Goal: Task Accomplishment & Management: Use online tool/utility

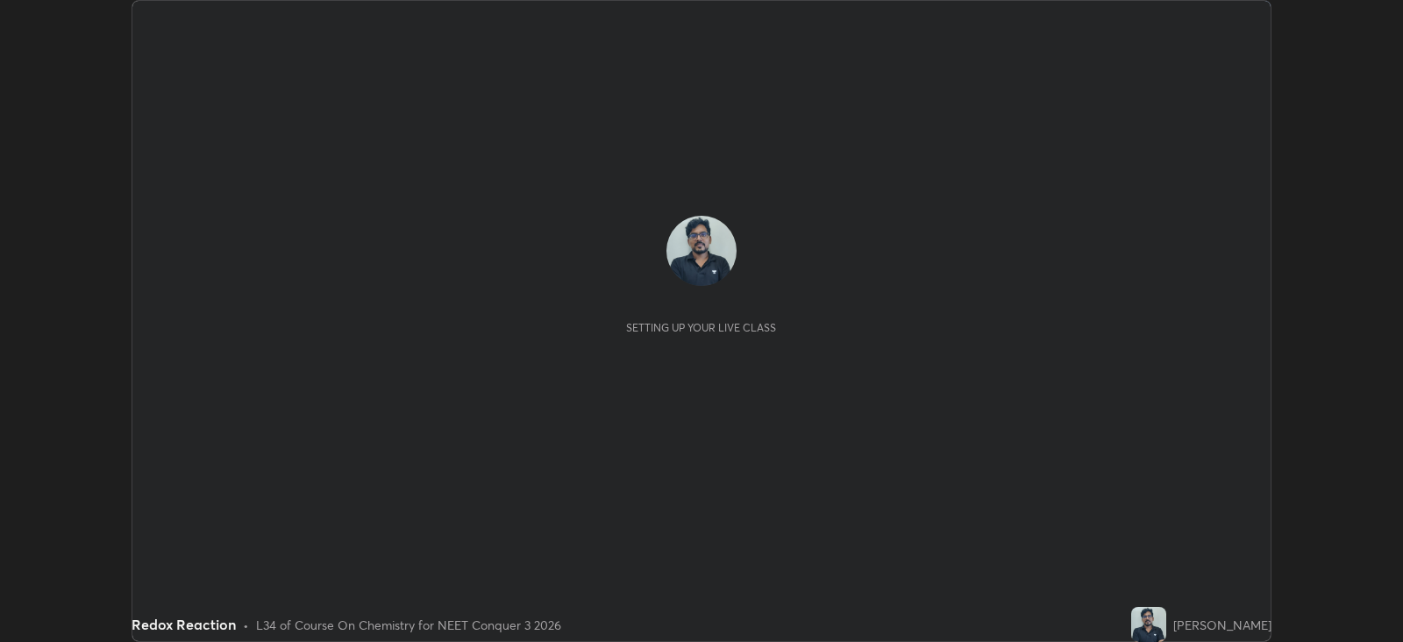
scroll to position [641, 1402]
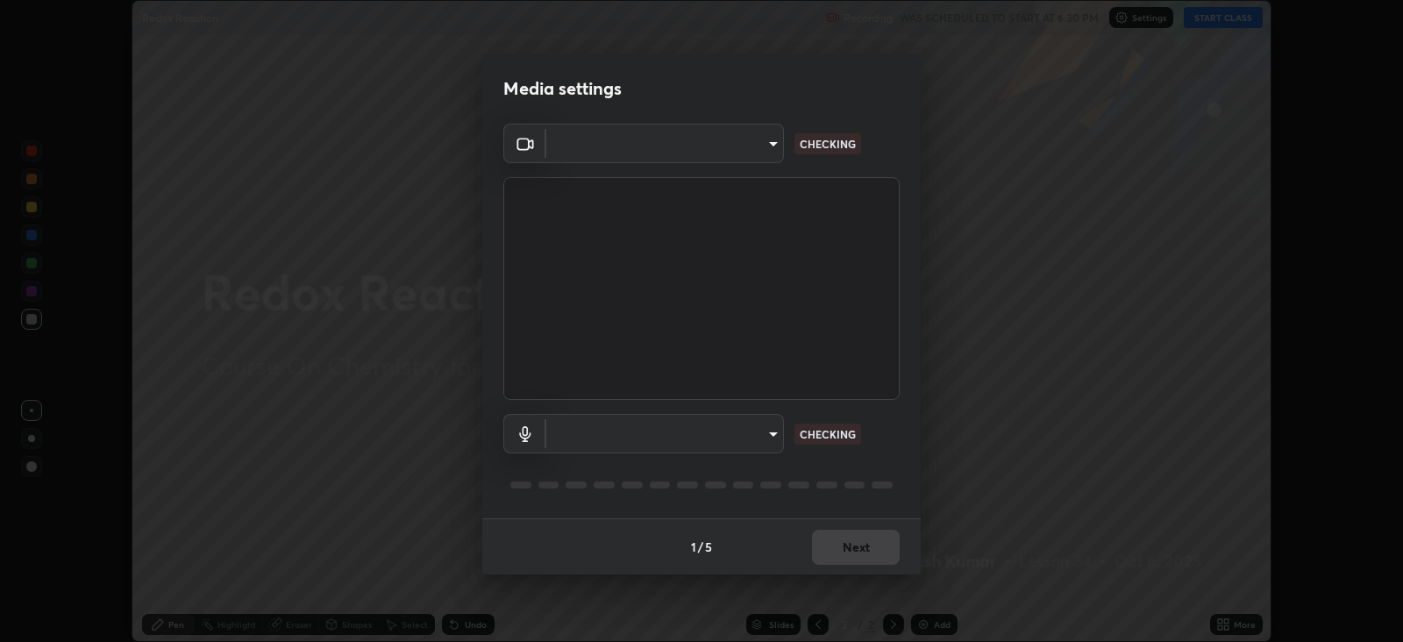
type input "db11550c6627cd1456fd7c992929e7e19338e9c76f4b1d491d27fd0e93a561d0"
type input "d805ff438e7078c1de71cb4717de75612b37844973a4f27df63e8d5766dad93f"
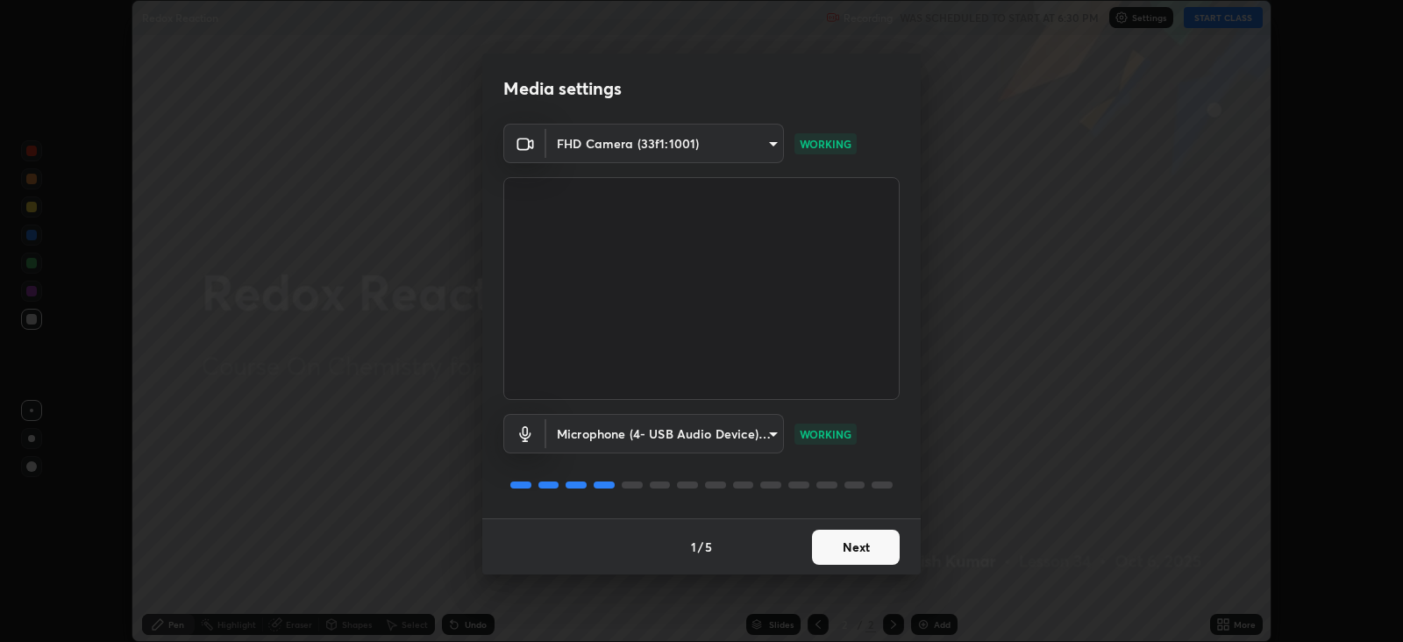
click at [871, 545] on button "Next" at bounding box center [856, 547] width 88 height 35
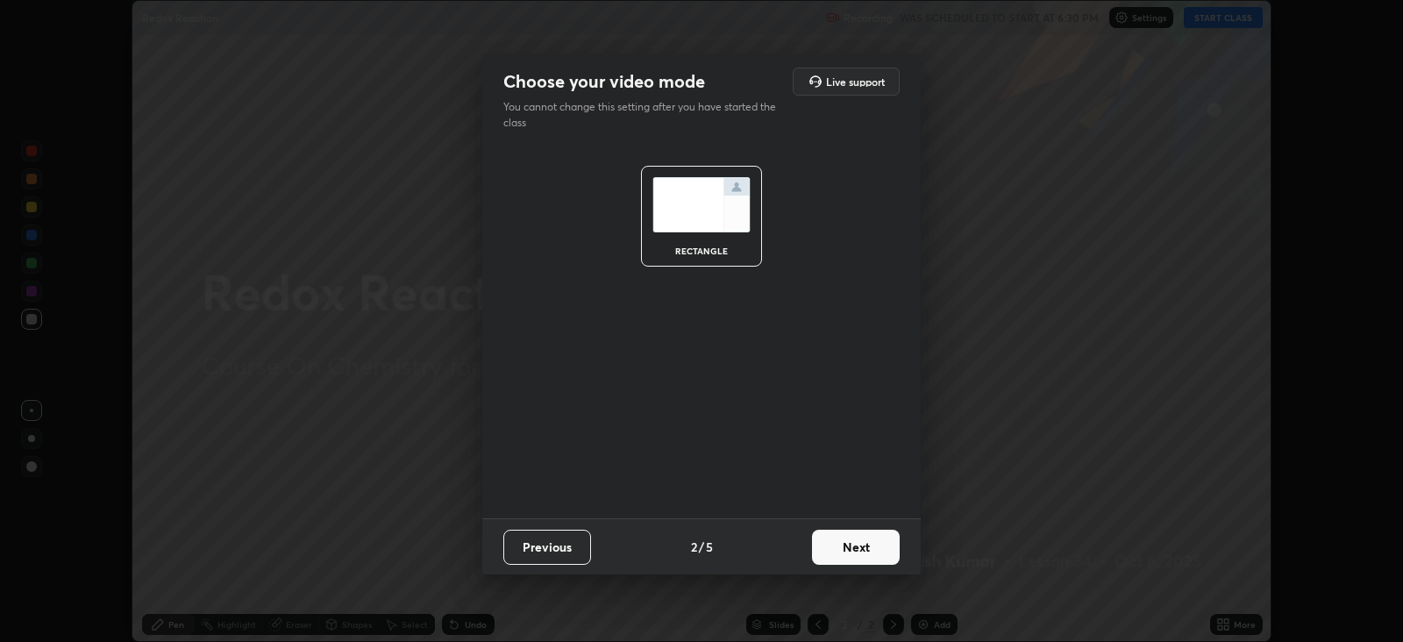
click at [869, 552] on button "Next" at bounding box center [856, 547] width 88 height 35
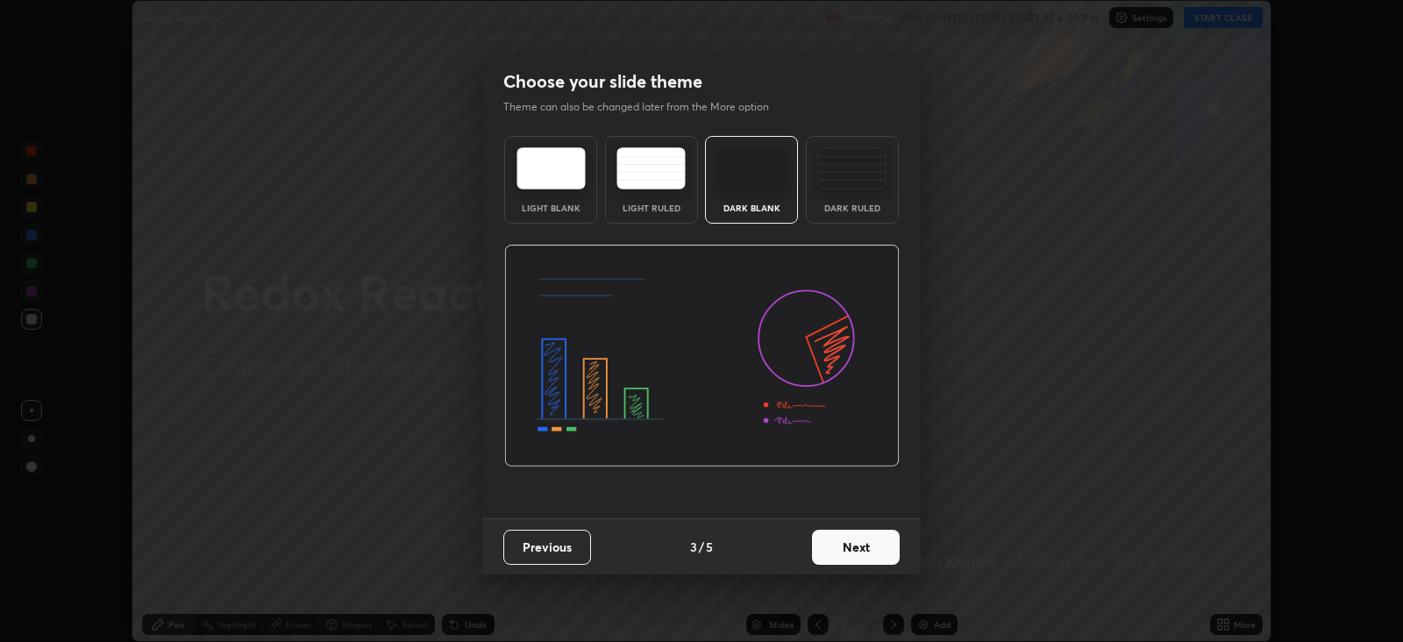
click at [868, 552] on button "Next" at bounding box center [856, 547] width 88 height 35
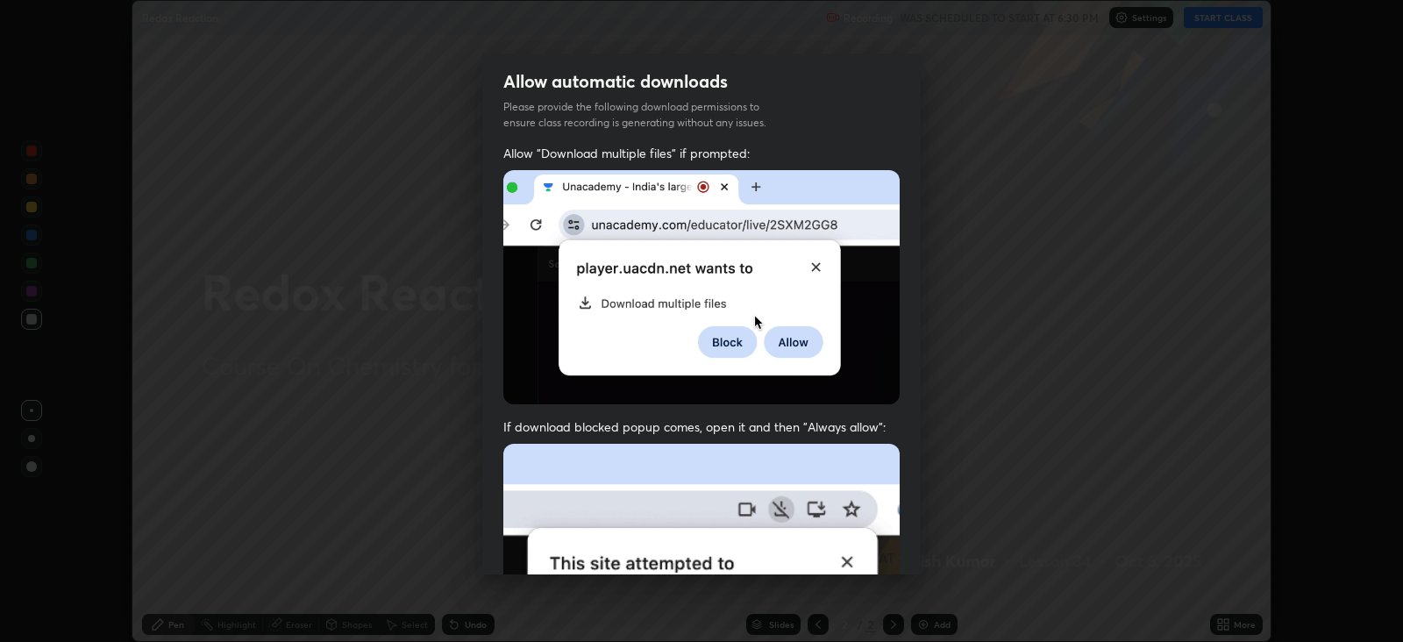
click at [871, 548] on img at bounding box center [701, 635] width 396 height 383
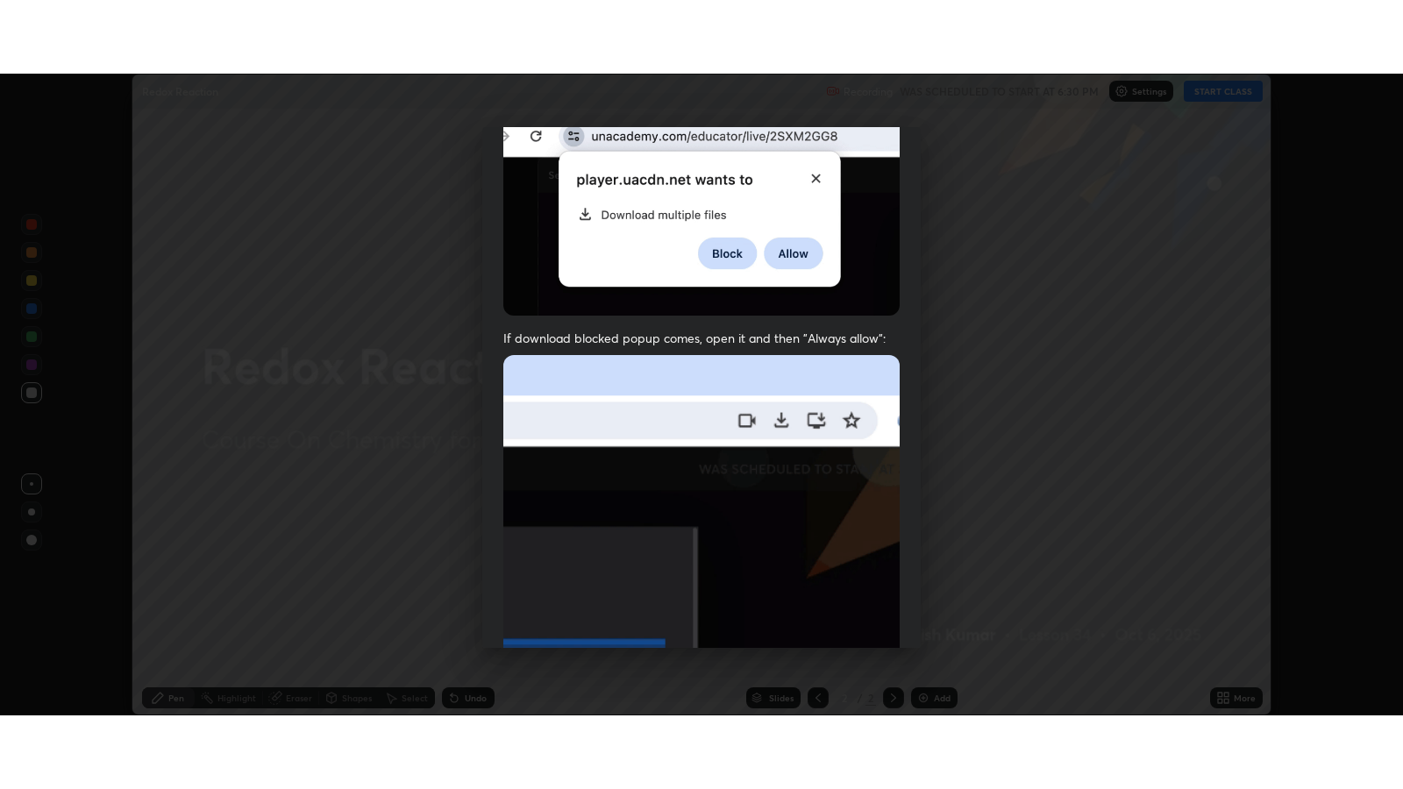
scroll to position [355, 0]
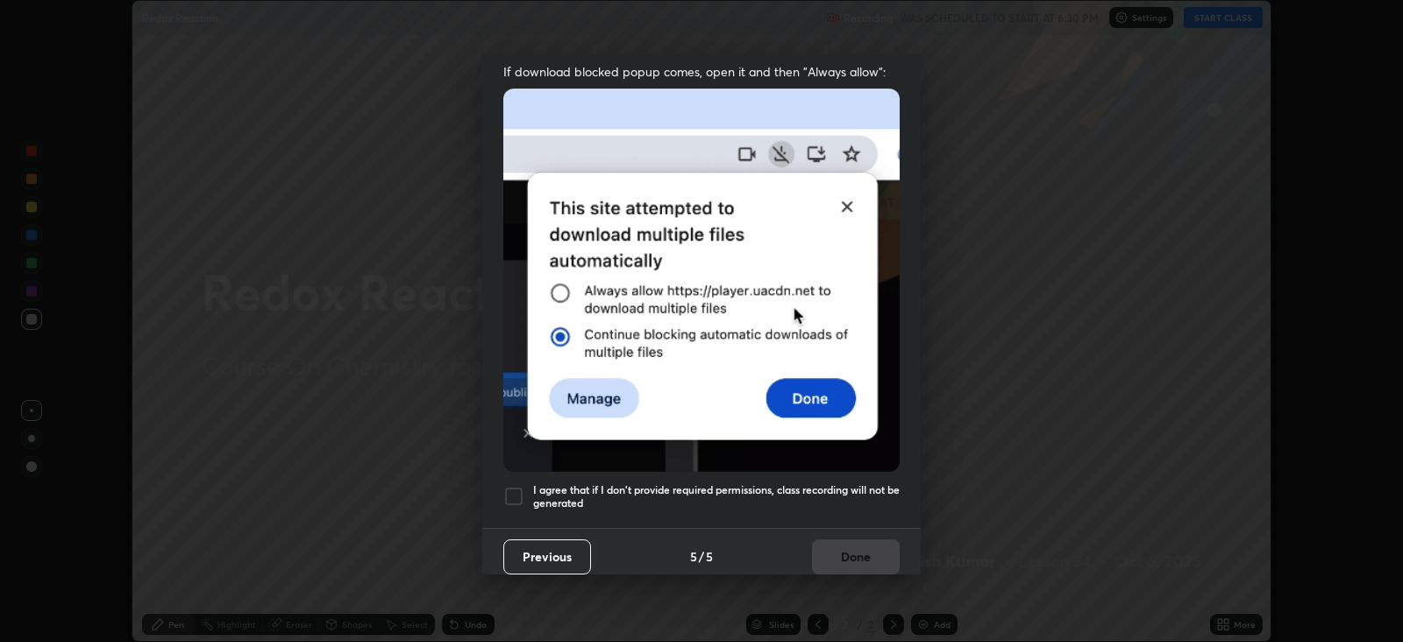
click at [513, 486] on div at bounding box center [513, 496] width 21 height 21
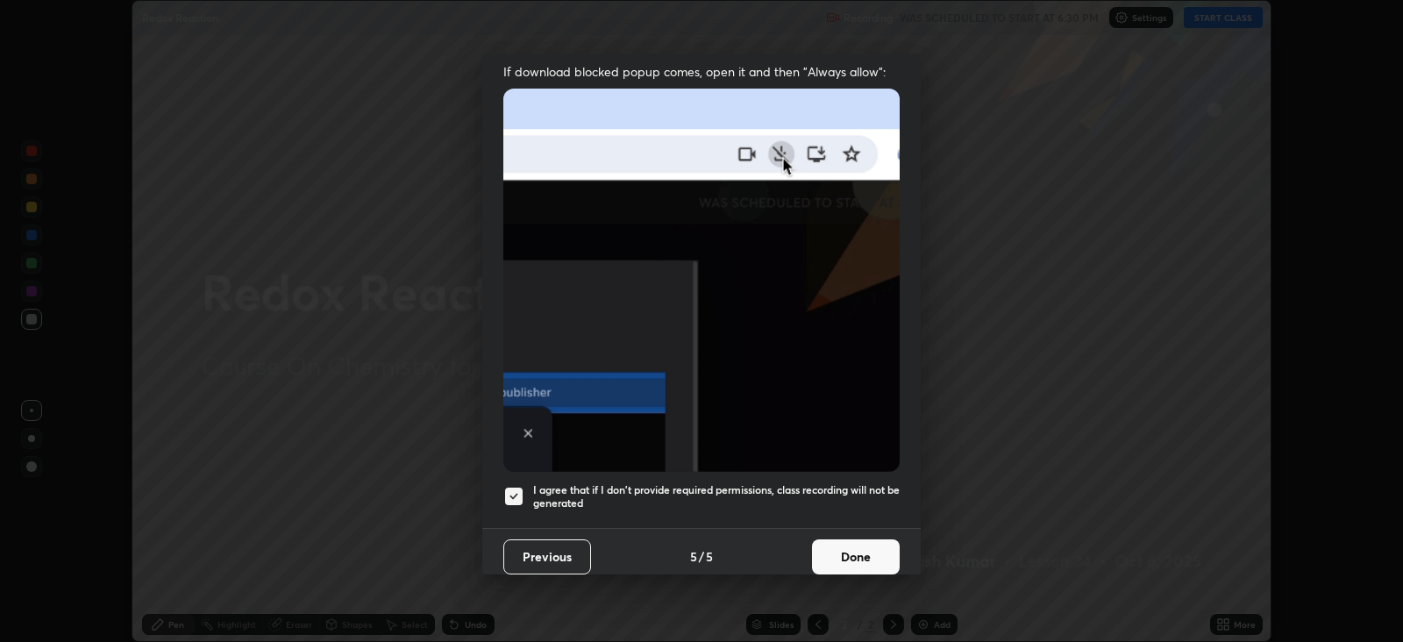
click at [859, 551] on button "Done" at bounding box center [856, 556] width 88 height 35
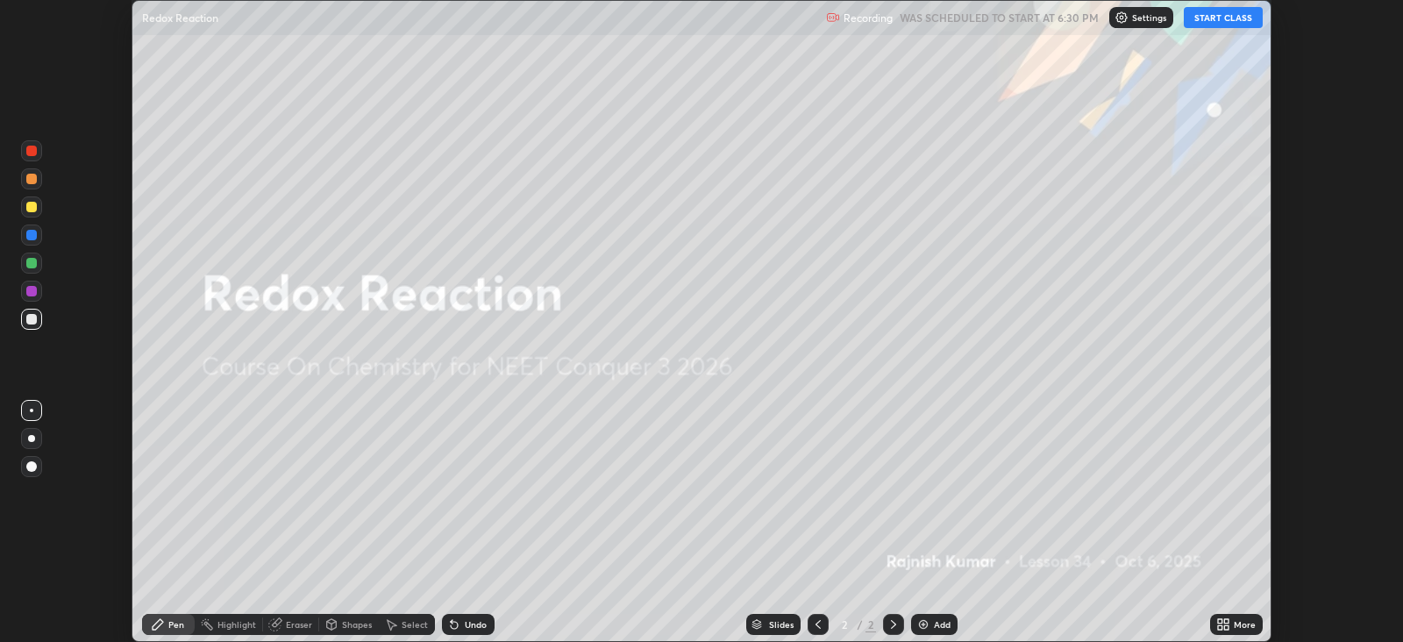
click at [1241, 17] on button "START CLASS" at bounding box center [1223, 17] width 79 height 21
click at [1220, 627] on icon at bounding box center [1220, 627] width 4 height 4
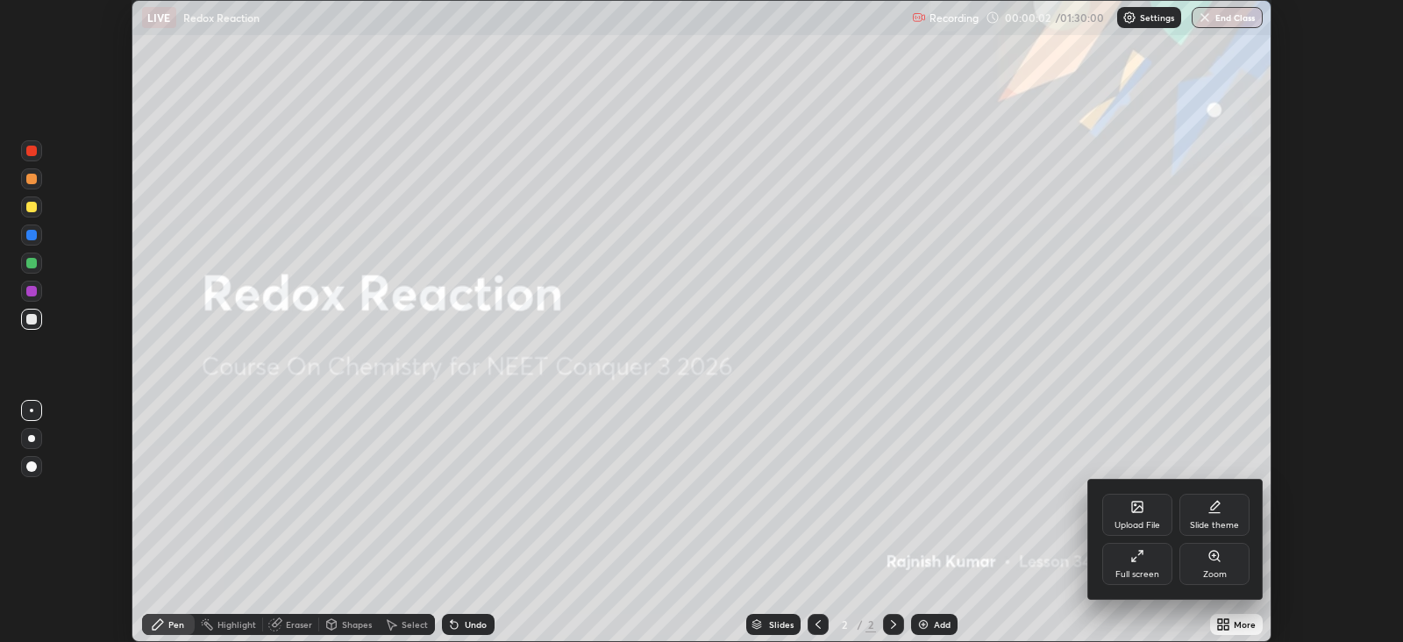
click at [1143, 567] on div "Full screen" at bounding box center [1137, 564] width 70 height 42
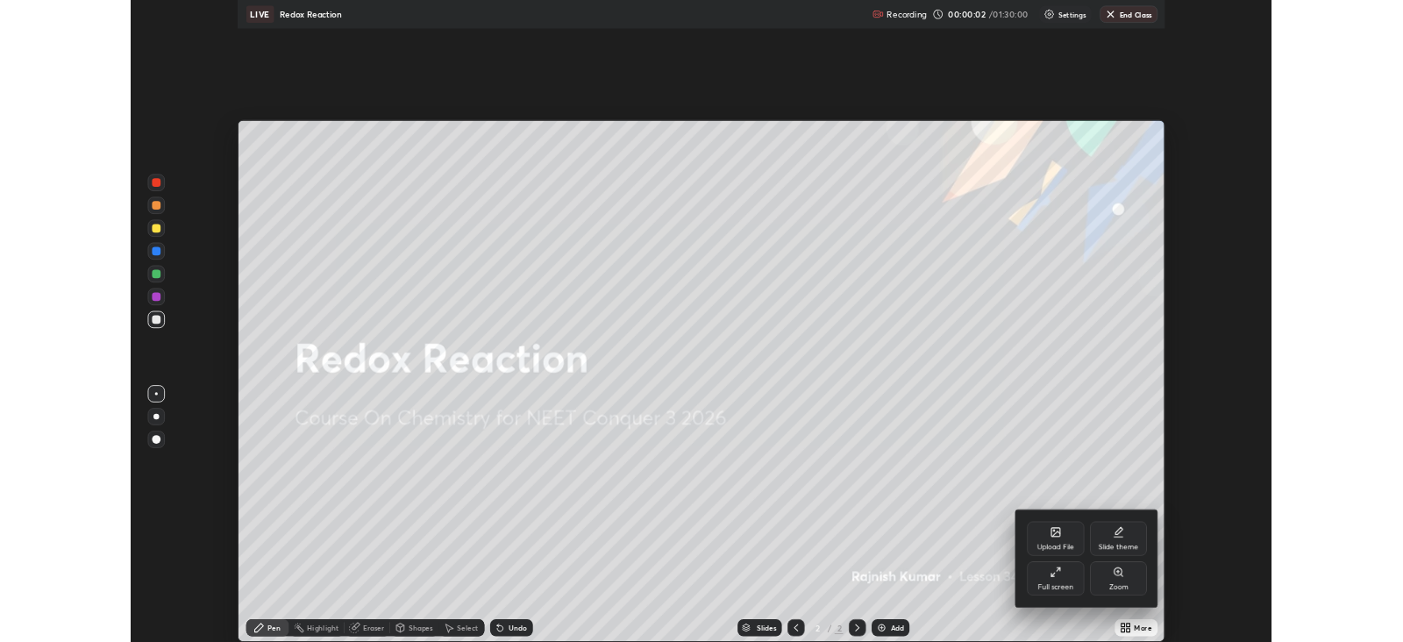
scroll to position [788, 1402]
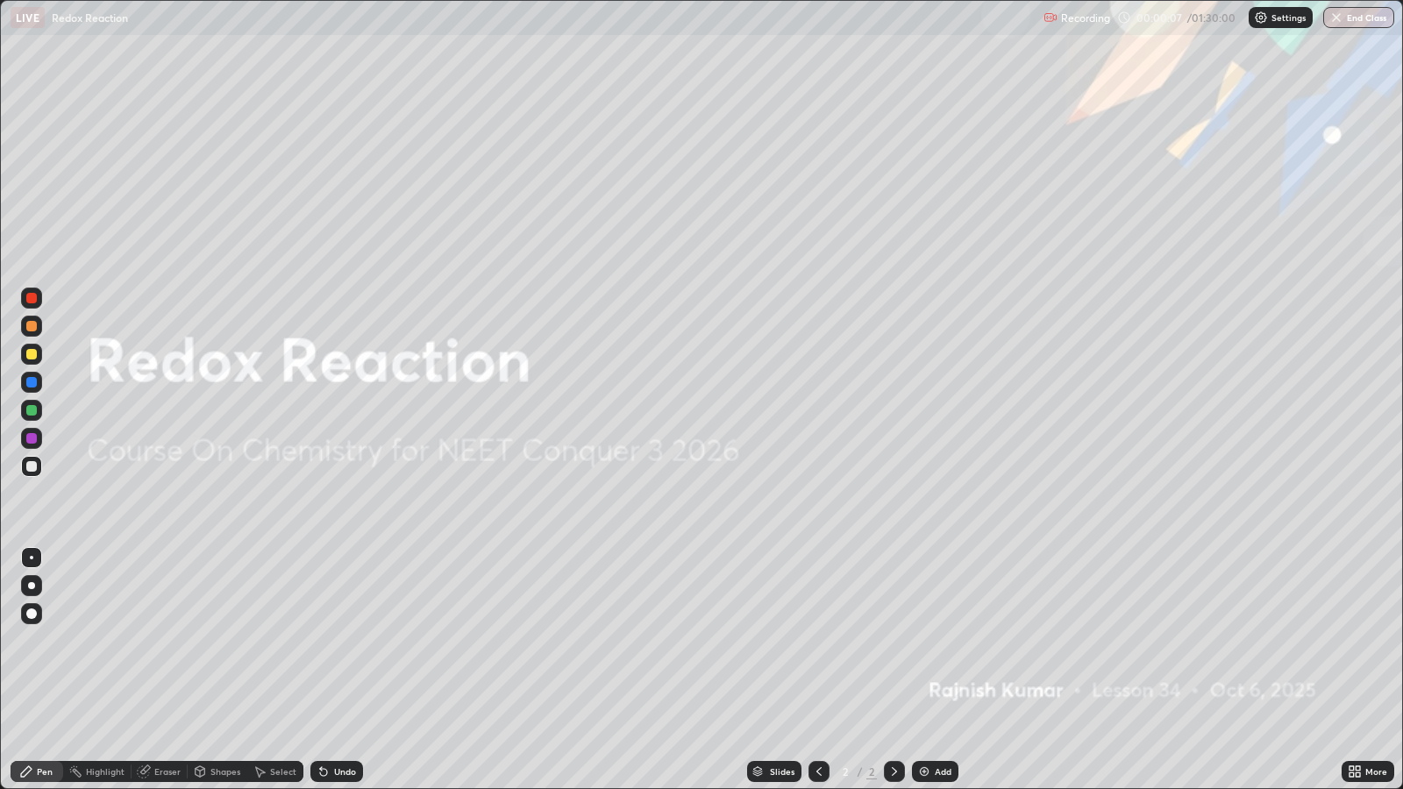
click at [948, 641] on div "Add" at bounding box center [943, 771] width 17 height 9
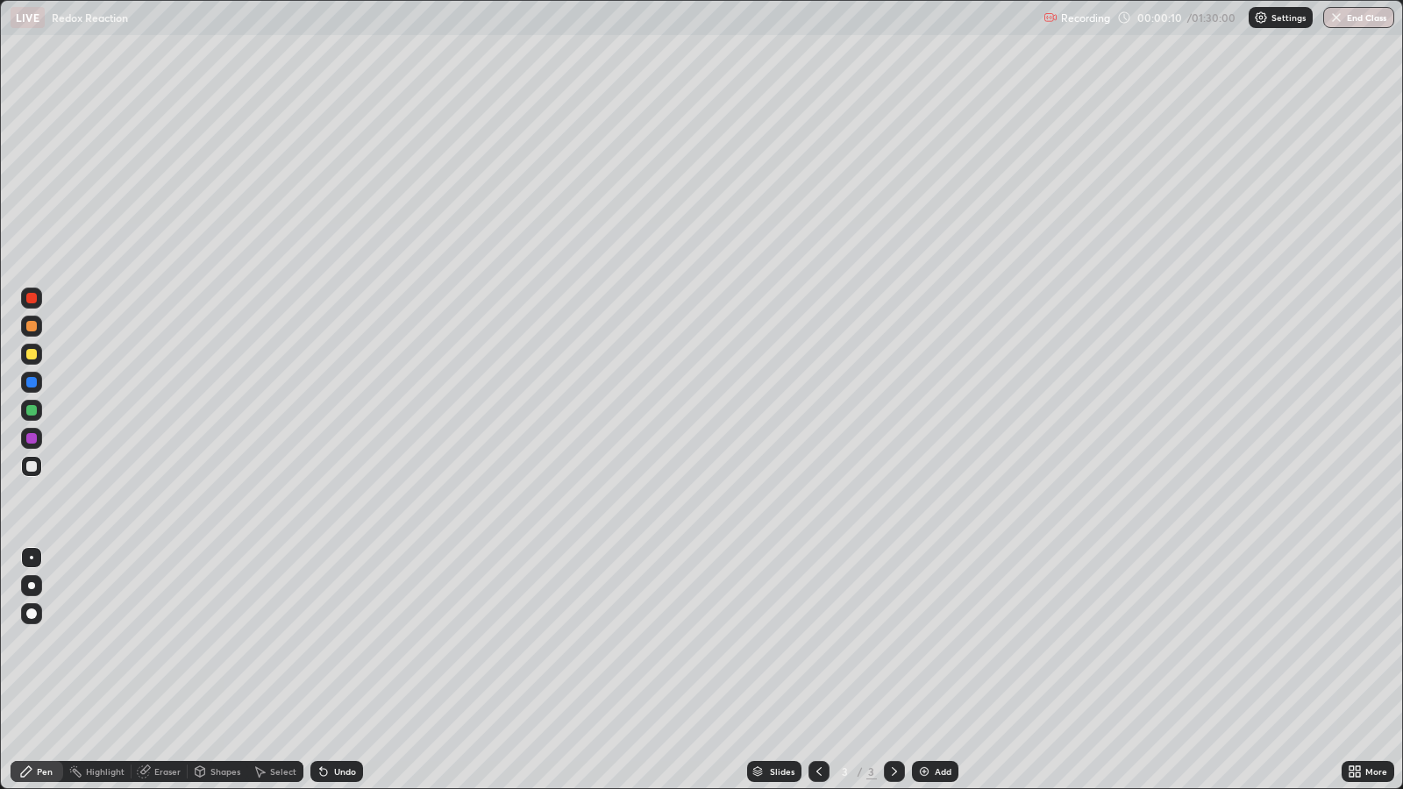
click at [31, 354] on div at bounding box center [31, 354] width 11 height 11
click at [31, 617] on div at bounding box center [31, 613] width 11 height 11
click at [37, 410] on div at bounding box center [31, 410] width 21 height 21
click at [352, 641] on div "Undo" at bounding box center [345, 771] width 22 height 9
click at [30, 355] on div at bounding box center [31, 354] width 11 height 11
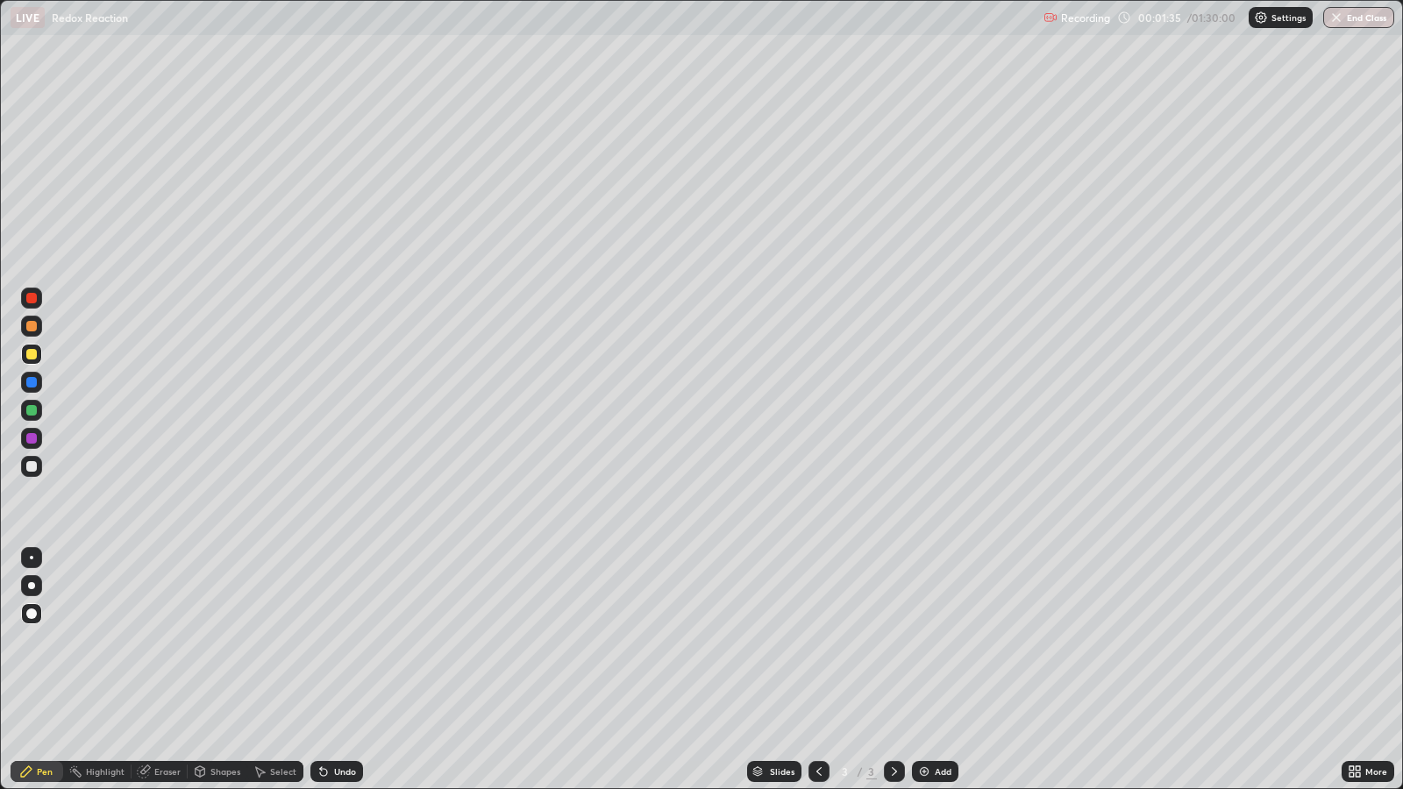
click at [32, 415] on div at bounding box center [31, 410] width 11 height 11
click at [352, 641] on div "Undo" at bounding box center [345, 771] width 22 height 9
click at [346, 641] on div "Undo" at bounding box center [336, 771] width 53 height 21
click at [33, 408] on div at bounding box center [31, 410] width 11 height 11
click at [31, 355] on div at bounding box center [31, 354] width 11 height 11
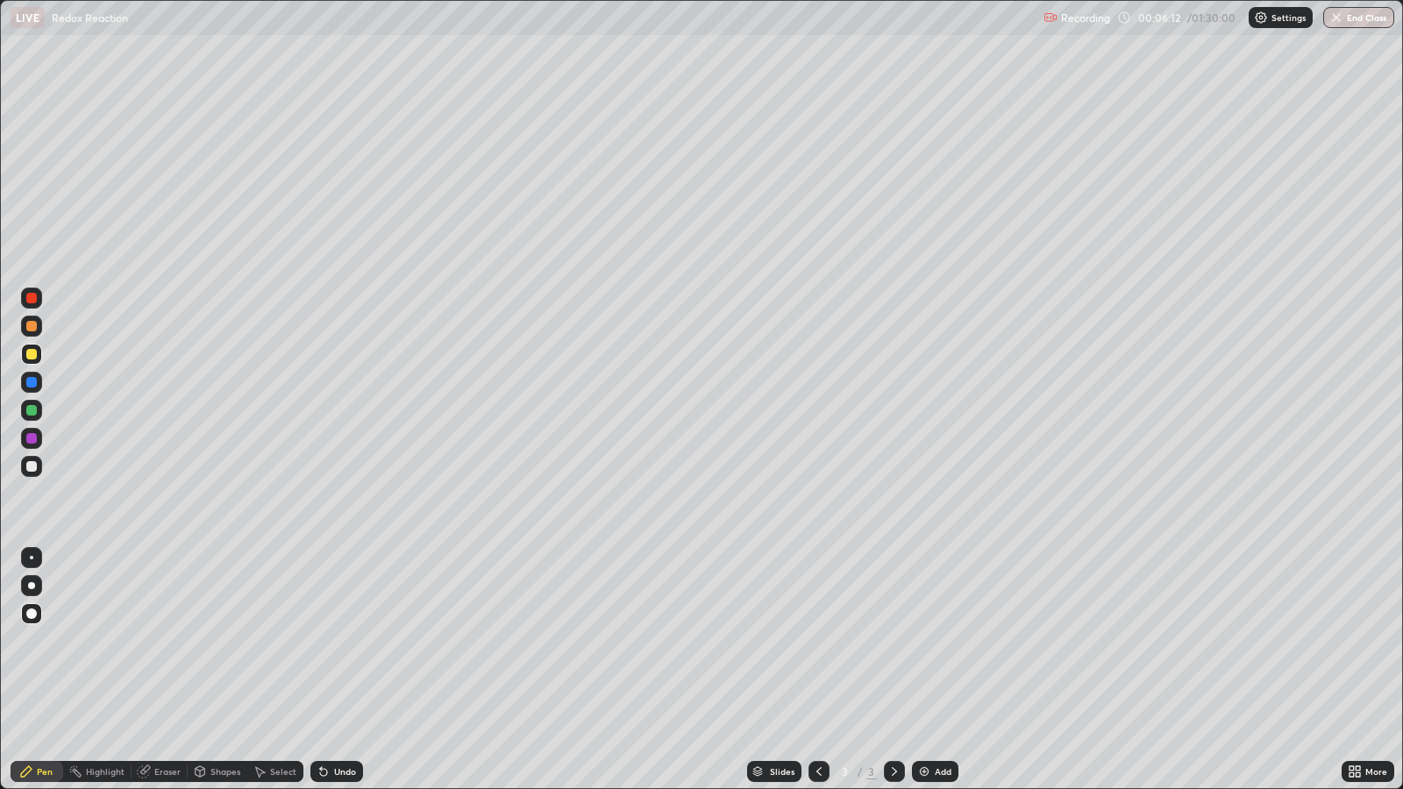
click at [220, 641] on div "Shapes" at bounding box center [218, 771] width 60 height 21
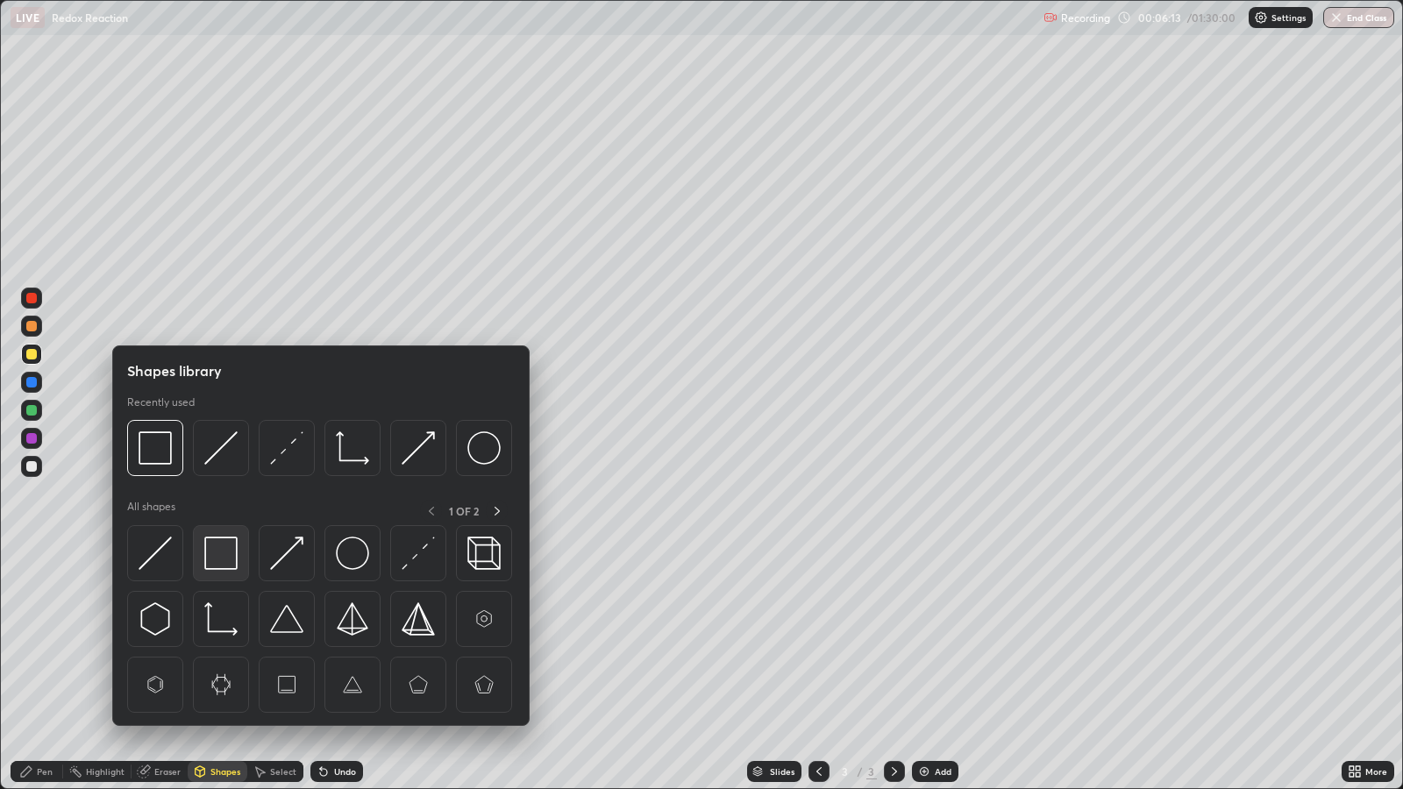
click at [218, 553] on img at bounding box center [220, 553] width 33 height 33
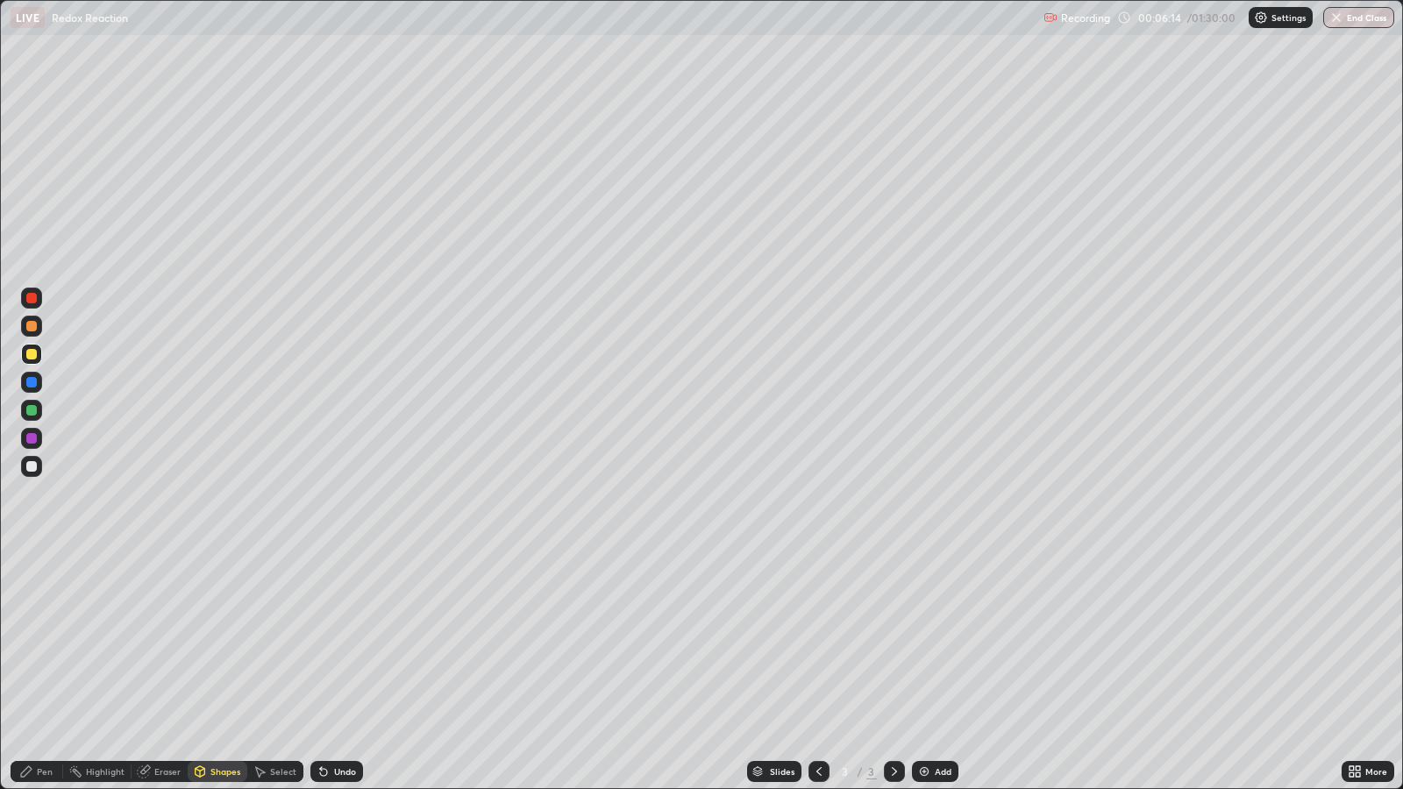
click at [31, 438] on div at bounding box center [31, 438] width 11 height 11
click at [339, 641] on div "Undo" at bounding box center [345, 771] width 22 height 9
click at [954, 641] on div "Add" at bounding box center [935, 771] width 46 height 21
click at [32, 354] on div at bounding box center [31, 354] width 11 height 11
click at [32, 409] on div at bounding box center [31, 410] width 11 height 11
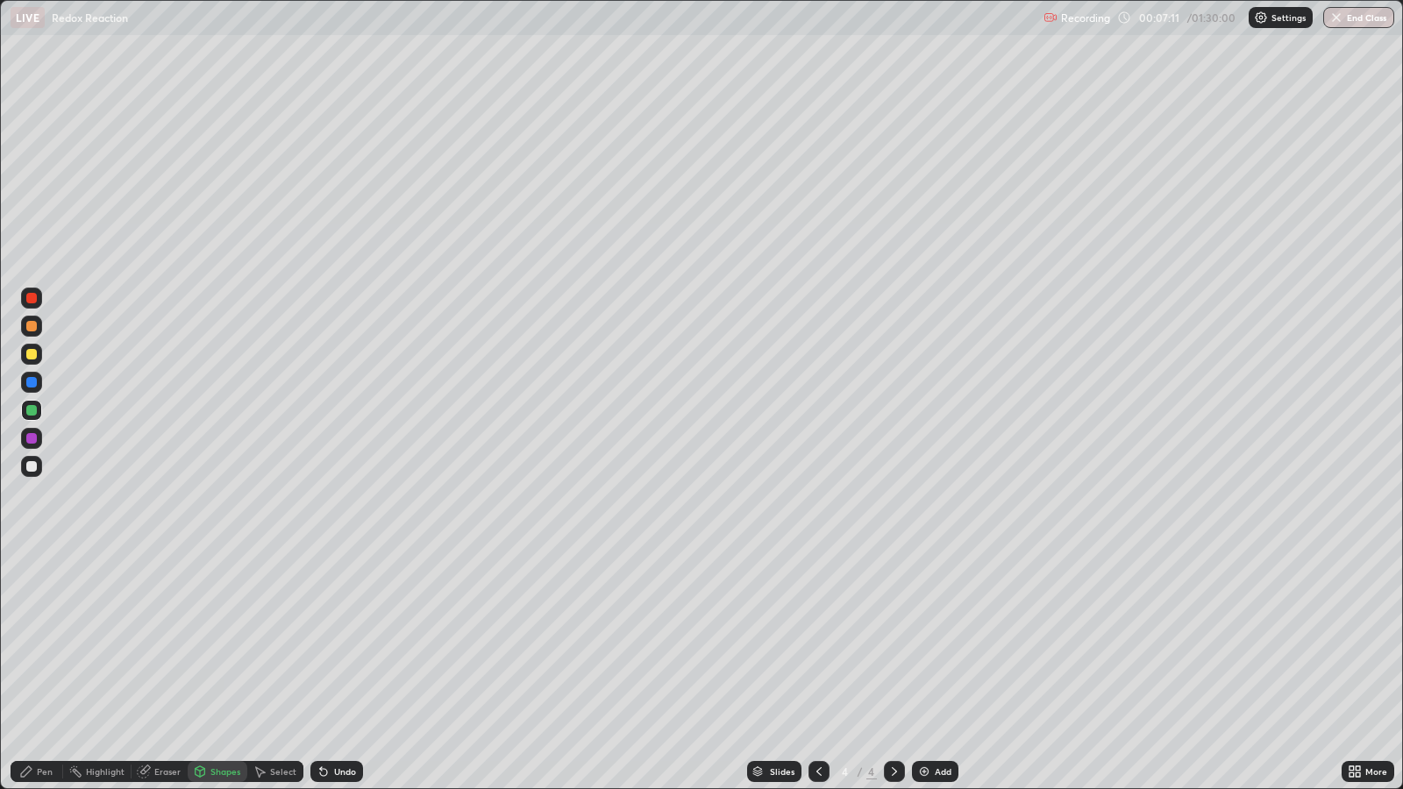
click at [344, 641] on div "Undo" at bounding box center [345, 771] width 22 height 9
click at [350, 641] on div "Undo" at bounding box center [336, 771] width 53 height 21
click at [39, 641] on div "Pen" at bounding box center [45, 771] width 16 height 9
click at [31, 352] on div at bounding box center [31, 354] width 11 height 11
click at [215, 641] on div "Shapes" at bounding box center [225, 771] width 30 height 9
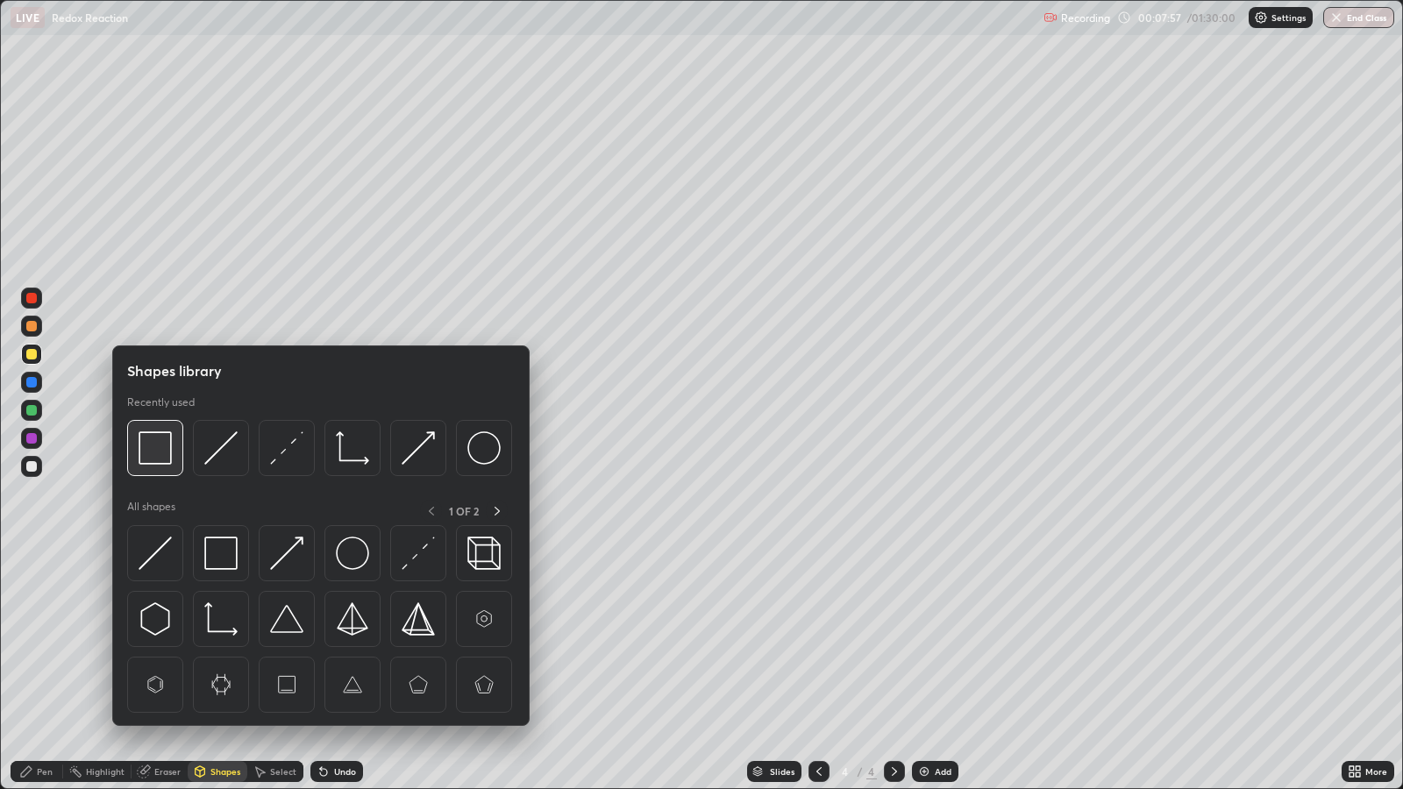
click at [167, 456] on img at bounding box center [155, 447] width 33 height 33
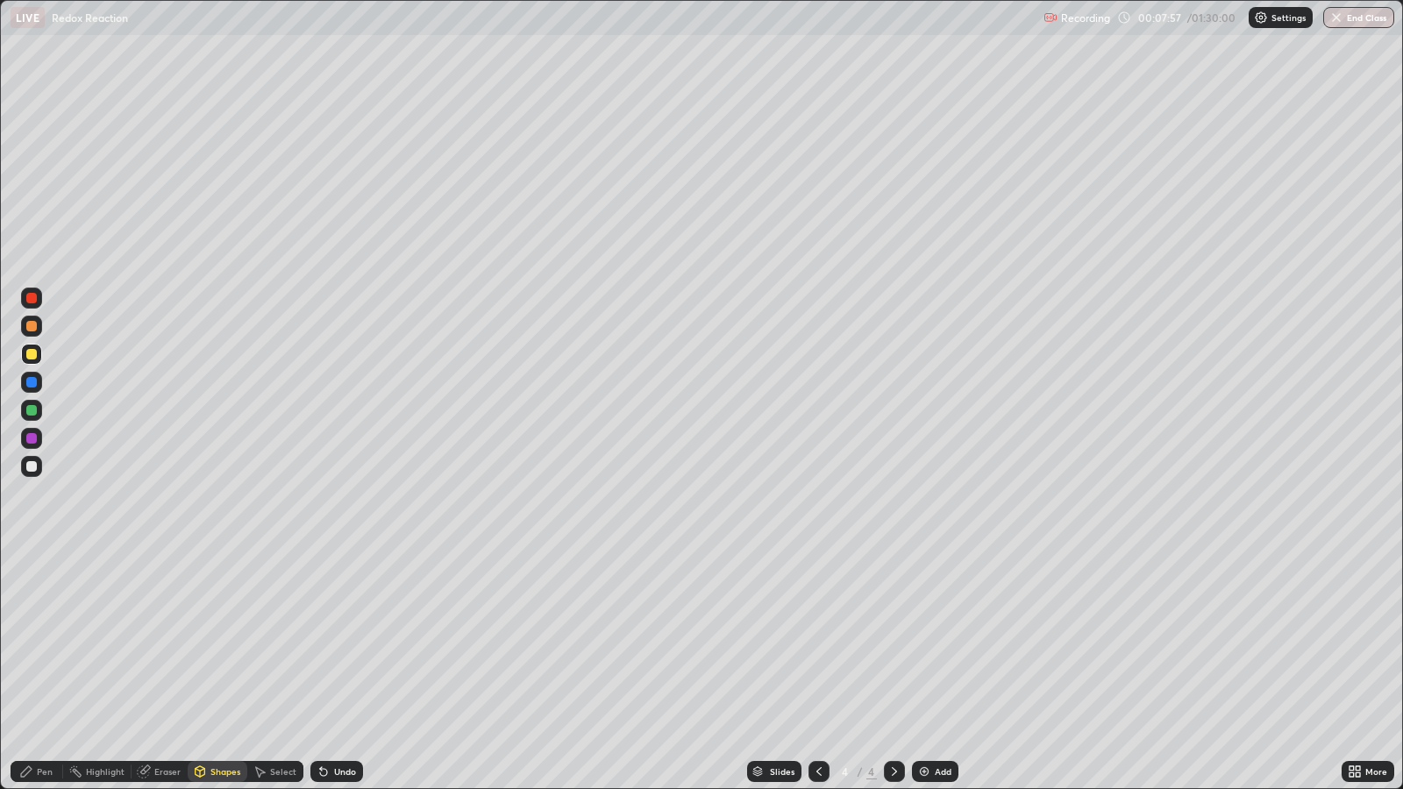
click at [32, 438] on div at bounding box center [31, 438] width 11 height 11
click at [284, 641] on div "Select" at bounding box center [283, 771] width 26 height 9
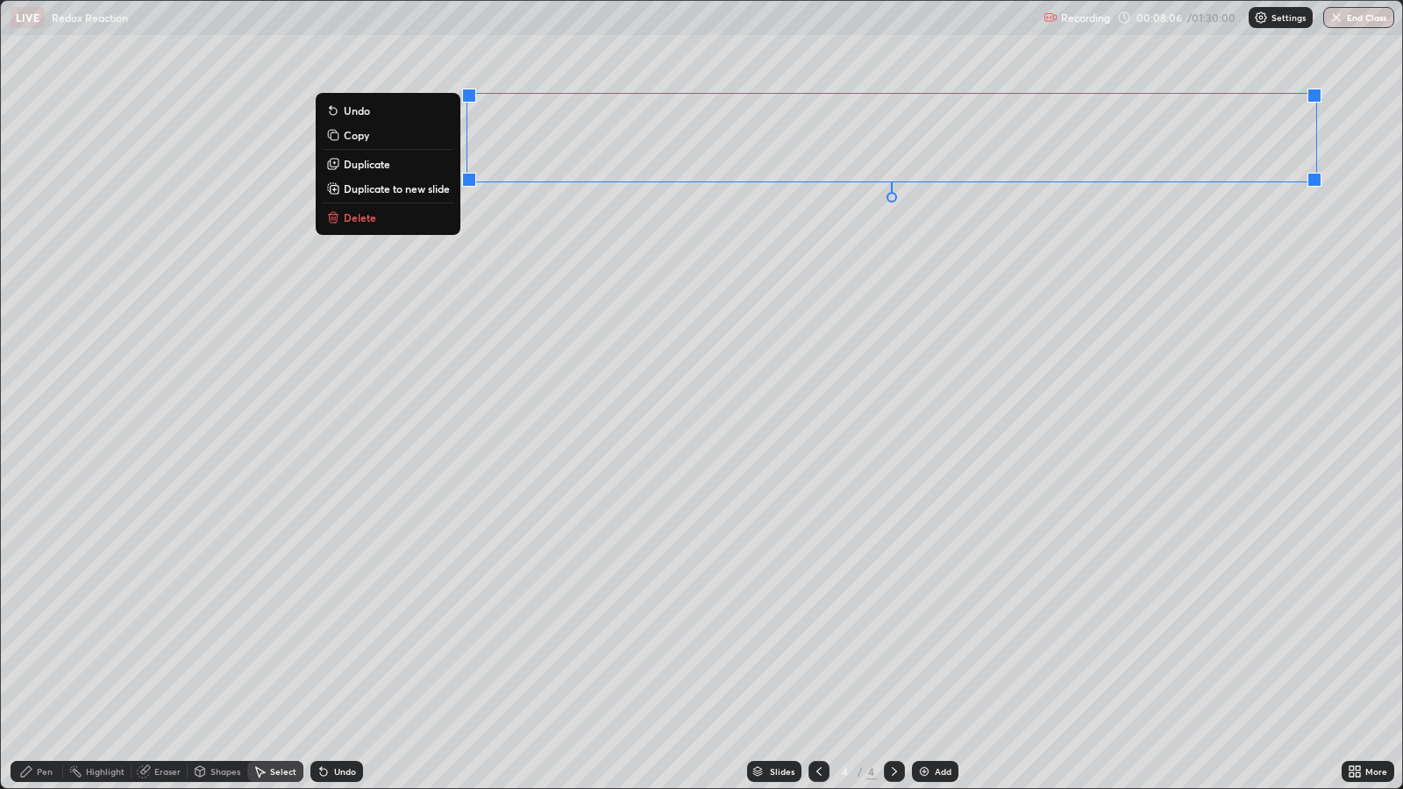
click at [469, 292] on div "0 ° Undo Copy Duplicate Duplicate to new slide Delete" at bounding box center [701, 394] width 1401 height 787
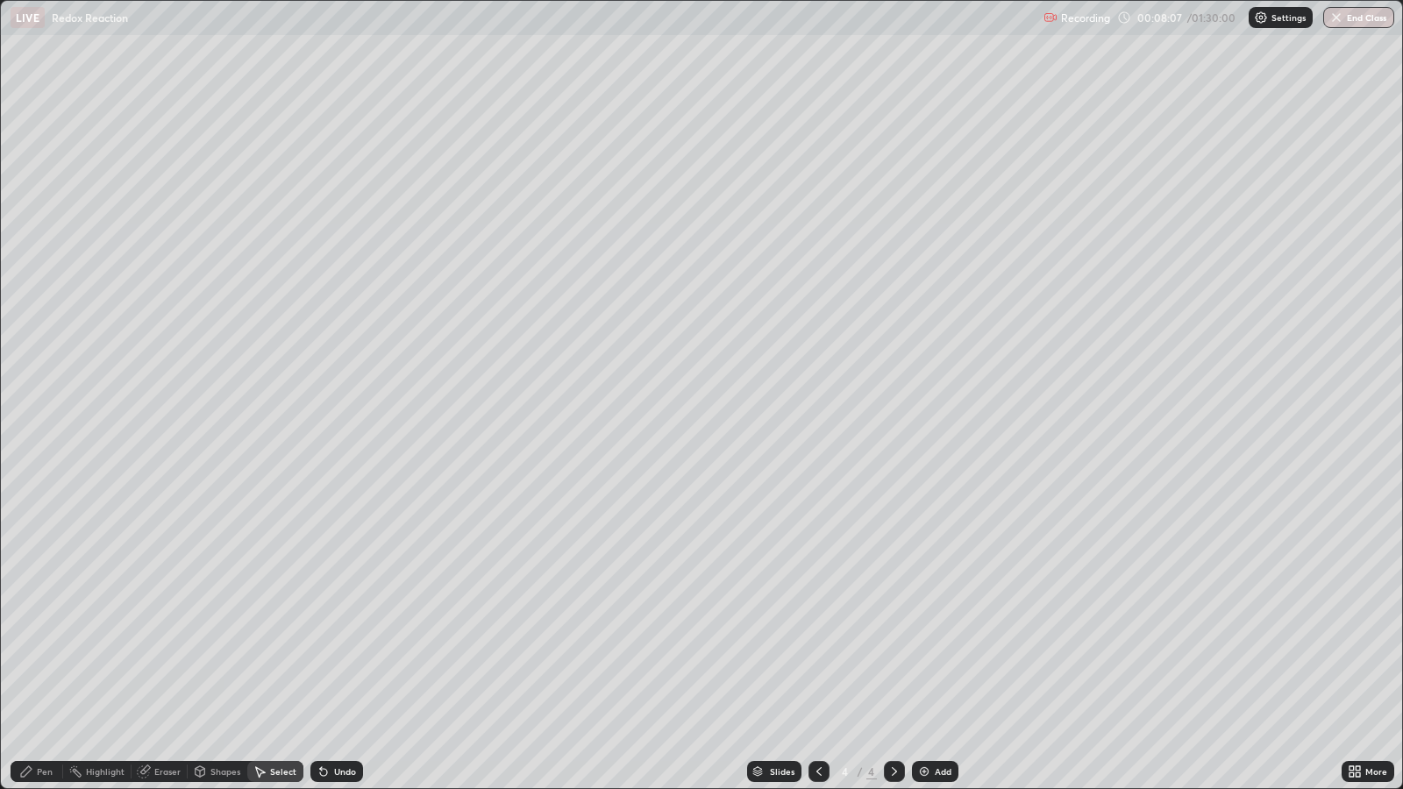
click at [41, 641] on div "Pen" at bounding box center [45, 771] width 16 height 9
click at [32, 354] on div at bounding box center [31, 354] width 11 height 11
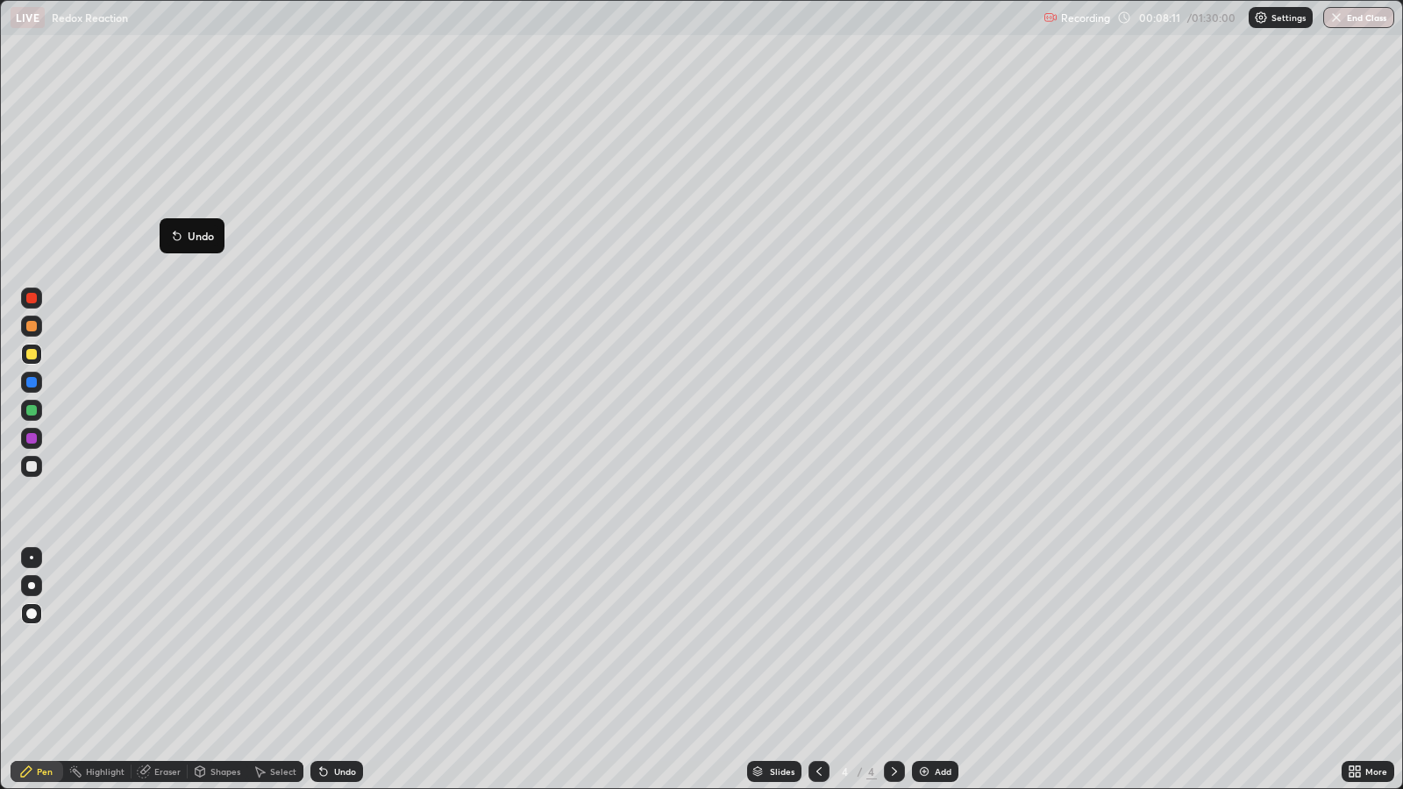
click at [174, 233] on icon at bounding box center [177, 236] width 7 height 7
click at [35, 412] on div at bounding box center [31, 410] width 11 height 11
click at [35, 357] on div at bounding box center [31, 354] width 11 height 11
click at [29, 409] on div at bounding box center [31, 410] width 11 height 11
click at [32, 438] on div at bounding box center [31, 438] width 11 height 11
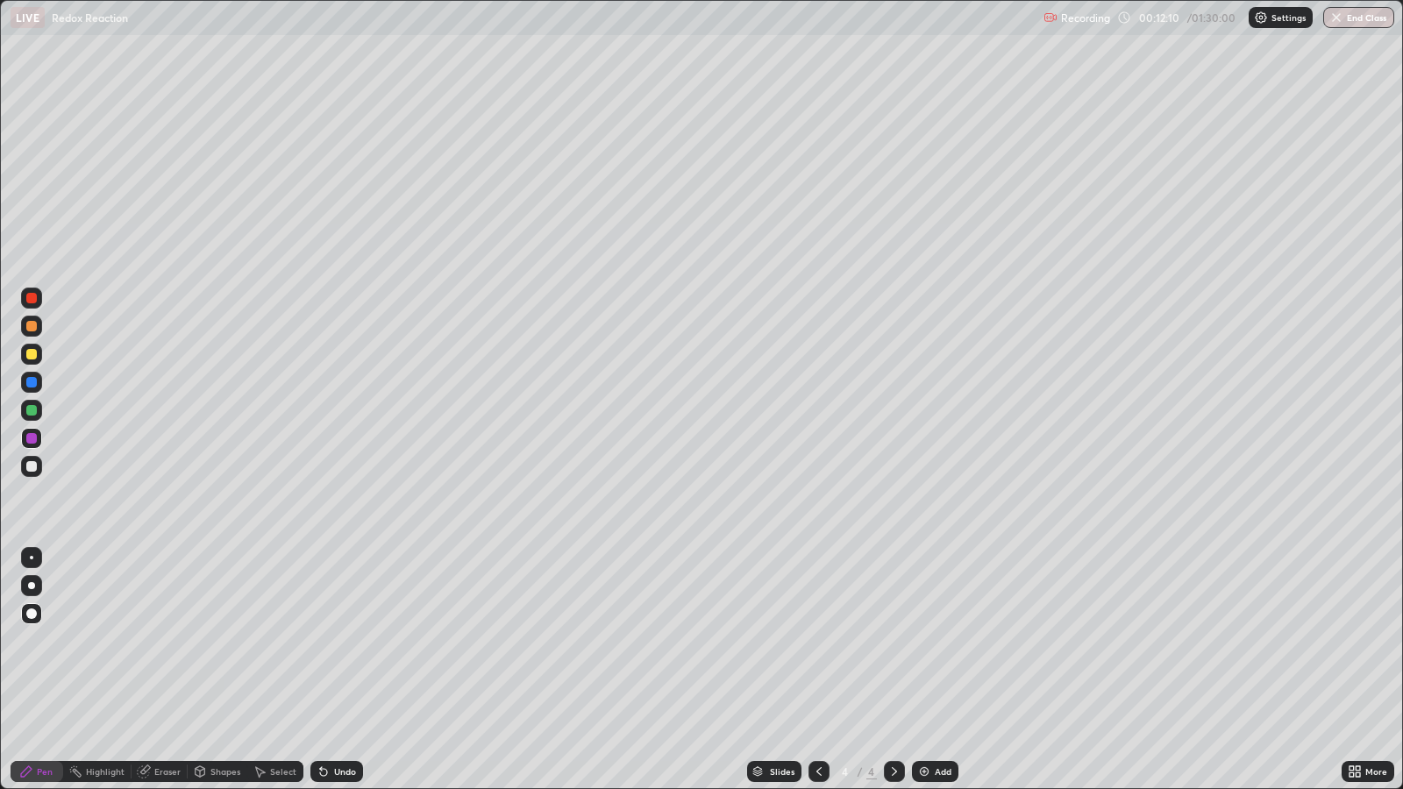
click at [341, 641] on div "Undo" at bounding box center [345, 771] width 22 height 9
click at [338, 641] on div "Undo" at bounding box center [345, 771] width 22 height 9
click at [338, 641] on div "Undo" at bounding box center [336, 771] width 53 height 21
click at [346, 641] on div "Undo" at bounding box center [345, 771] width 22 height 9
click at [35, 413] on div at bounding box center [31, 410] width 11 height 11
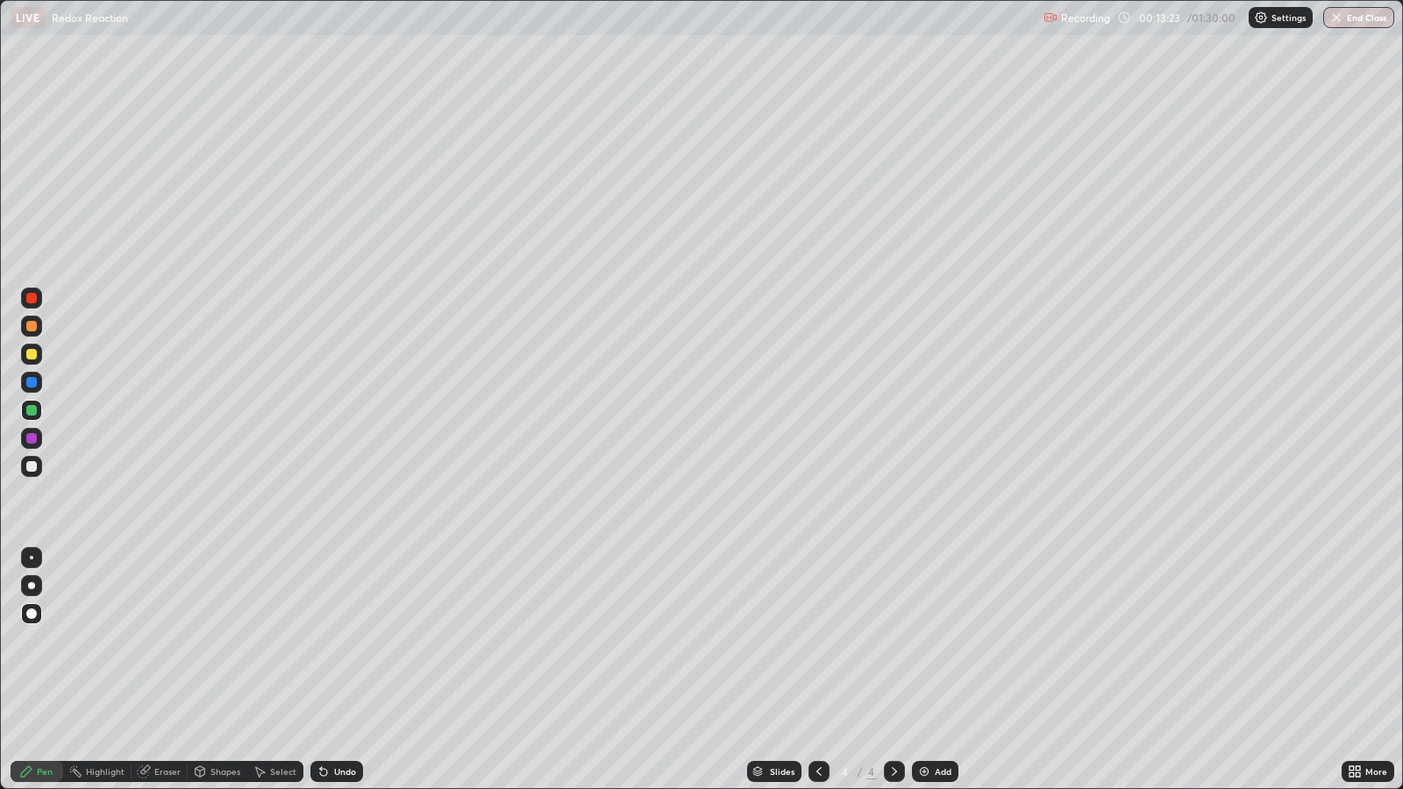
click at [941, 641] on div "Add" at bounding box center [943, 771] width 17 height 9
click at [30, 355] on div at bounding box center [31, 354] width 11 height 11
click at [342, 641] on div "Undo" at bounding box center [345, 771] width 22 height 9
click at [37, 410] on div at bounding box center [31, 410] width 21 height 21
click at [40, 355] on div at bounding box center [31, 354] width 21 height 21
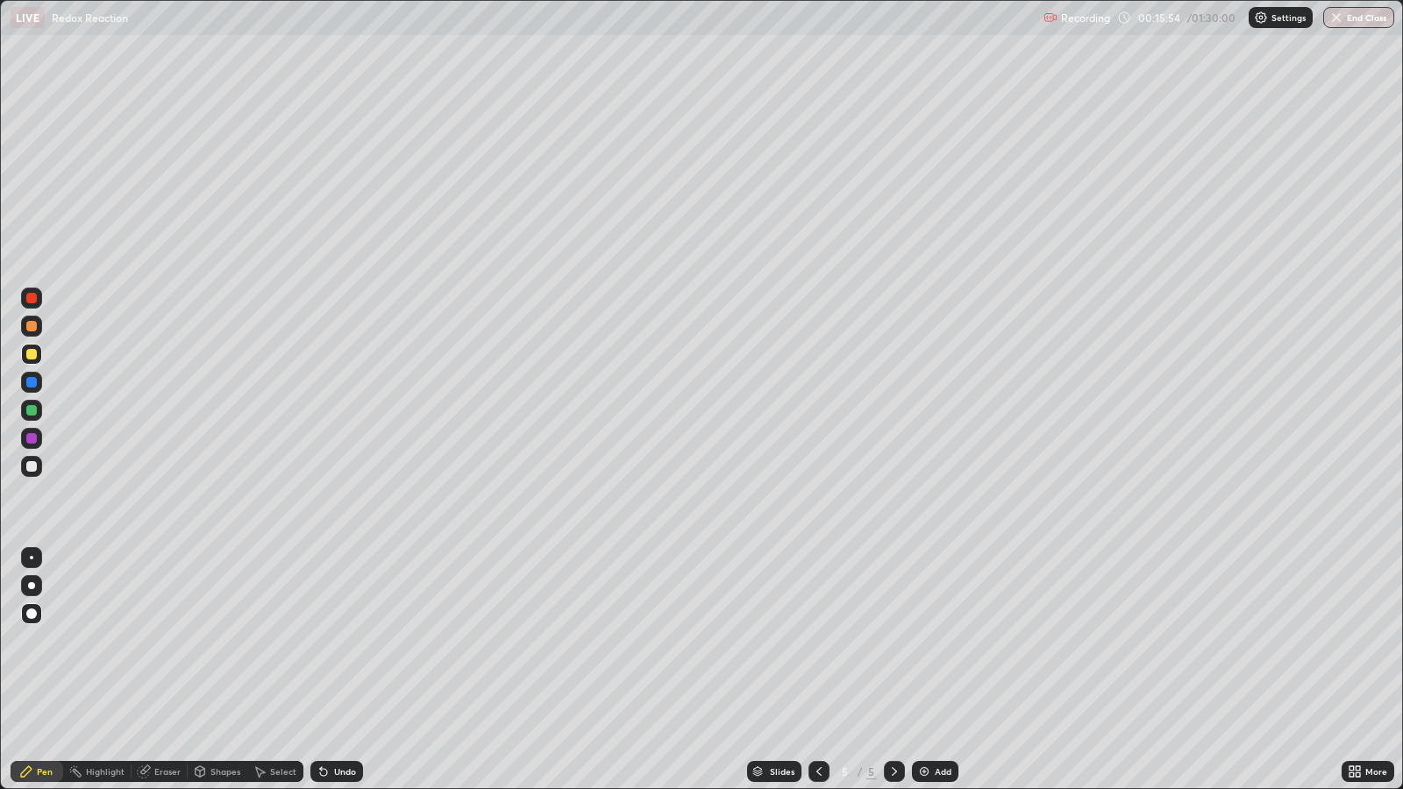
click at [32, 409] on div at bounding box center [31, 410] width 11 height 11
click at [322, 641] on icon at bounding box center [323, 772] width 7 height 7
click at [334, 641] on div "Undo" at bounding box center [336, 771] width 53 height 21
click at [344, 641] on div "Undo" at bounding box center [345, 771] width 22 height 9
click at [347, 641] on div "Undo" at bounding box center [345, 771] width 22 height 9
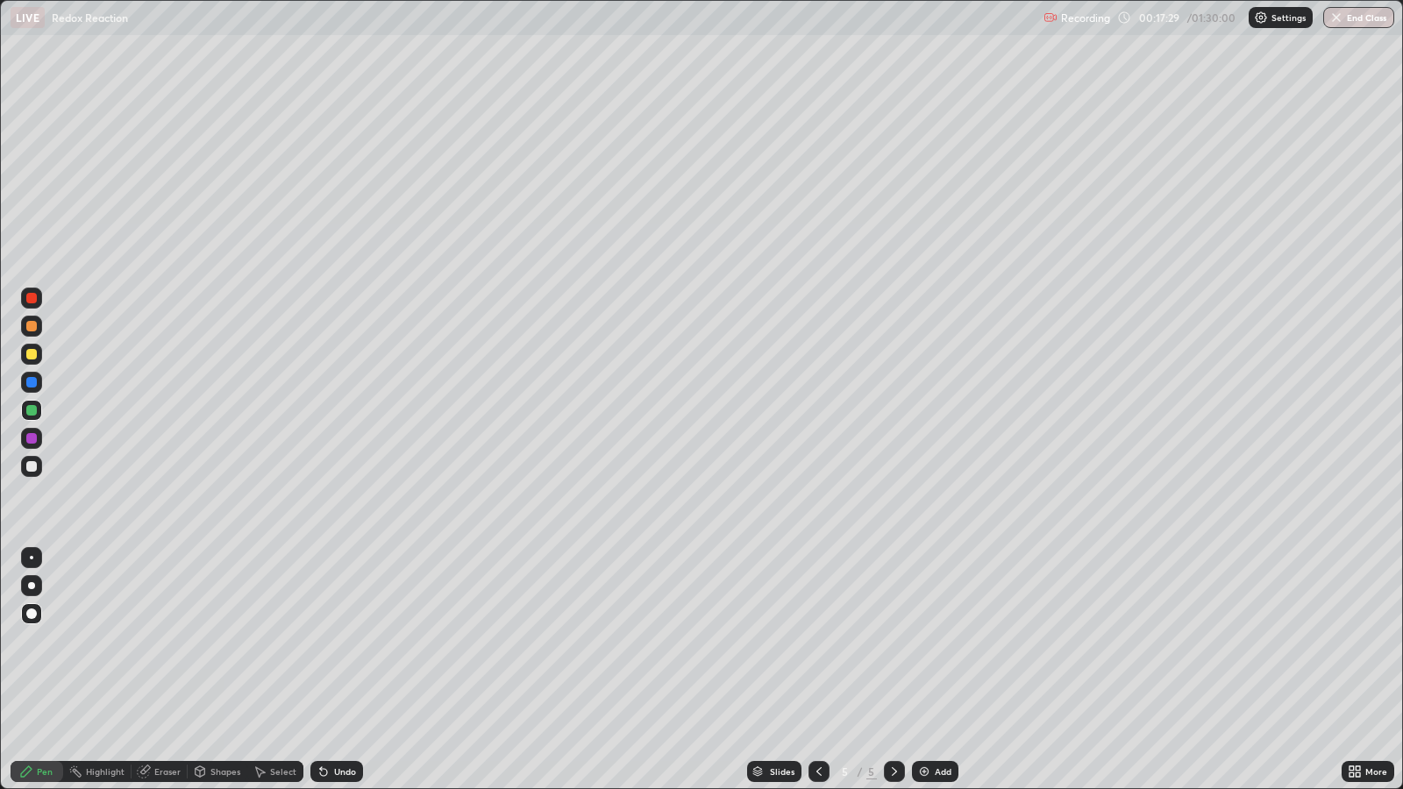
click at [352, 641] on div "Undo" at bounding box center [336, 771] width 53 height 21
click at [926, 641] on img at bounding box center [924, 772] width 14 height 14
click at [30, 354] on div at bounding box center [31, 354] width 11 height 11
click at [276, 641] on div "Select" at bounding box center [283, 771] width 26 height 9
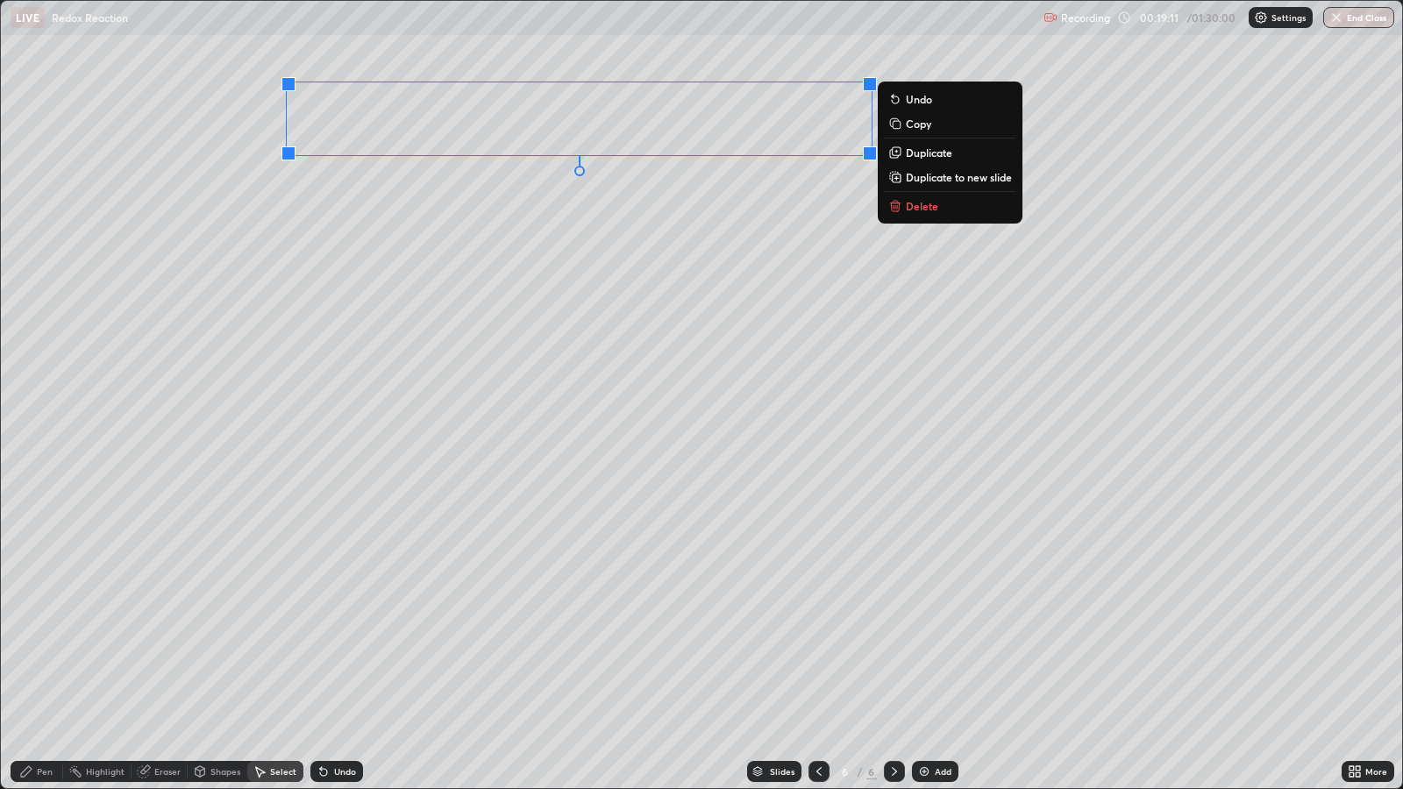
click at [688, 424] on div "0 ° Undo Copy Duplicate Duplicate to new slide Delete" at bounding box center [701, 394] width 1401 height 787
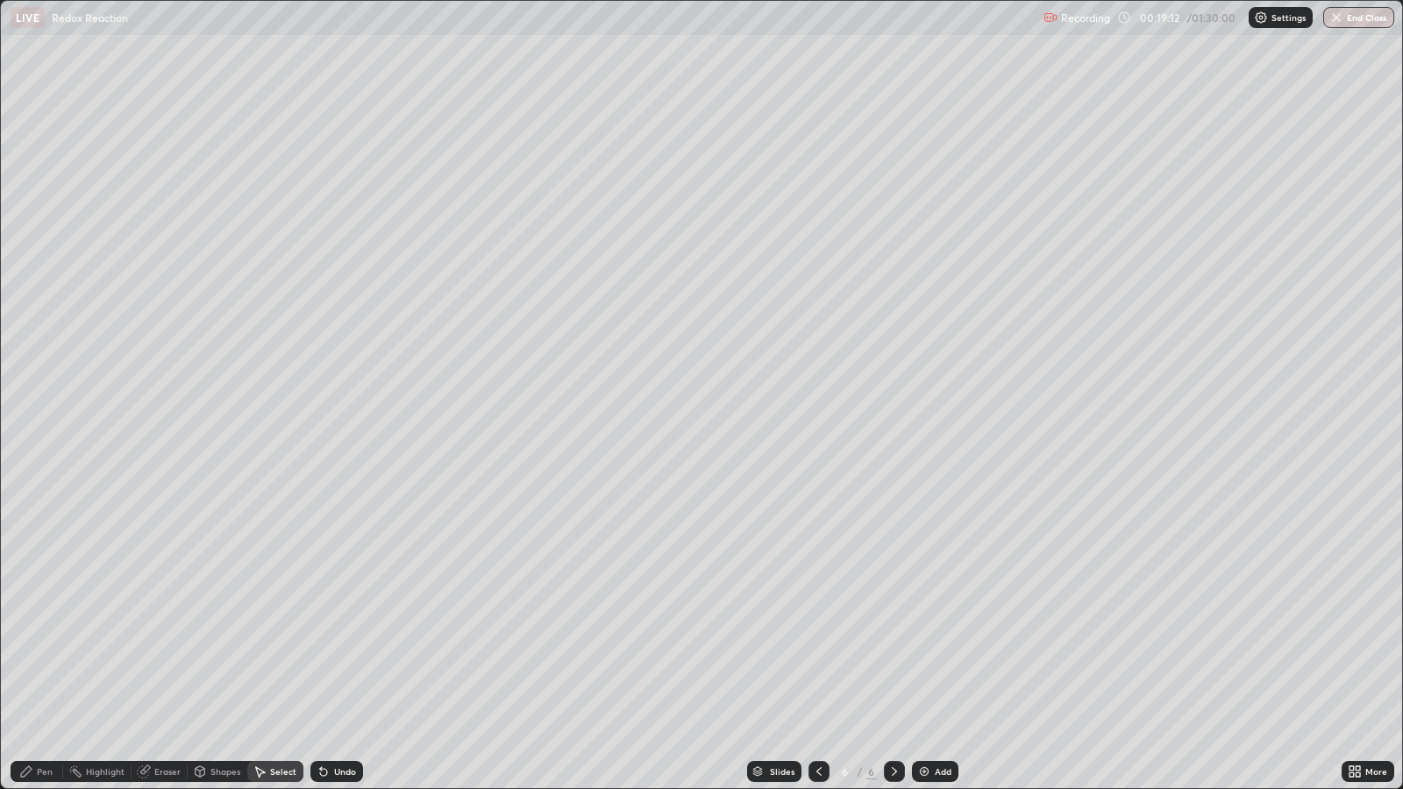
click at [39, 641] on div "Pen" at bounding box center [45, 771] width 16 height 9
click at [32, 408] on div at bounding box center [31, 410] width 11 height 11
click at [33, 435] on div at bounding box center [31, 438] width 11 height 11
click at [809, 641] on div at bounding box center [818, 771] width 21 height 35
click at [896, 641] on div at bounding box center [894, 771] width 21 height 35
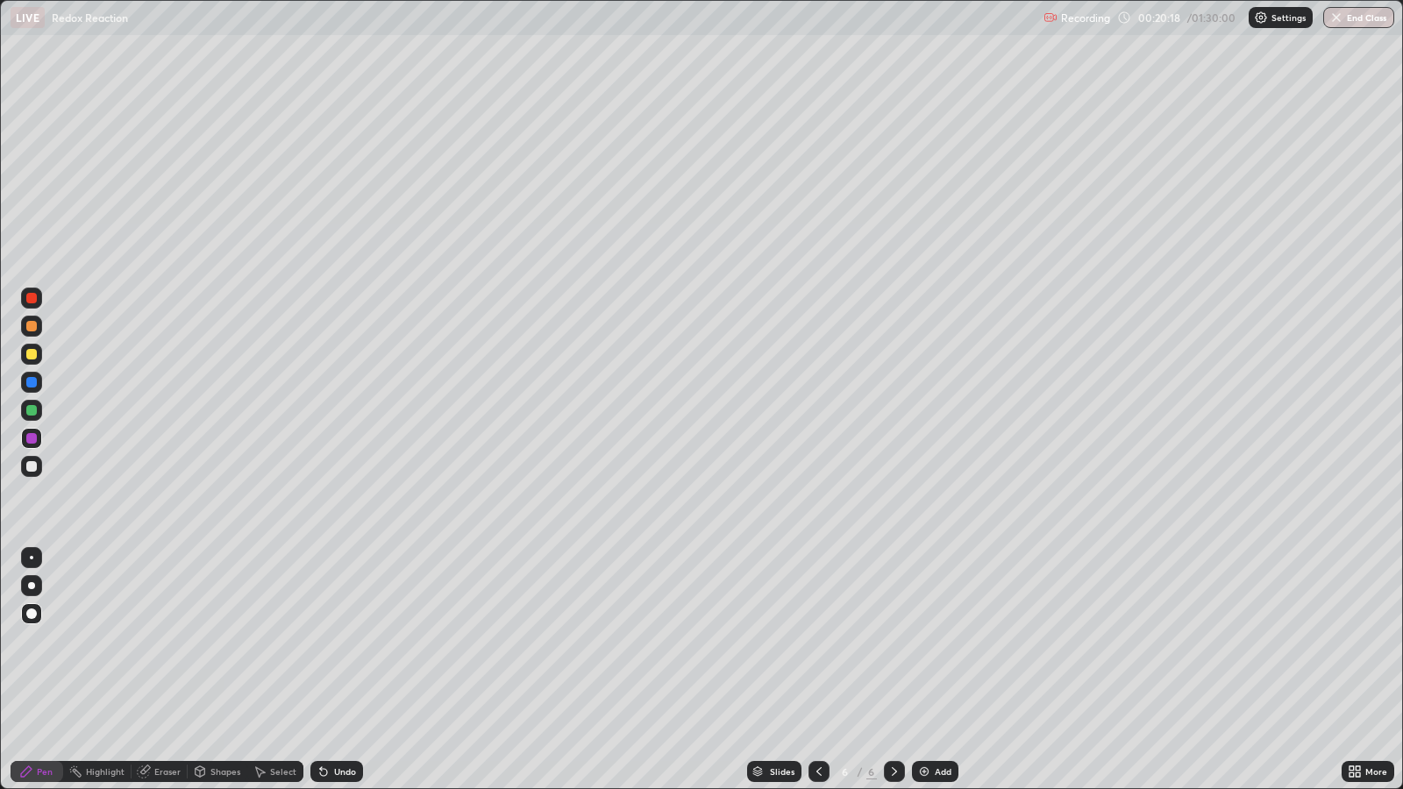
click at [33, 411] on div at bounding box center [31, 410] width 11 height 11
click at [223, 641] on div "Shapes" at bounding box center [225, 771] width 30 height 9
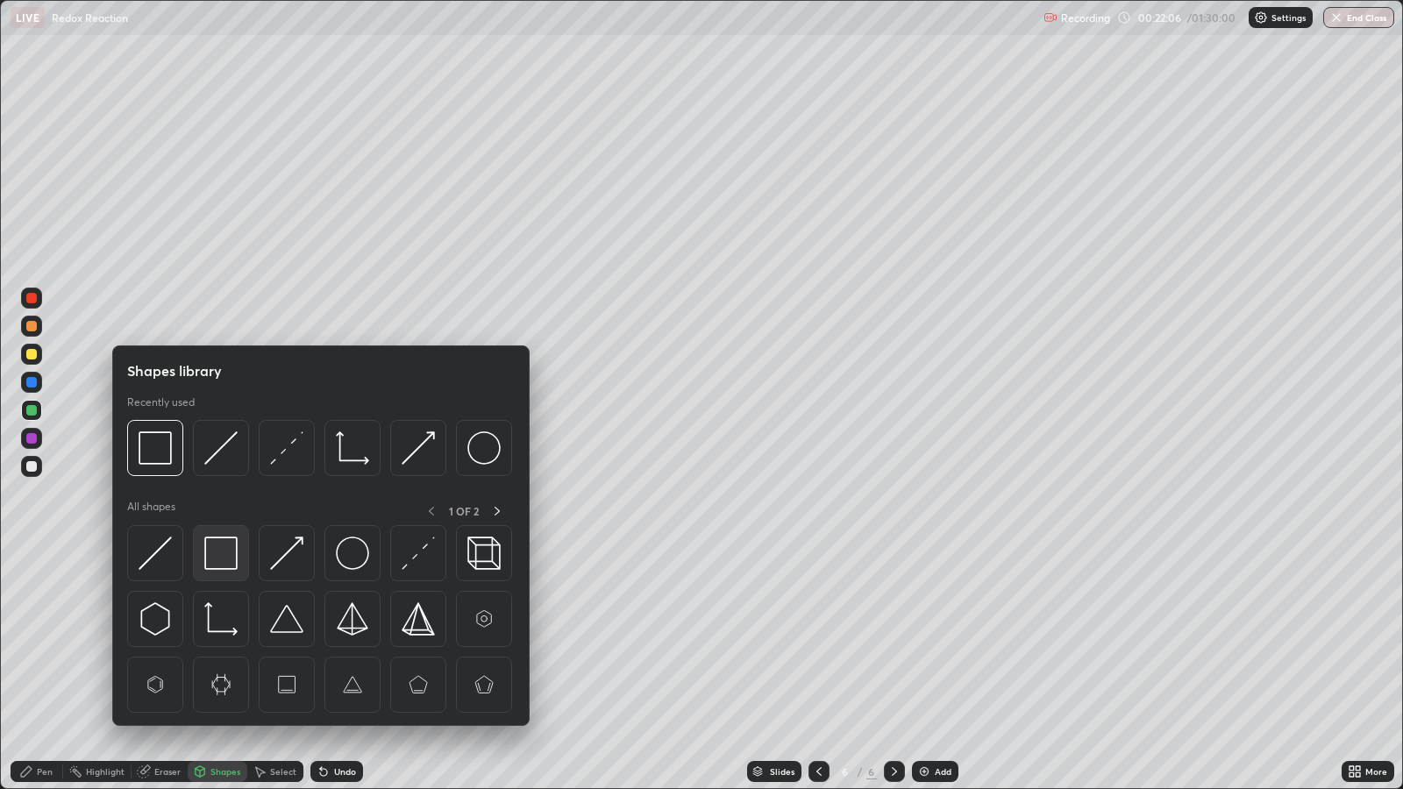
click at [217, 559] on img at bounding box center [220, 553] width 33 height 33
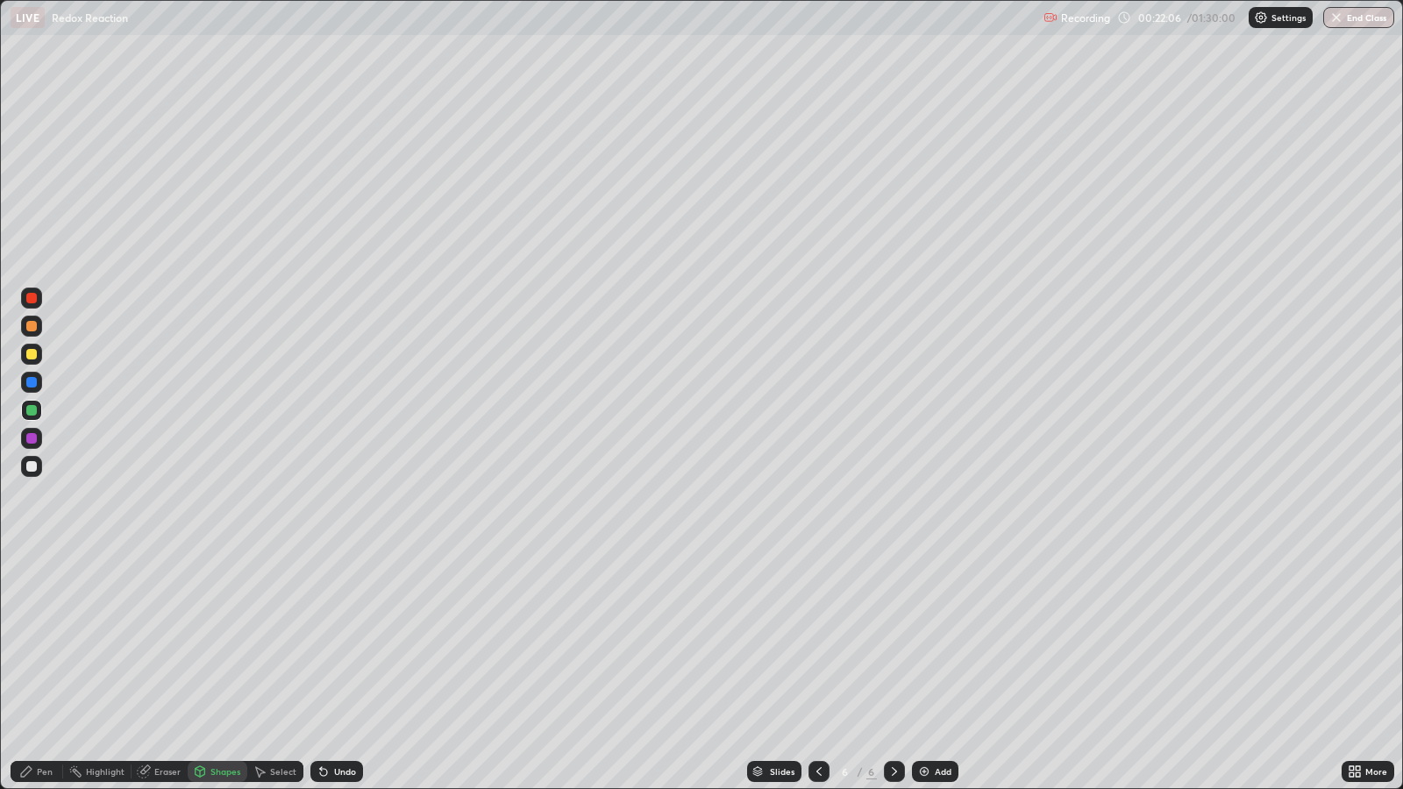
click at [35, 438] on div at bounding box center [31, 438] width 11 height 11
click at [26, 641] on icon at bounding box center [26, 771] width 11 height 11
click at [32, 466] on div at bounding box center [31, 466] width 11 height 11
click at [32, 355] on div at bounding box center [31, 354] width 11 height 11
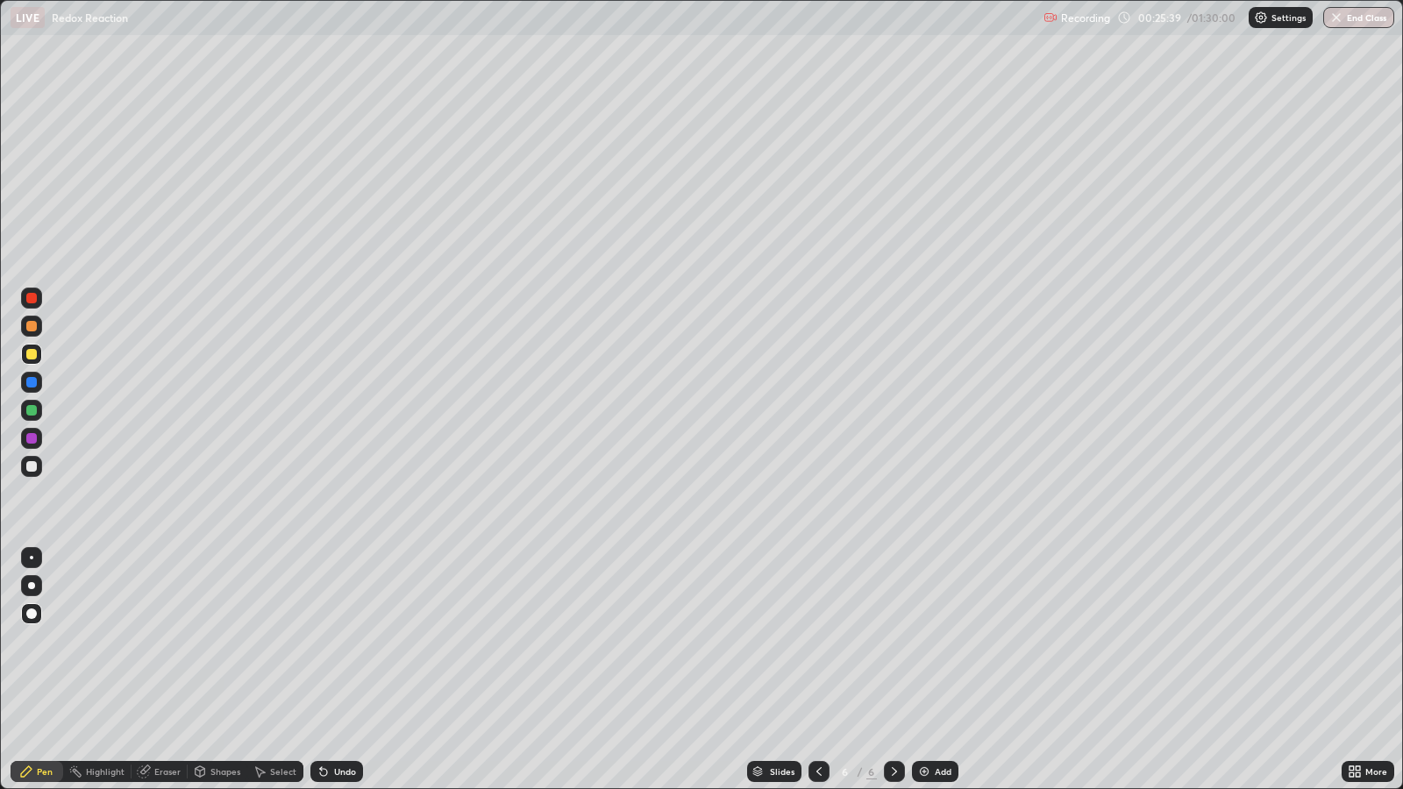
click at [279, 641] on div "Select" at bounding box center [283, 771] width 26 height 9
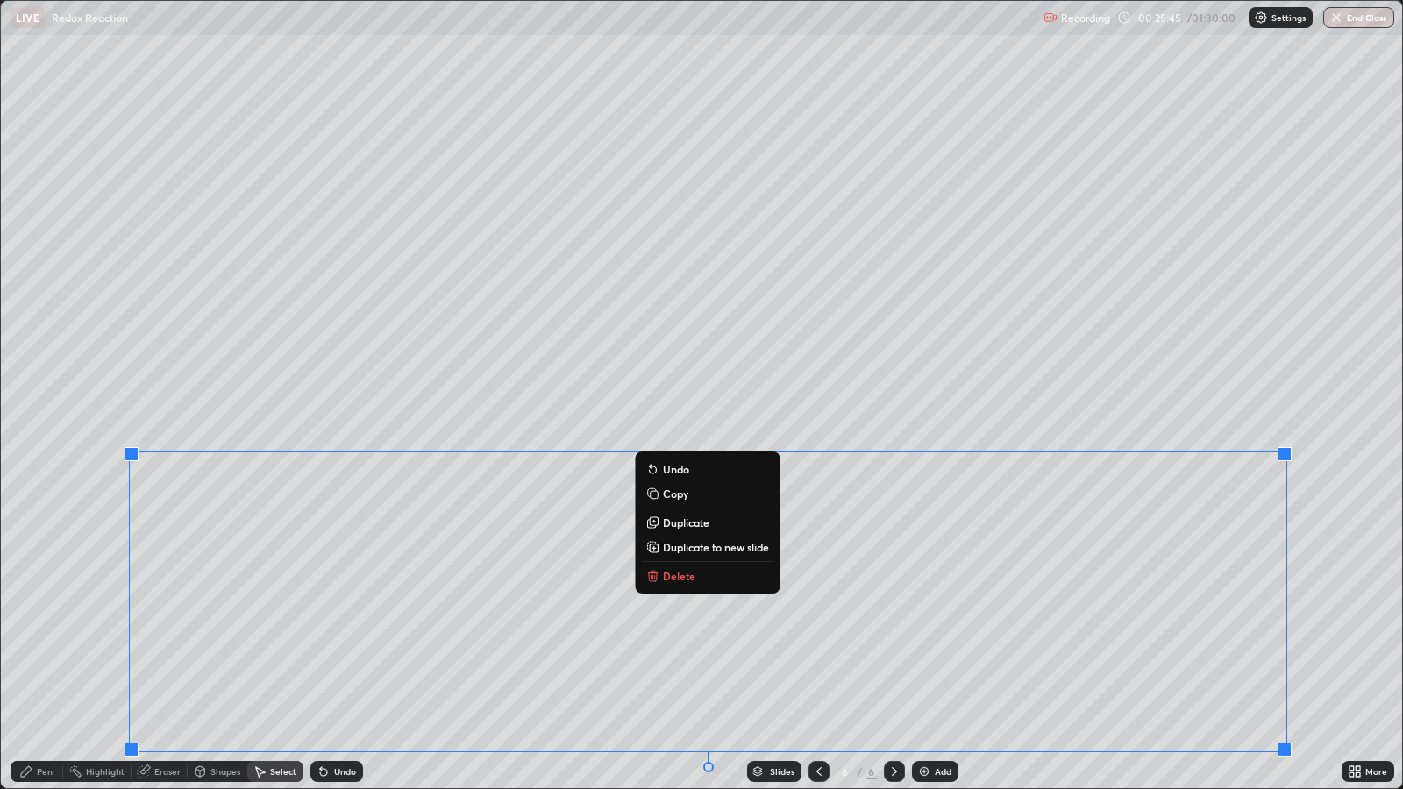
click at [694, 490] on button "Copy" at bounding box center [707, 493] width 131 height 21
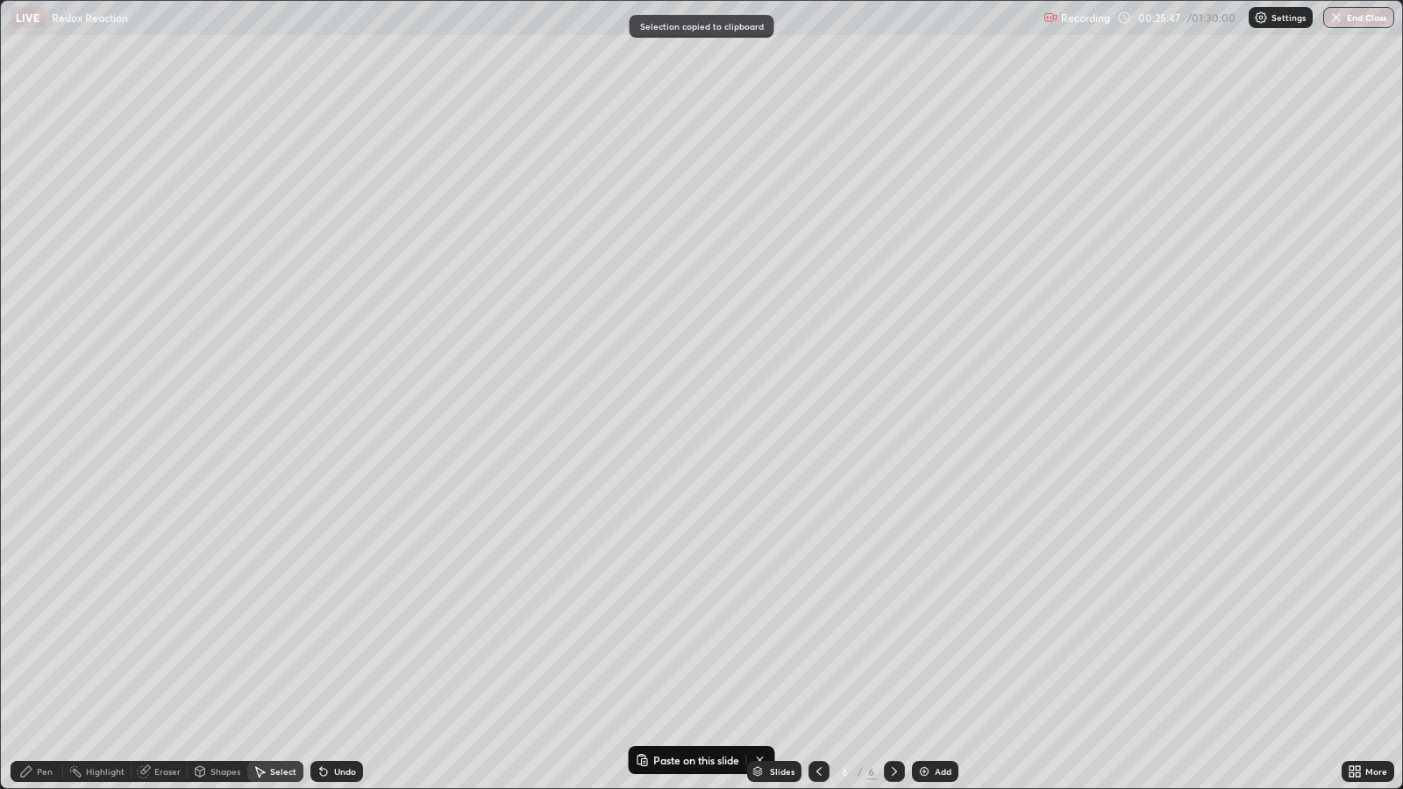
click at [936, 641] on div "Add" at bounding box center [943, 771] width 17 height 9
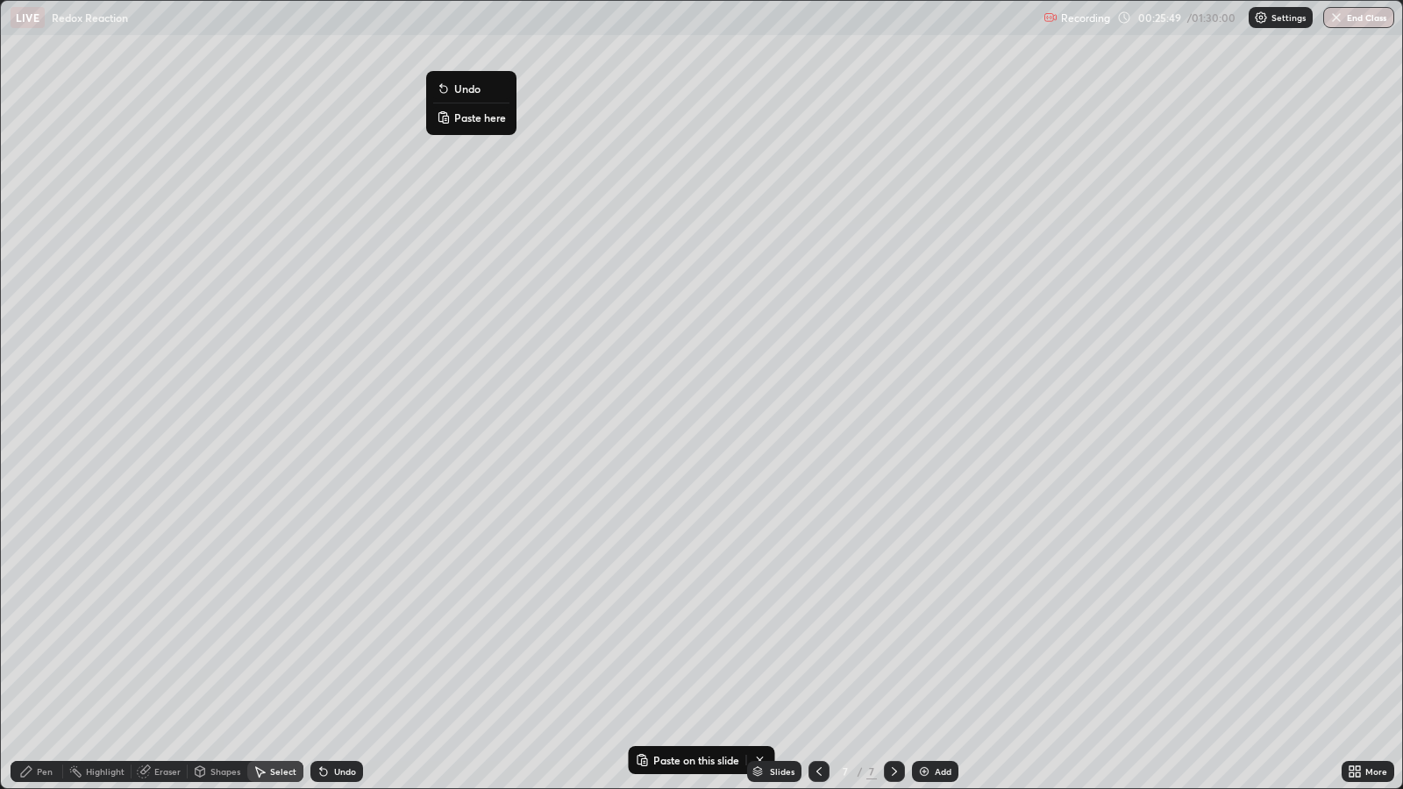
click at [482, 119] on p "Paste here" at bounding box center [480, 117] width 52 height 14
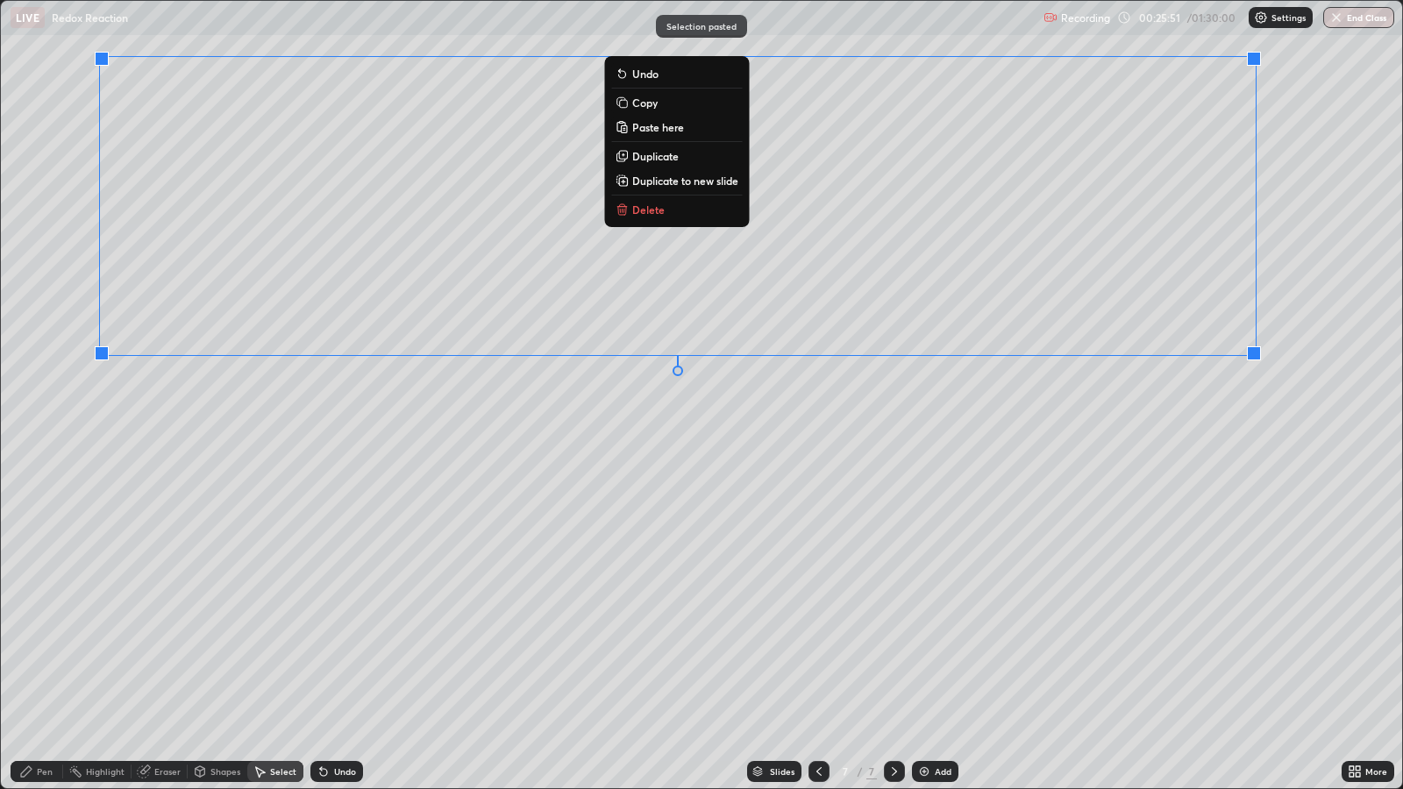
click at [434, 538] on div "0 ° Undo Copy Paste here Duplicate Duplicate to new slide Delete" at bounding box center [701, 394] width 1401 height 787
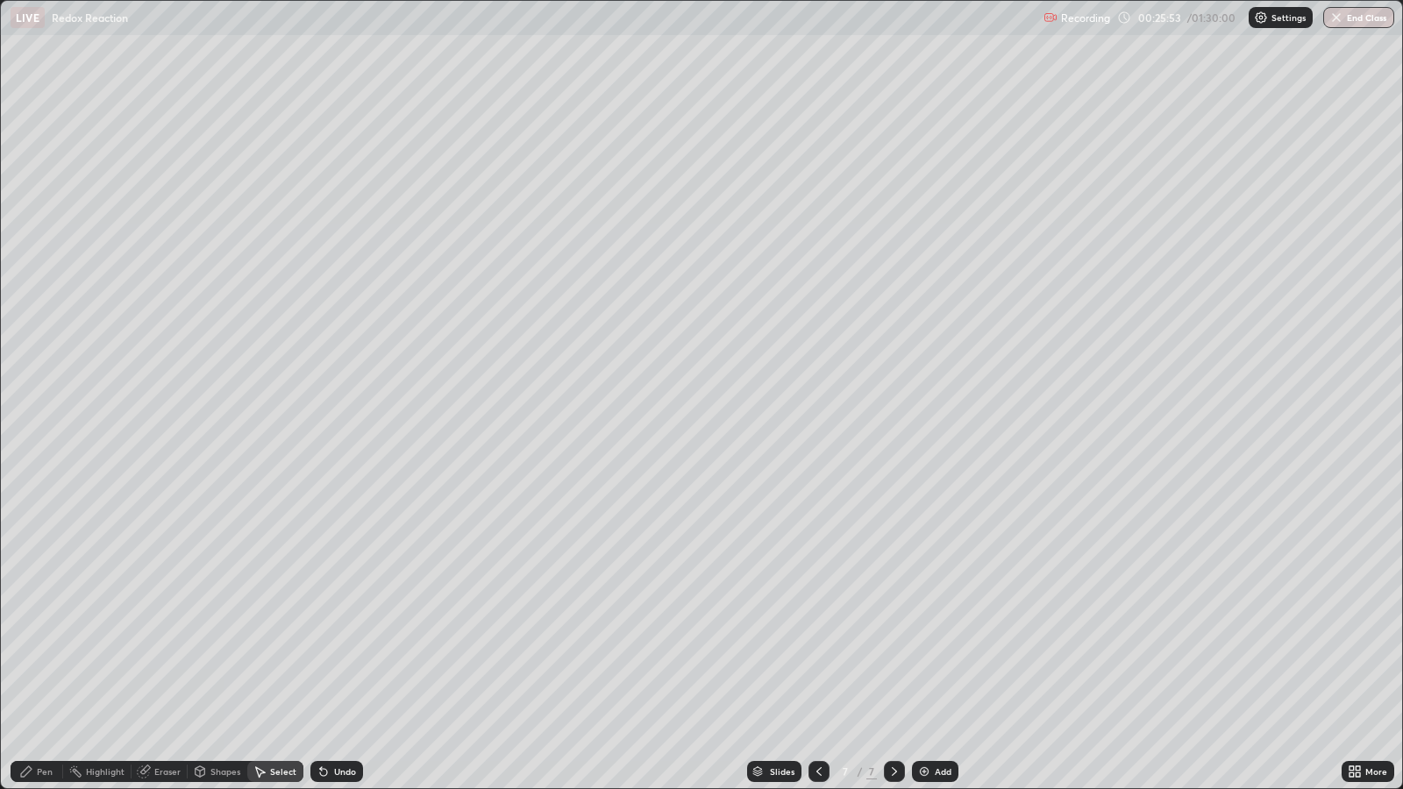
click at [70, 641] on circle at bounding box center [70, 770] width 2 height 2
click at [164, 641] on div "Eraser" at bounding box center [167, 771] width 26 height 9
click at [272, 641] on div "Select" at bounding box center [275, 771] width 56 height 21
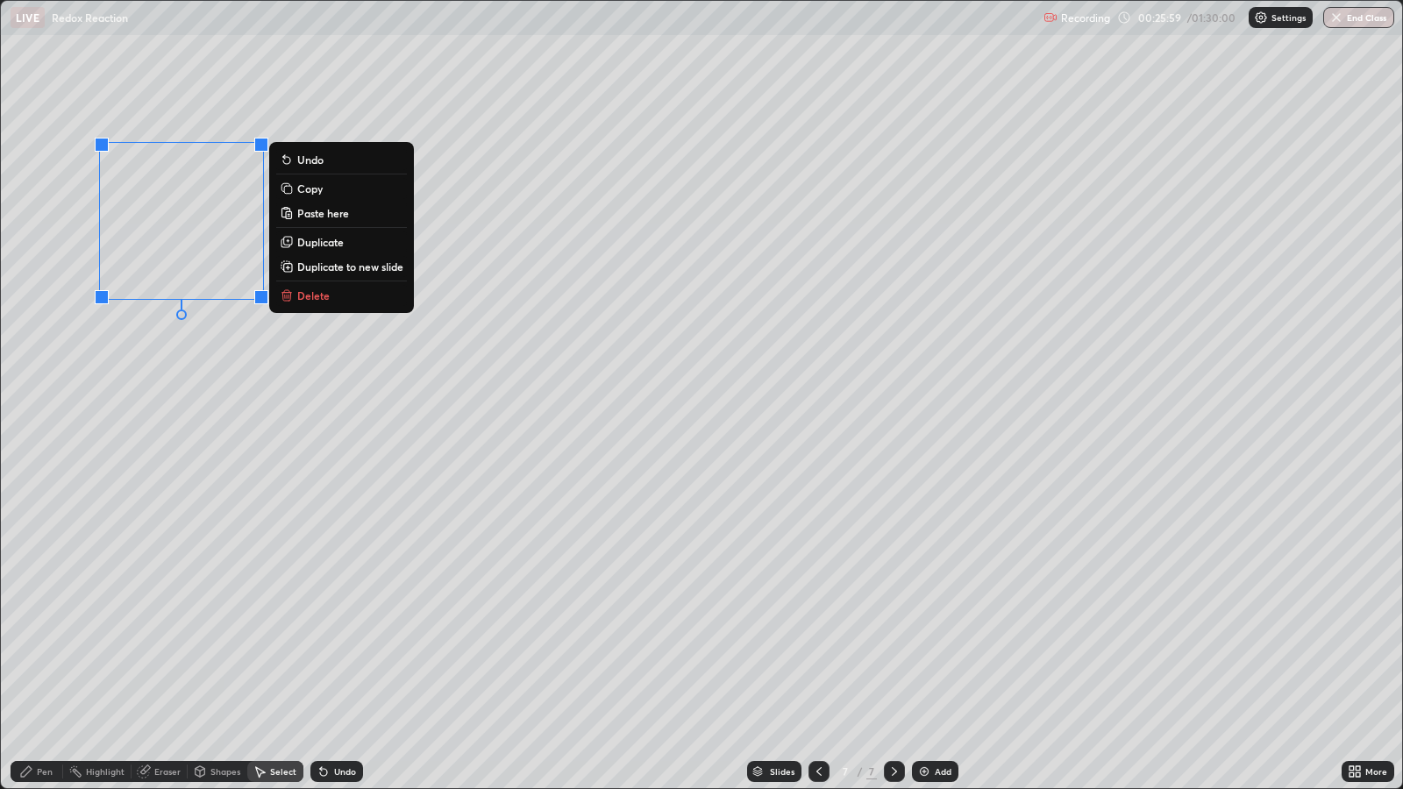
click at [331, 298] on button "Delete" at bounding box center [341, 295] width 131 height 21
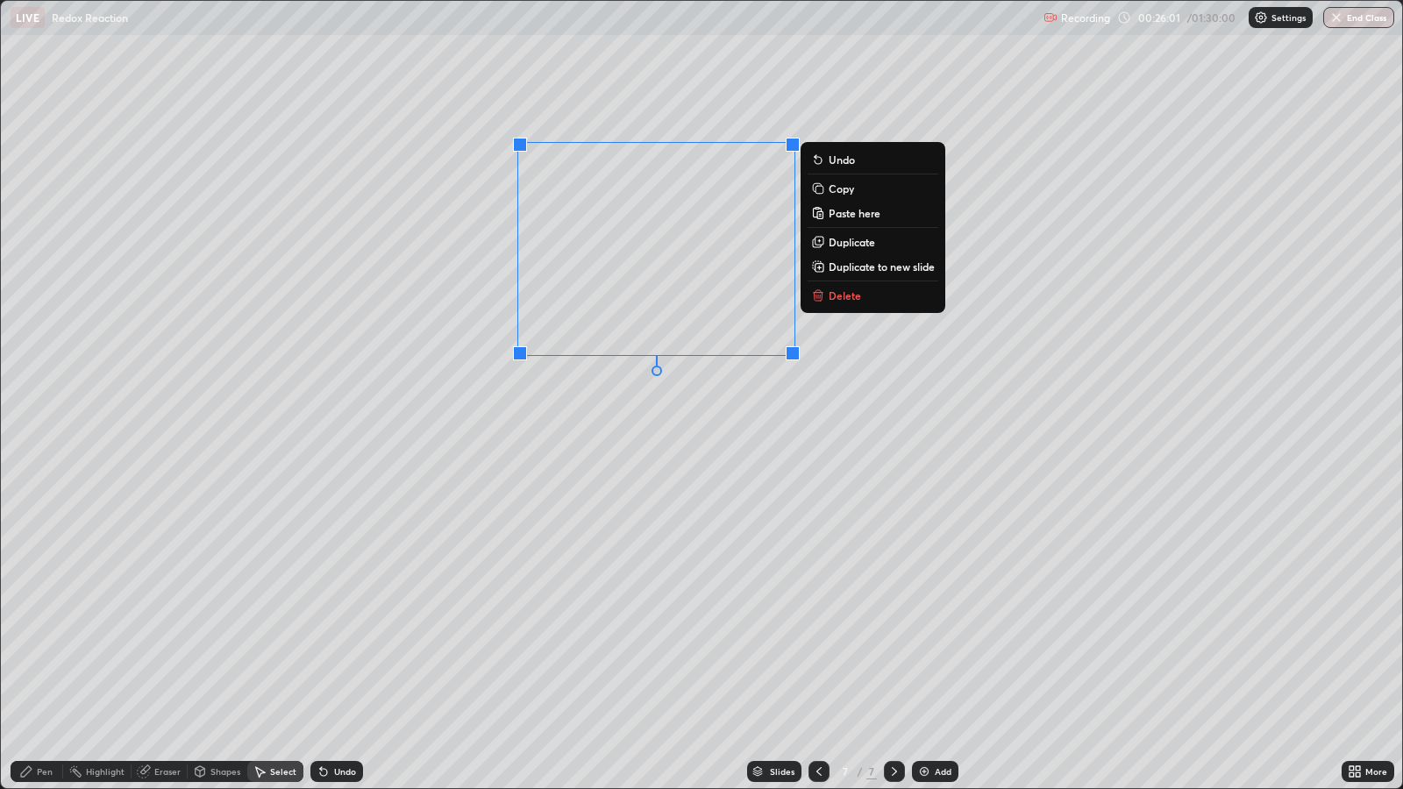
click at [855, 299] on p "Delete" at bounding box center [845, 295] width 32 height 14
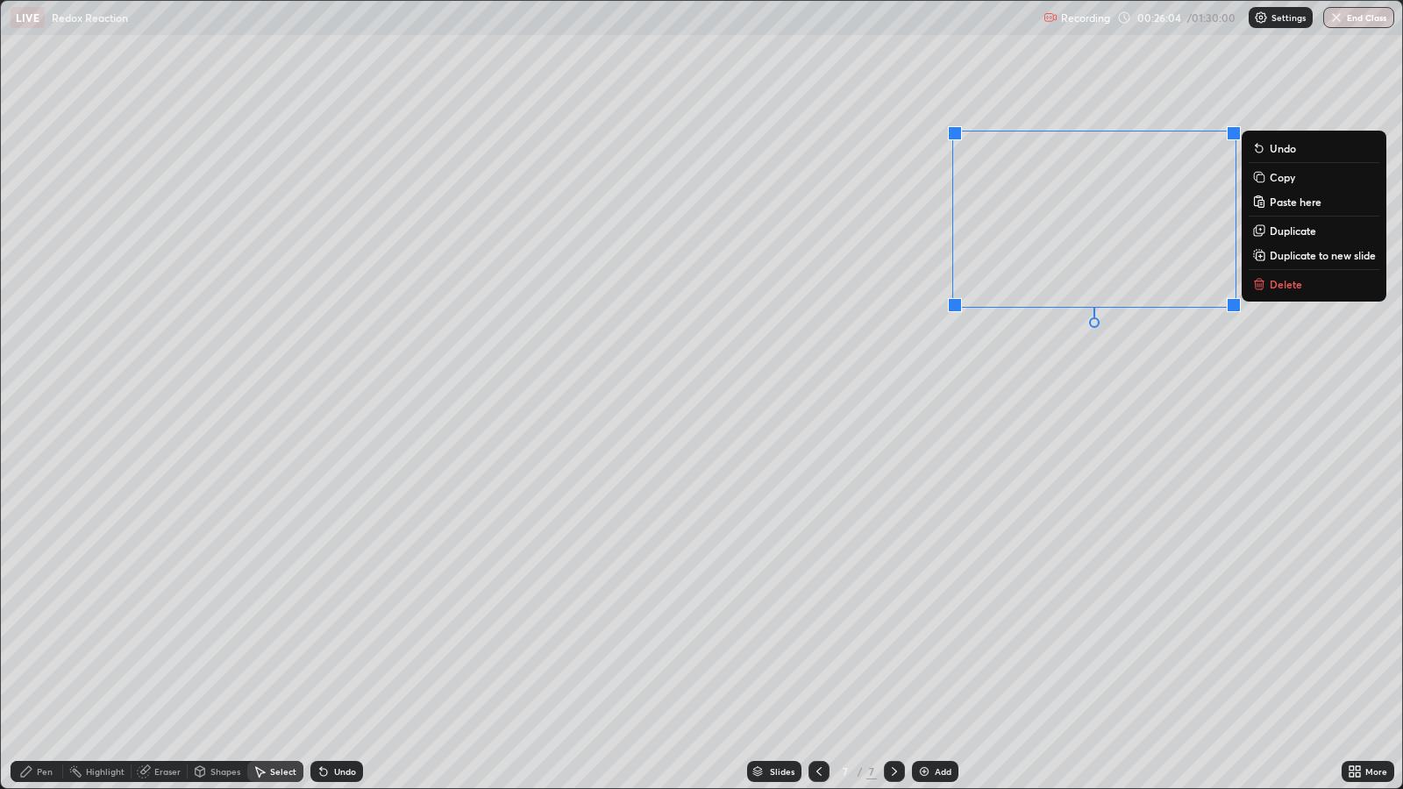
click at [1279, 279] on p "Delete" at bounding box center [1286, 284] width 32 height 14
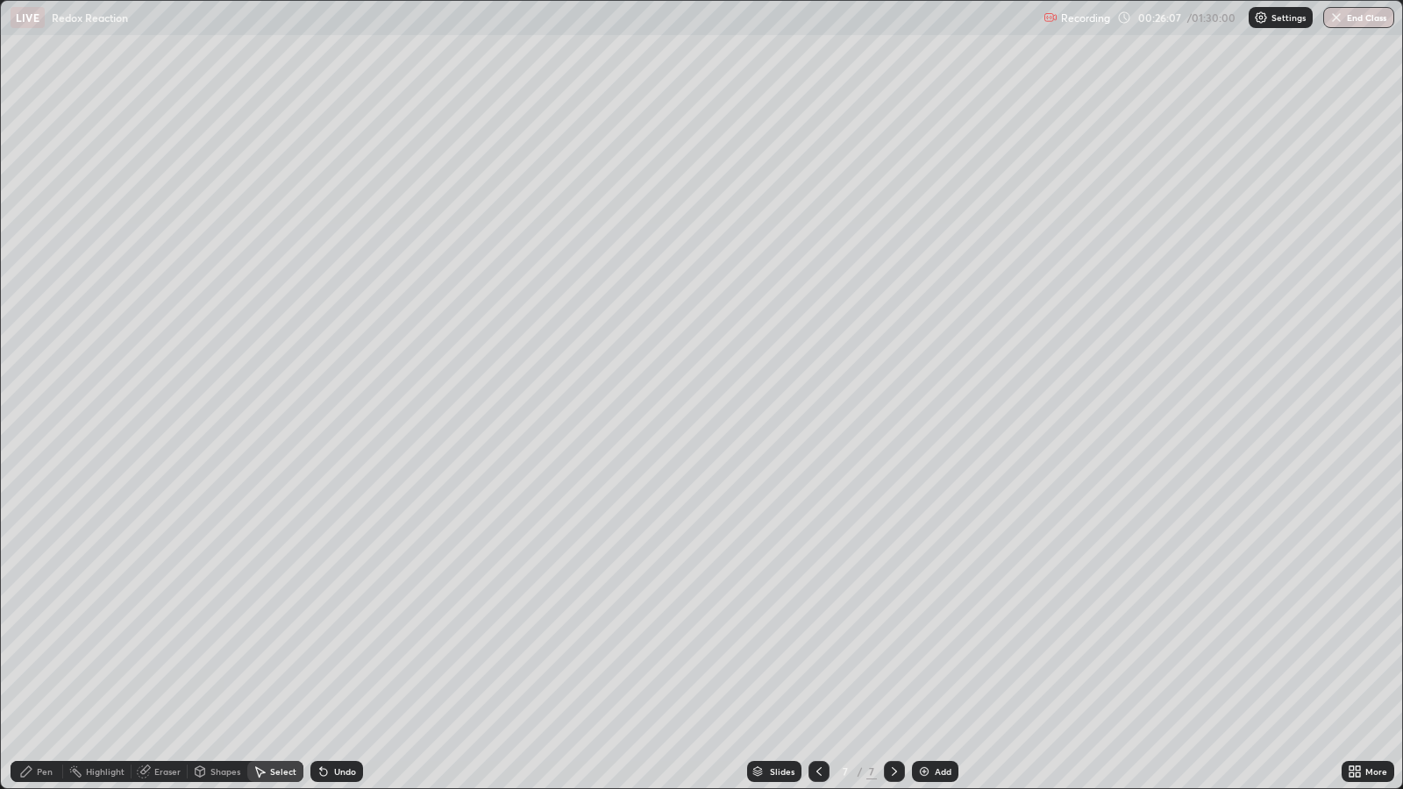
click at [44, 641] on div "Pen" at bounding box center [45, 771] width 16 height 9
click at [271, 641] on div "Select" at bounding box center [283, 771] width 26 height 9
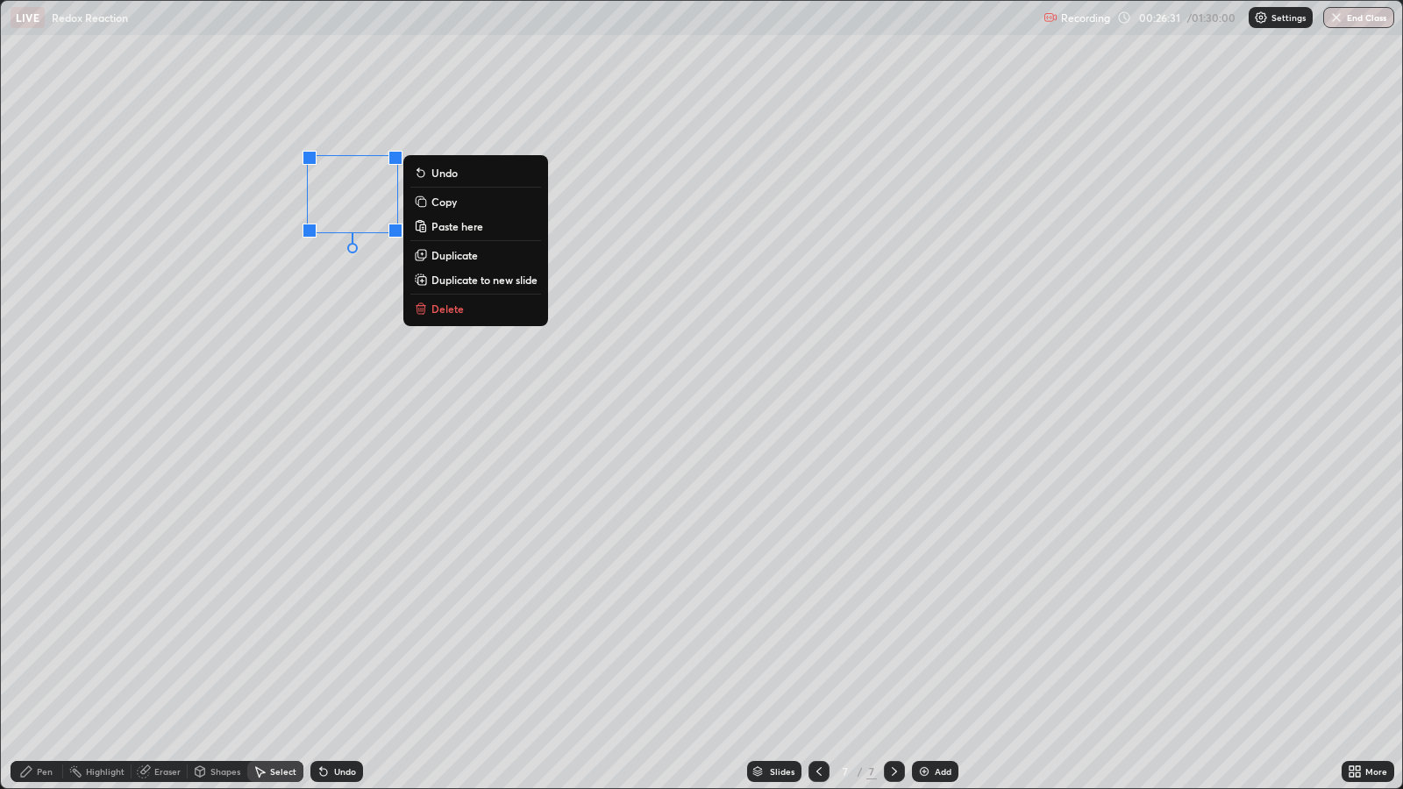
click at [268, 413] on div "0 ° Undo Copy Paste here Duplicate Duplicate to new slide Delete" at bounding box center [701, 394] width 1401 height 787
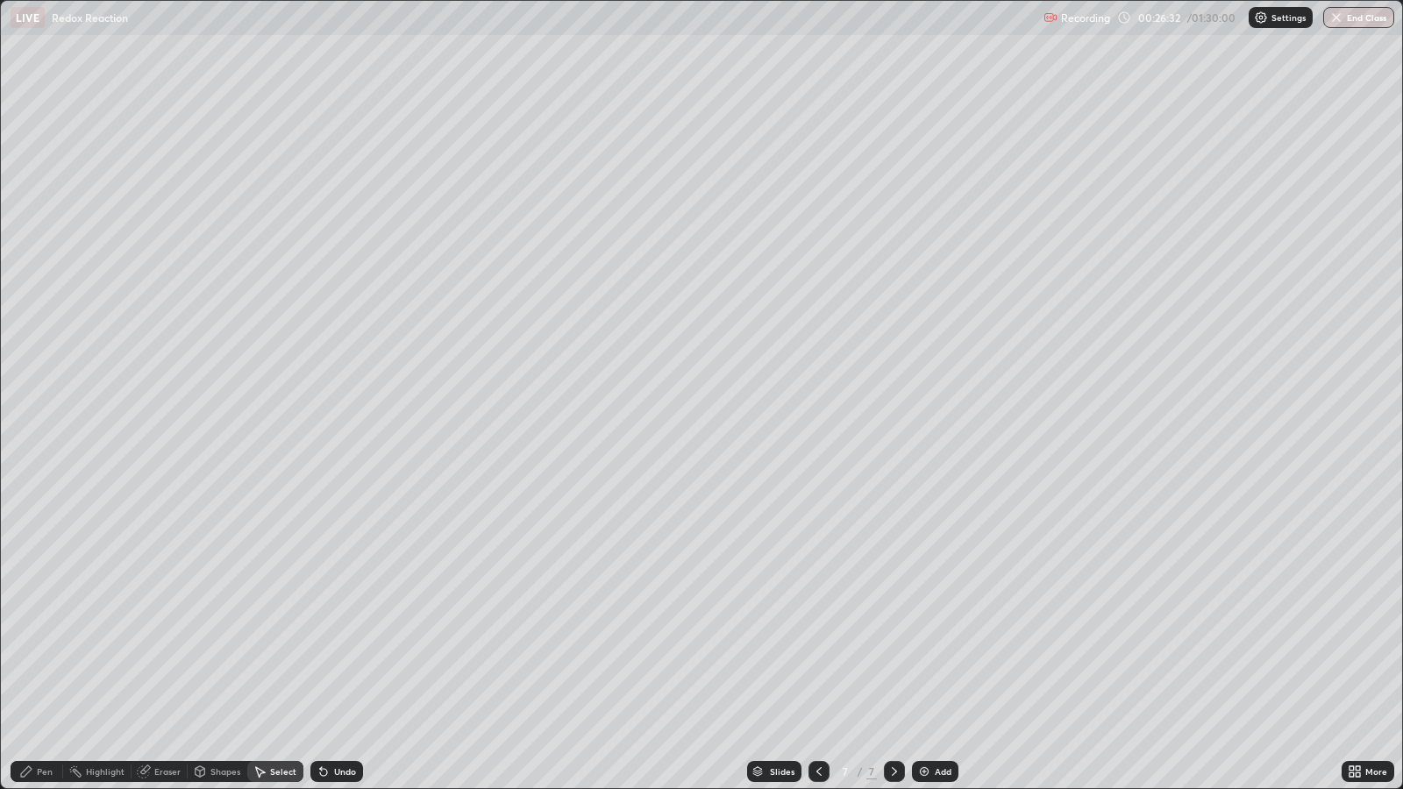
click at [37, 641] on div "Pen" at bounding box center [45, 771] width 16 height 9
click at [36, 410] on div at bounding box center [31, 410] width 11 height 11
click at [169, 641] on div "Eraser" at bounding box center [167, 771] width 26 height 9
click at [45, 641] on div "Pen" at bounding box center [45, 771] width 16 height 9
click at [33, 438] on div at bounding box center [31, 438] width 11 height 11
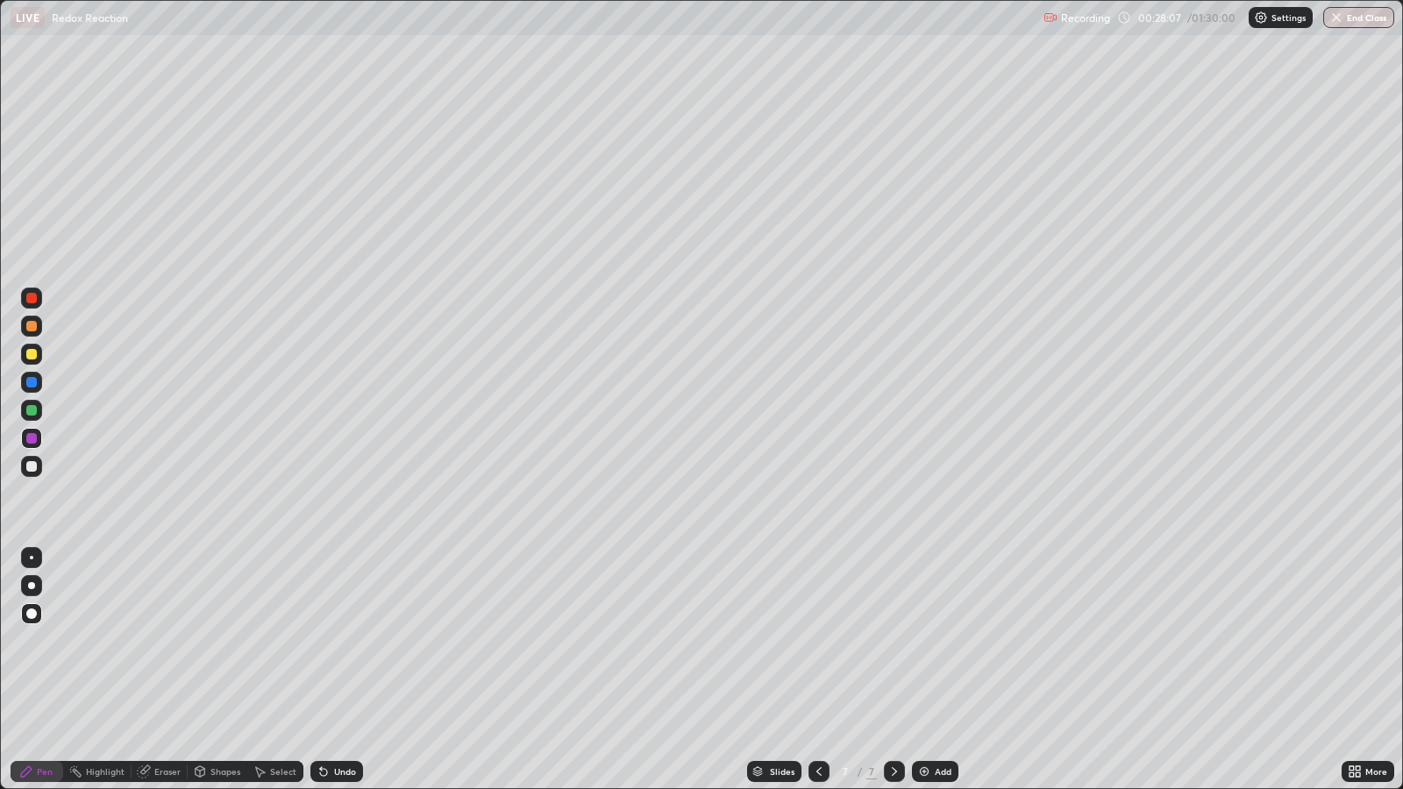
click at [349, 641] on div "Undo" at bounding box center [345, 771] width 22 height 9
click at [330, 641] on div "Undo" at bounding box center [336, 771] width 53 height 21
click at [23, 421] on div at bounding box center [31, 410] width 21 height 28
click at [31, 438] on div at bounding box center [31, 438] width 11 height 11
click at [32, 469] on div at bounding box center [31, 466] width 11 height 11
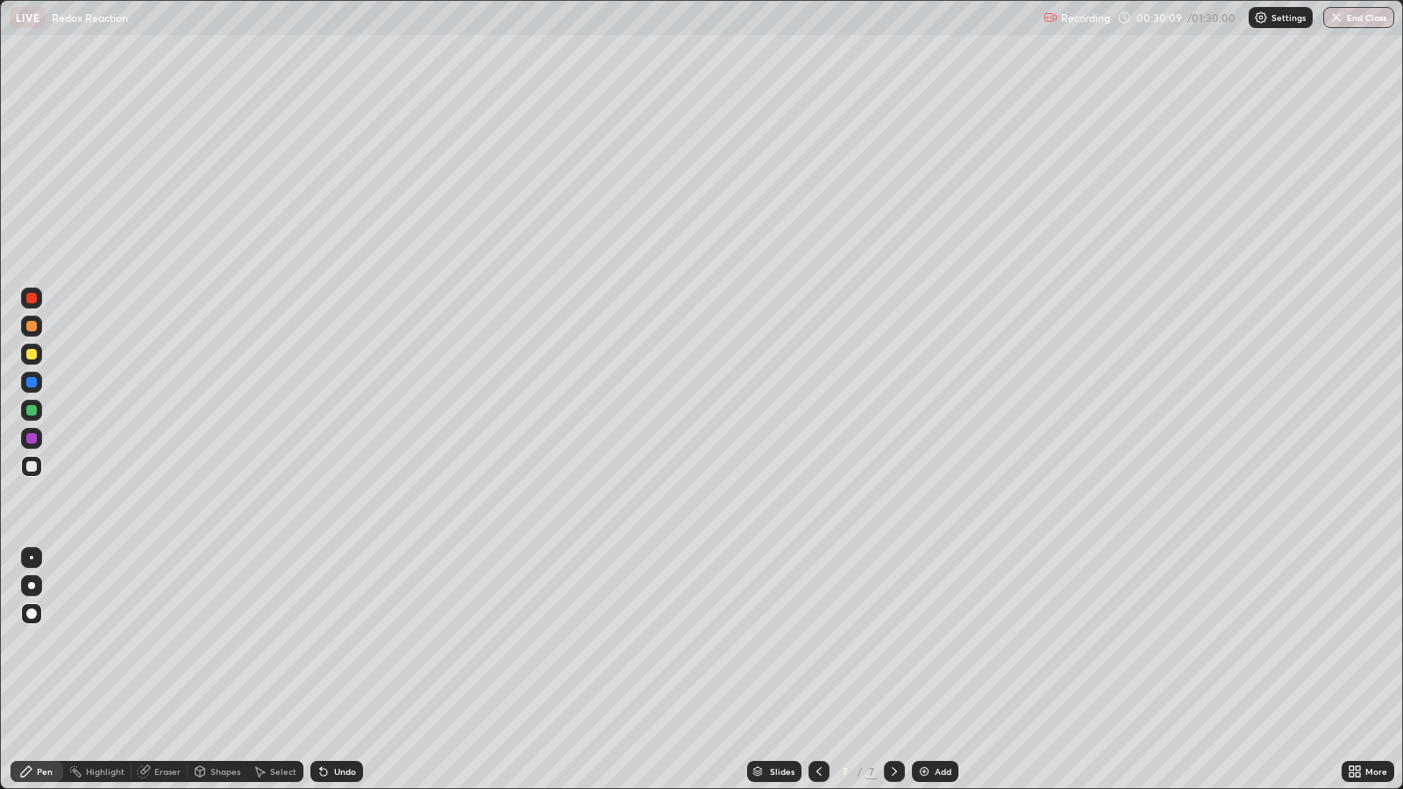
click at [27, 405] on div at bounding box center [31, 410] width 11 height 11
click at [940, 641] on div "Add" at bounding box center [935, 771] width 46 height 21
click at [31, 356] on div at bounding box center [31, 354] width 11 height 11
click at [348, 641] on div "Undo" at bounding box center [336, 771] width 53 height 21
click at [345, 641] on div "Undo" at bounding box center [345, 771] width 22 height 9
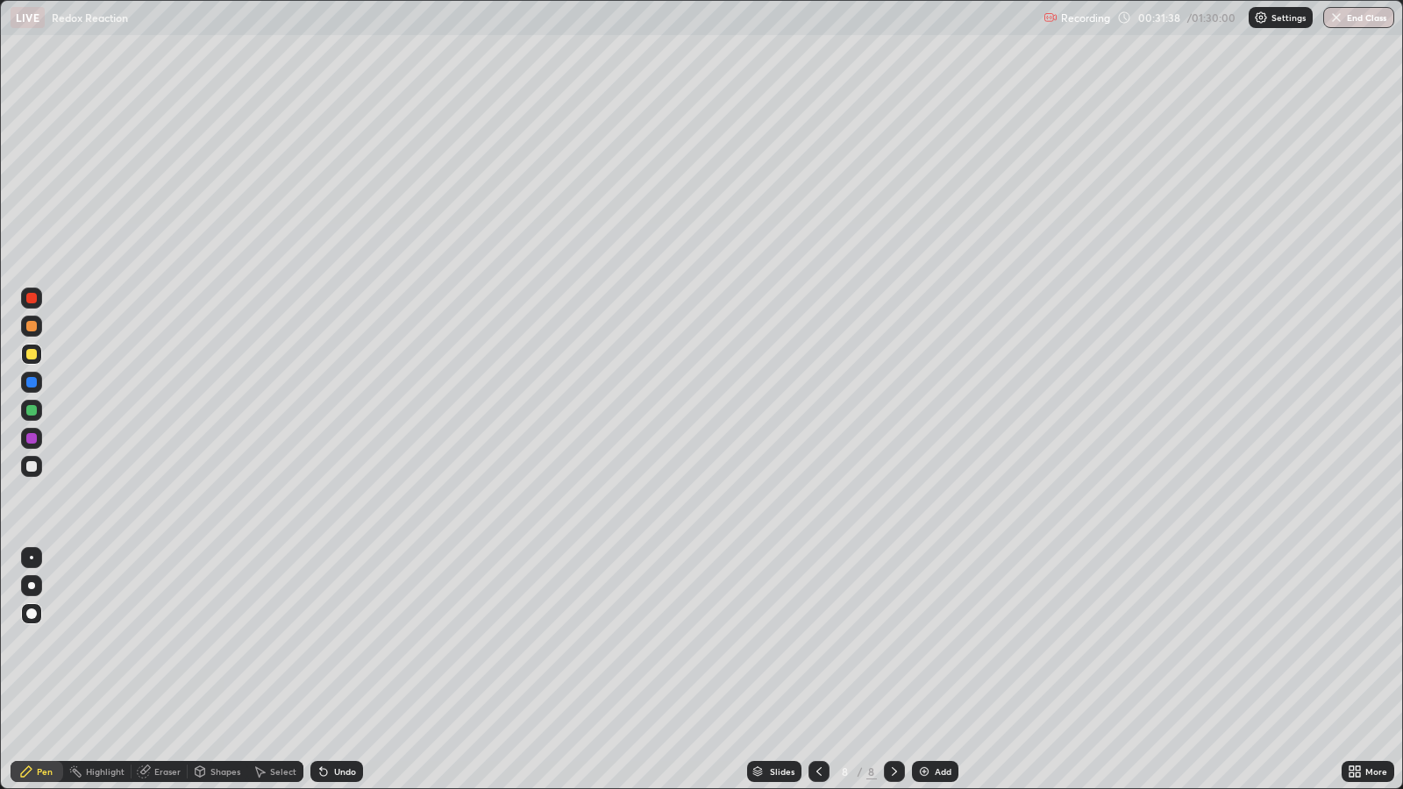
click at [26, 415] on div at bounding box center [31, 410] width 21 height 21
click at [32, 469] on div at bounding box center [31, 466] width 11 height 11
click at [34, 438] on div at bounding box center [31, 438] width 11 height 11
click at [30, 465] on div at bounding box center [31, 466] width 11 height 11
click at [32, 436] on div at bounding box center [31, 438] width 11 height 11
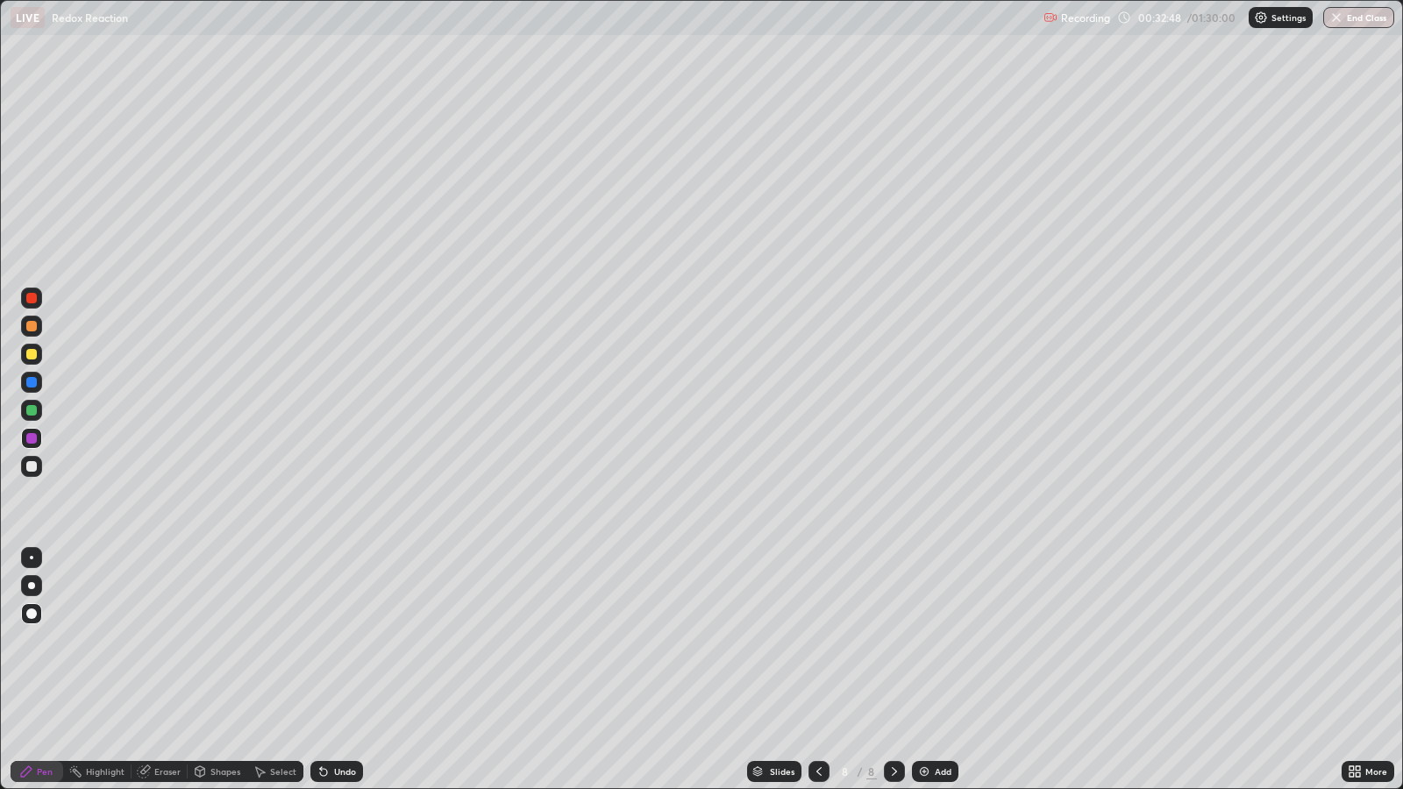
click at [32, 354] on div at bounding box center [31, 354] width 11 height 11
click at [31, 412] on div at bounding box center [31, 410] width 11 height 11
click at [936, 641] on div "Add" at bounding box center [943, 771] width 17 height 9
click at [31, 355] on div at bounding box center [31, 354] width 11 height 11
click at [338, 641] on div "Undo" at bounding box center [336, 771] width 53 height 21
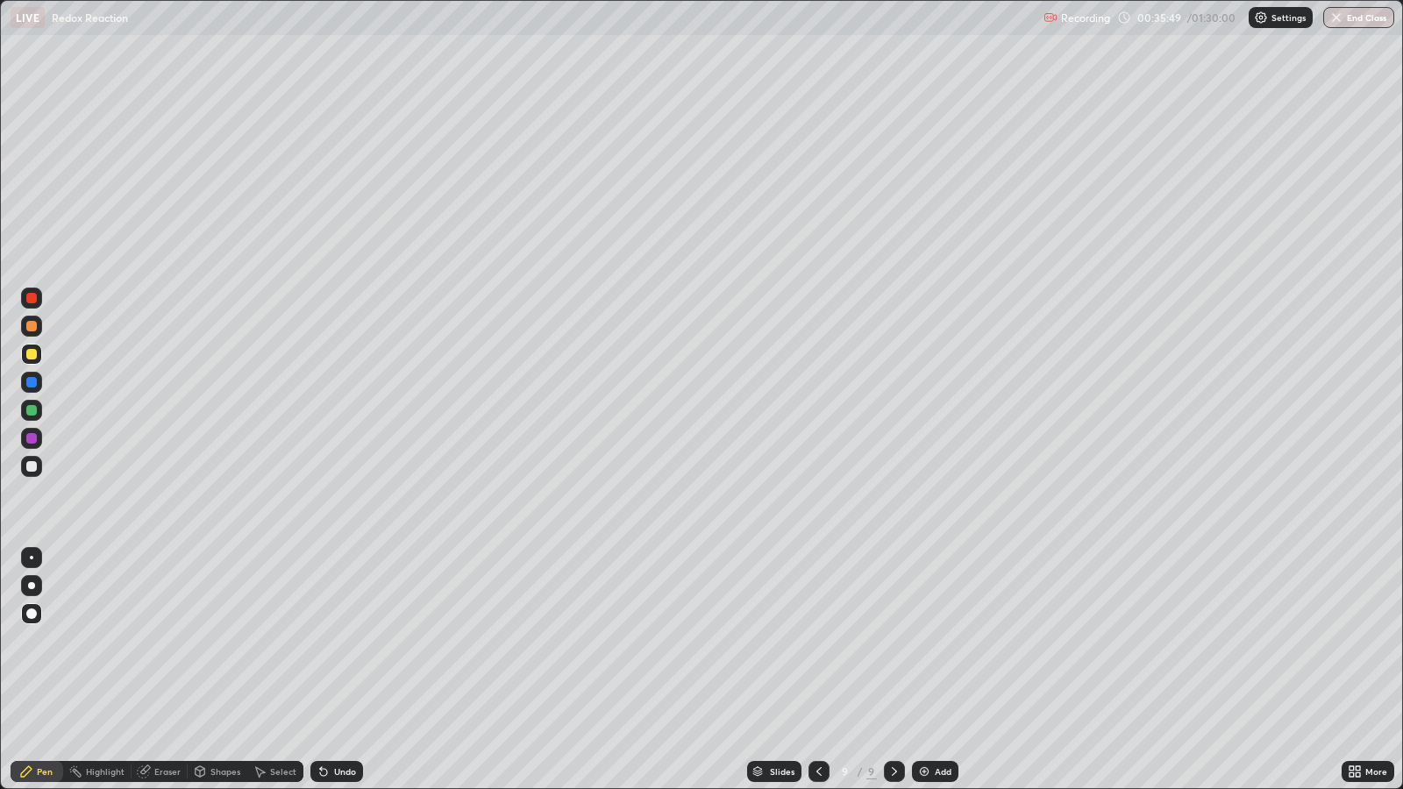
click at [344, 641] on div "Undo" at bounding box center [345, 771] width 22 height 9
click at [33, 466] on div at bounding box center [31, 466] width 11 height 11
click at [352, 641] on div "Undo" at bounding box center [336, 771] width 53 height 21
click at [26, 408] on div at bounding box center [31, 410] width 11 height 11
click at [937, 641] on div "Add" at bounding box center [943, 771] width 17 height 9
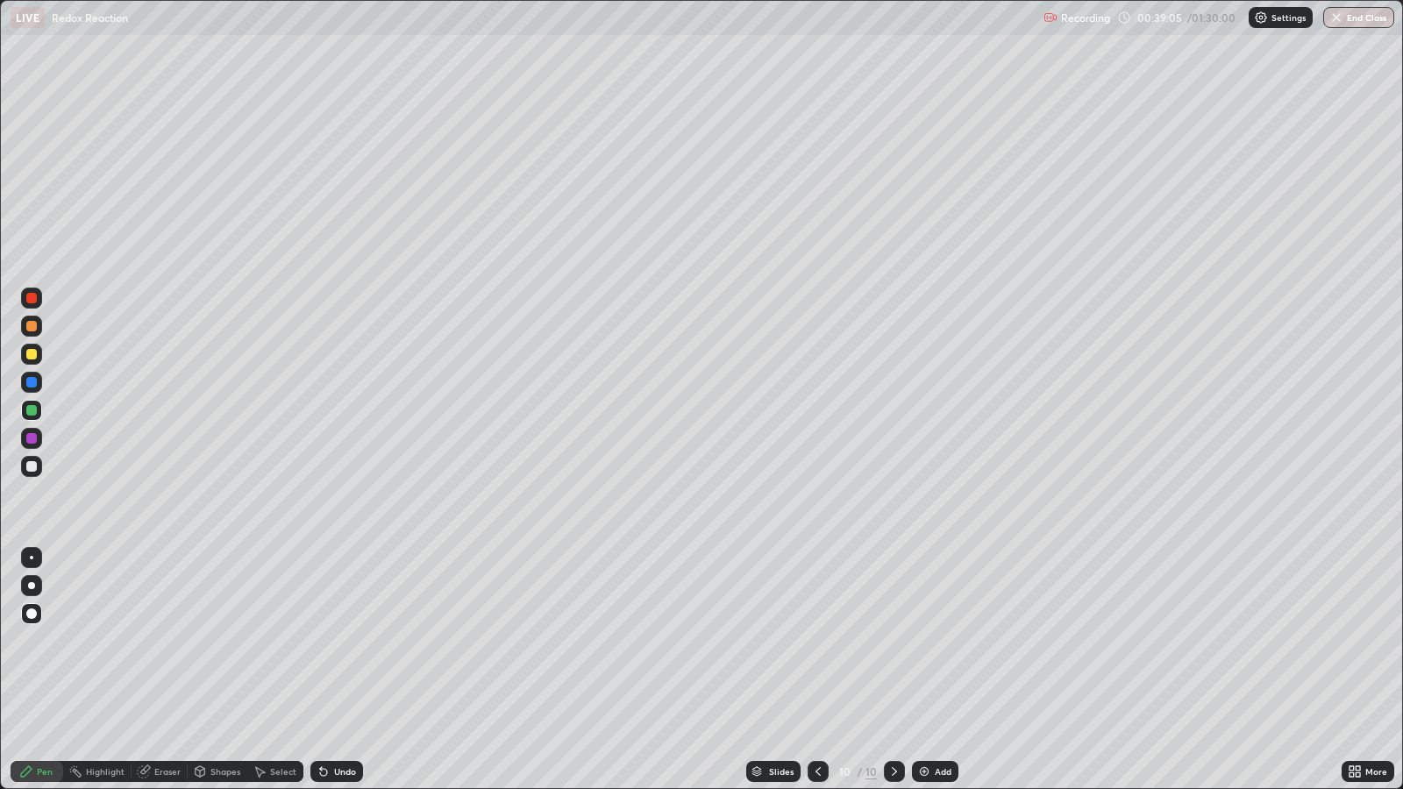
click at [359, 641] on div "Undo" at bounding box center [336, 771] width 53 height 21
click at [345, 641] on div "Undo" at bounding box center [345, 771] width 22 height 9
click at [33, 465] on div at bounding box center [31, 466] width 11 height 11
click at [345, 641] on div "Undo" at bounding box center [345, 771] width 22 height 9
click at [339, 641] on div "Undo" at bounding box center [345, 771] width 22 height 9
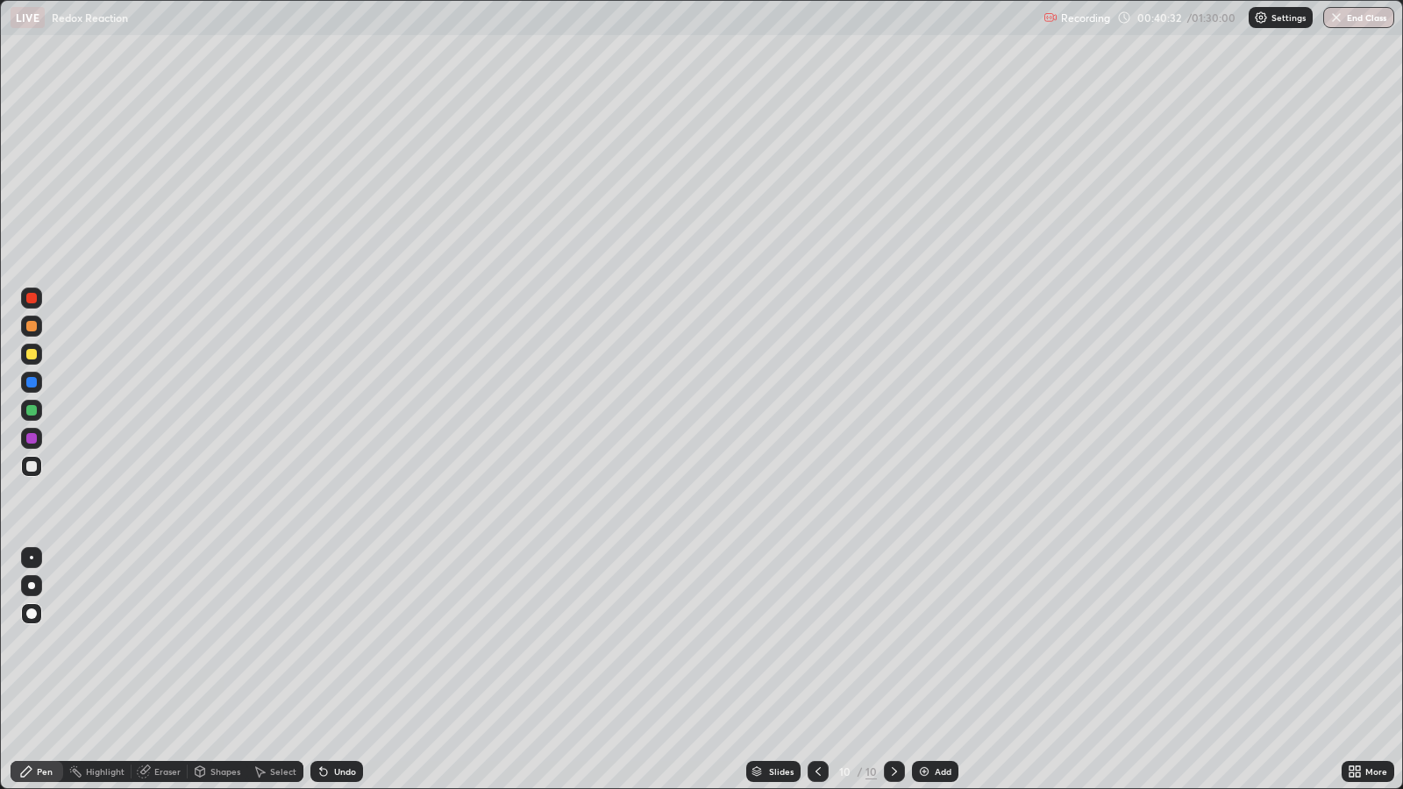
click at [340, 641] on div "Undo" at bounding box center [345, 771] width 22 height 9
click at [339, 641] on div "Undo" at bounding box center [336, 771] width 53 height 21
click at [342, 641] on div "Undo" at bounding box center [345, 771] width 22 height 9
click at [938, 641] on div "Add" at bounding box center [943, 771] width 17 height 9
click at [224, 641] on div "Shapes" at bounding box center [218, 771] width 60 height 21
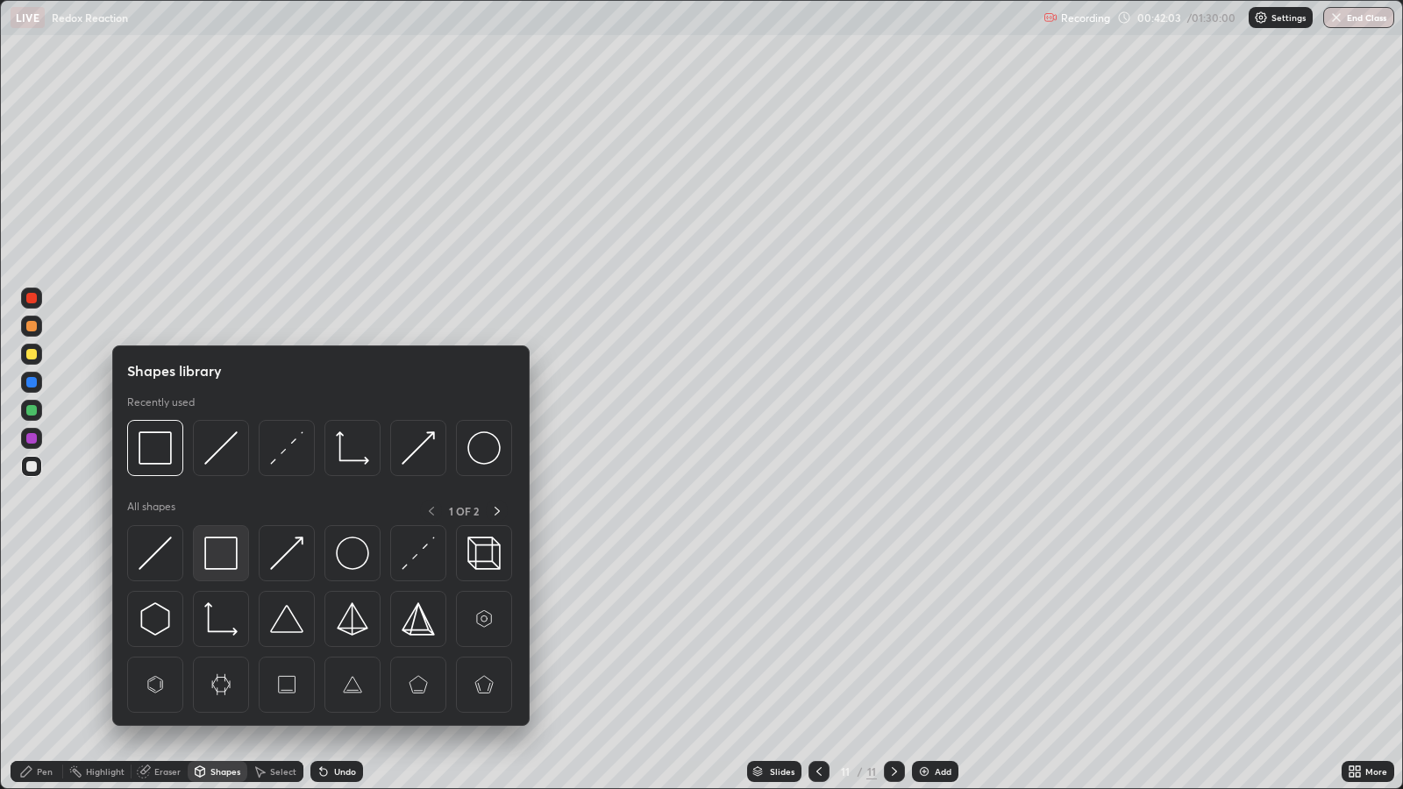
click at [229, 556] on img at bounding box center [220, 553] width 33 height 33
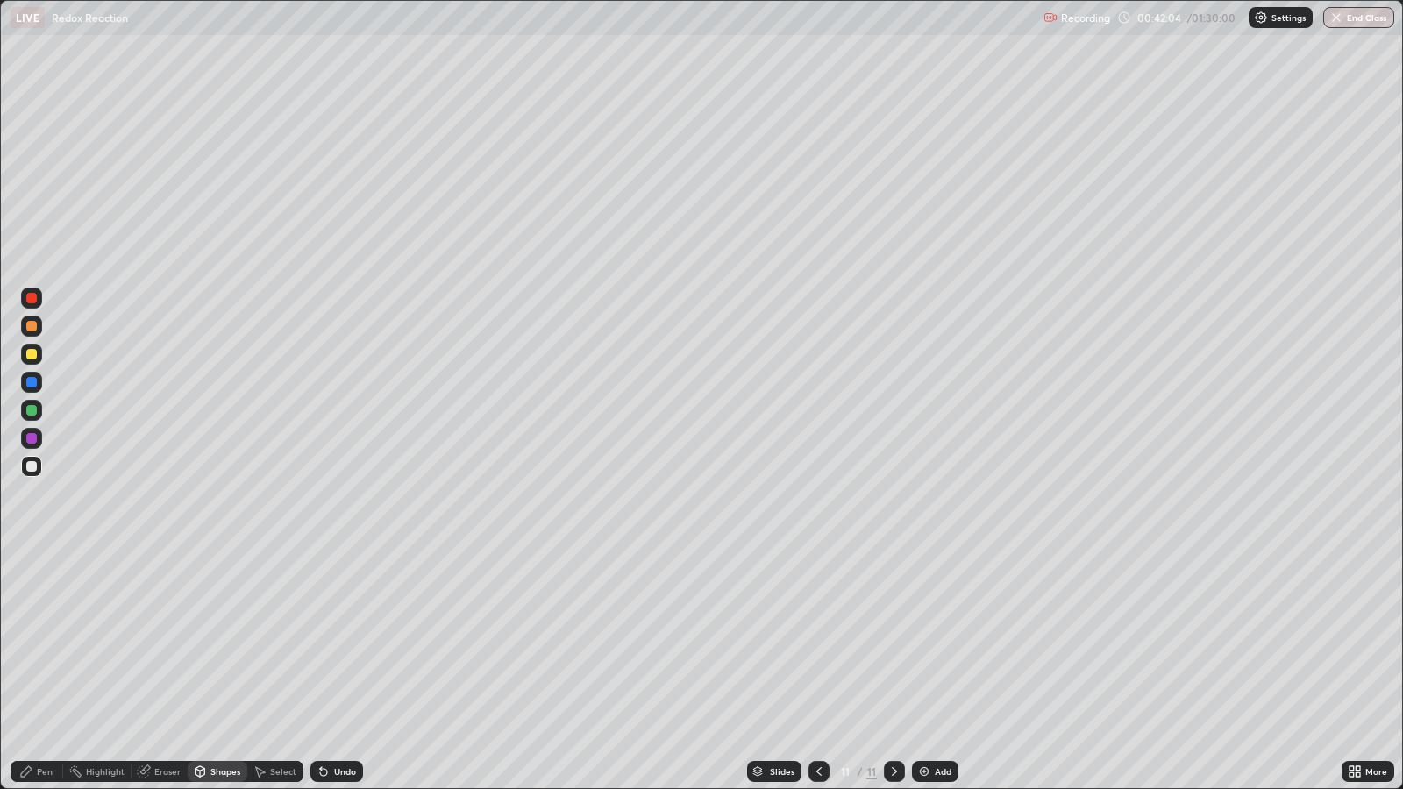
click at [35, 466] on div at bounding box center [31, 466] width 11 height 11
click at [43, 641] on div "Pen" at bounding box center [45, 771] width 16 height 9
click at [31, 354] on div at bounding box center [31, 354] width 11 height 11
click at [32, 412] on div at bounding box center [31, 410] width 11 height 11
click at [343, 641] on div "Undo" at bounding box center [345, 771] width 22 height 9
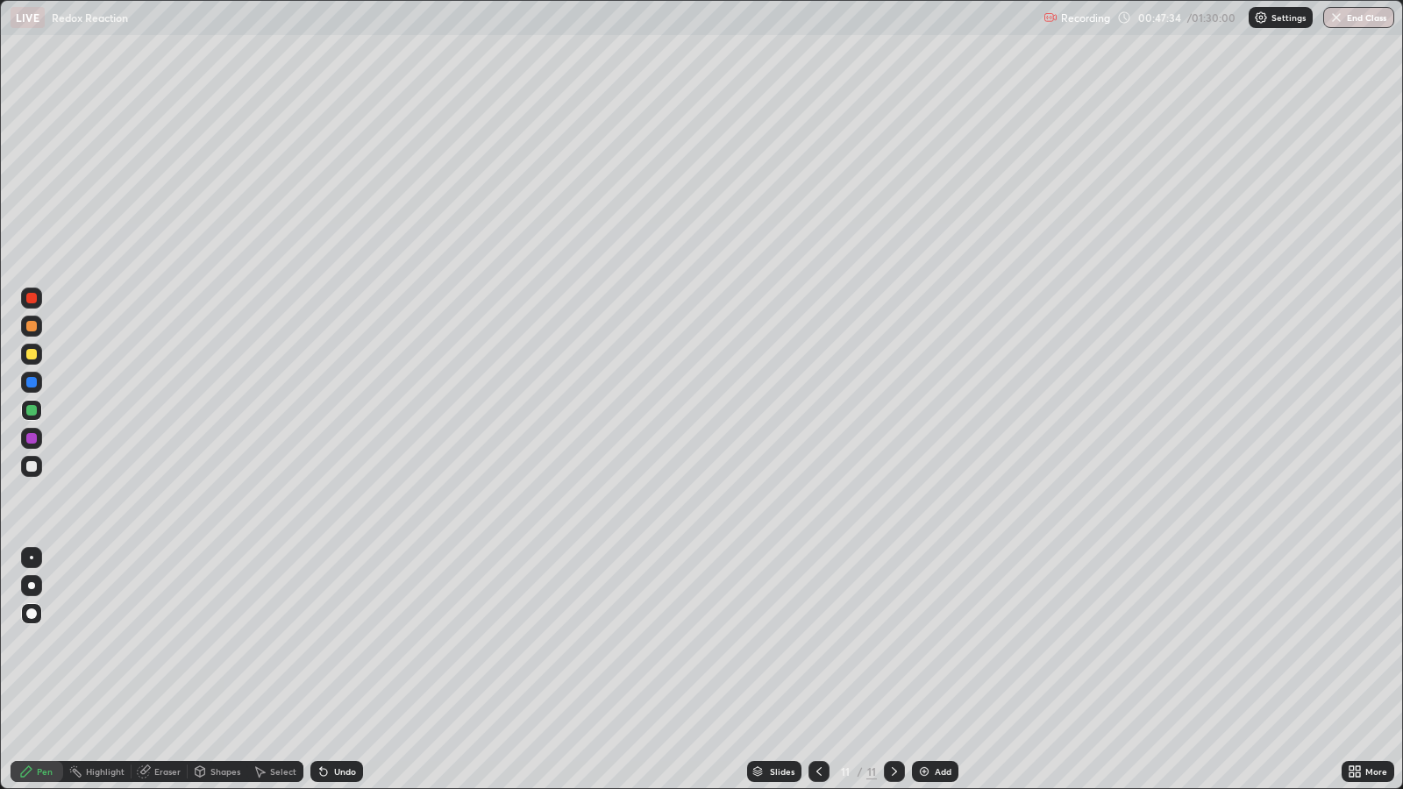
click at [938, 641] on div "Add" at bounding box center [943, 771] width 17 height 9
click at [34, 355] on div at bounding box center [31, 354] width 11 height 11
click at [33, 466] on div at bounding box center [31, 466] width 11 height 11
click at [340, 641] on div "Undo" at bounding box center [345, 771] width 22 height 9
click at [334, 641] on div "Undo" at bounding box center [345, 771] width 22 height 9
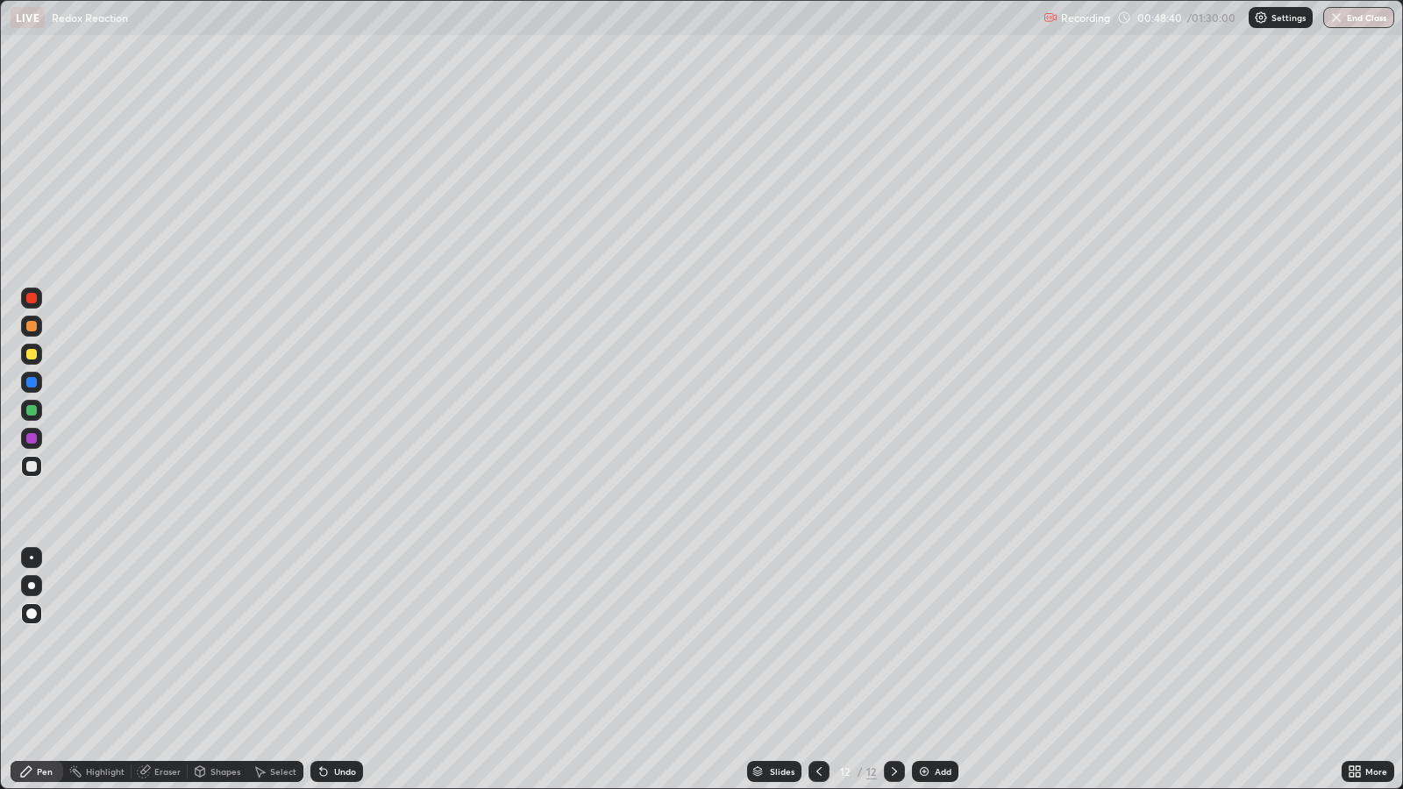
click at [334, 641] on div "Undo" at bounding box center [345, 771] width 22 height 9
click at [331, 641] on div "Undo" at bounding box center [336, 771] width 53 height 21
click at [944, 641] on div "Add" at bounding box center [943, 771] width 17 height 9
click at [31, 353] on div at bounding box center [31, 354] width 11 height 11
click at [34, 409] on div at bounding box center [31, 410] width 11 height 11
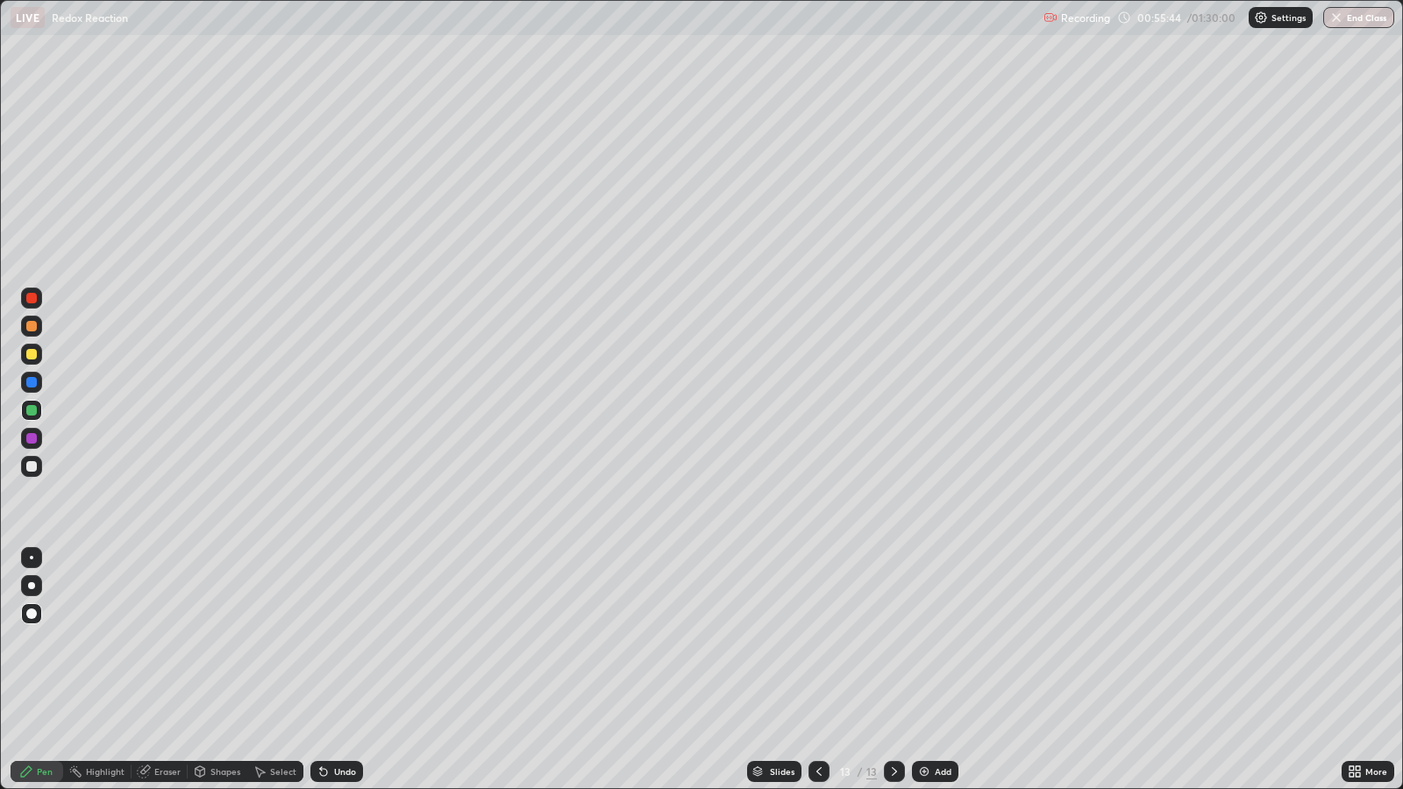
click at [33, 411] on div at bounding box center [31, 410] width 11 height 11
click at [31, 412] on div at bounding box center [31, 410] width 11 height 11
click at [938, 641] on div "Add" at bounding box center [943, 771] width 17 height 9
click at [816, 641] on icon at bounding box center [818, 771] width 5 height 9
click at [815, 641] on icon at bounding box center [819, 772] width 14 height 14
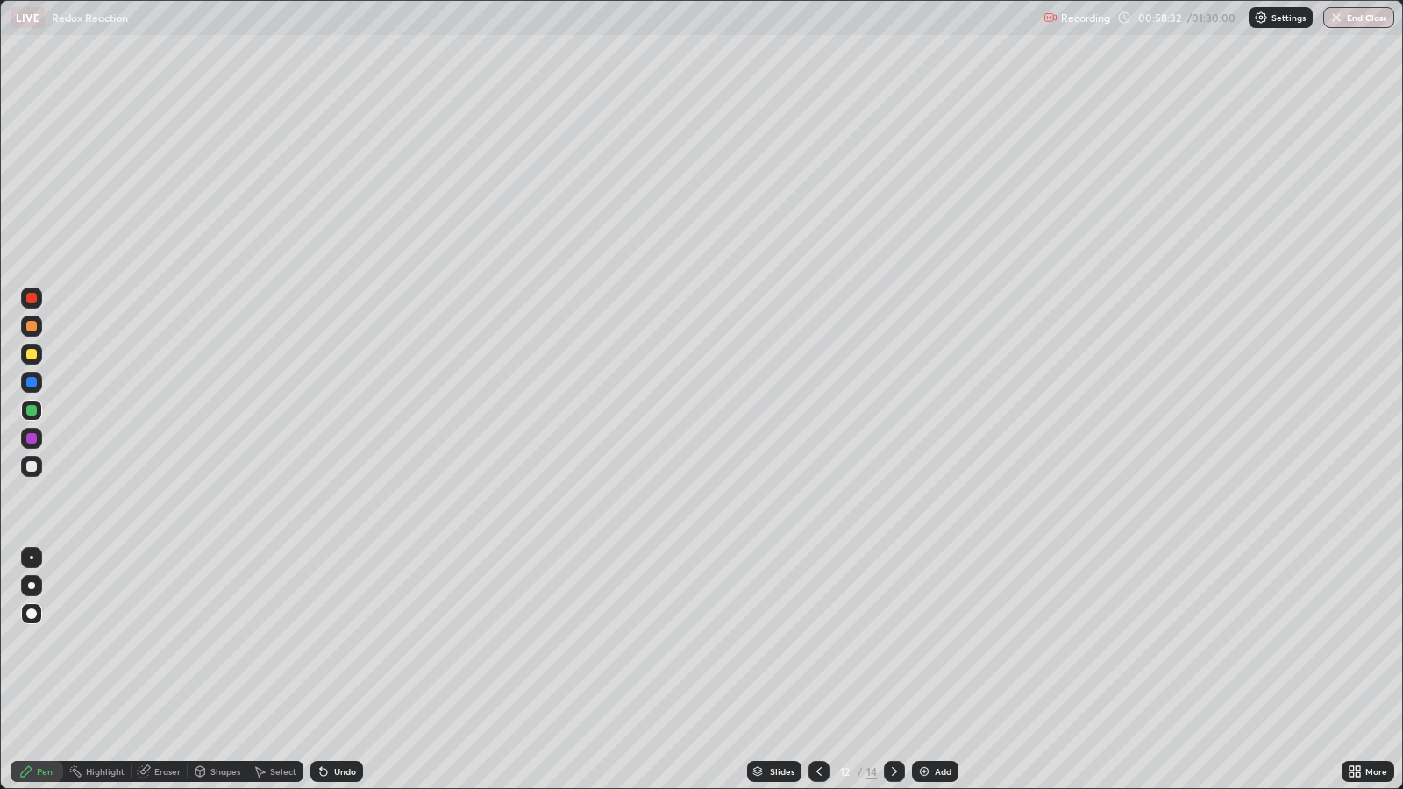
click at [816, 641] on icon at bounding box center [818, 771] width 5 height 9
click at [893, 641] on icon at bounding box center [894, 771] width 5 height 9
click at [892, 641] on icon at bounding box center [894, 772] width 14 height 14
click at [887, 641] on icon at bounding box center [894, 772] width 14 height 14
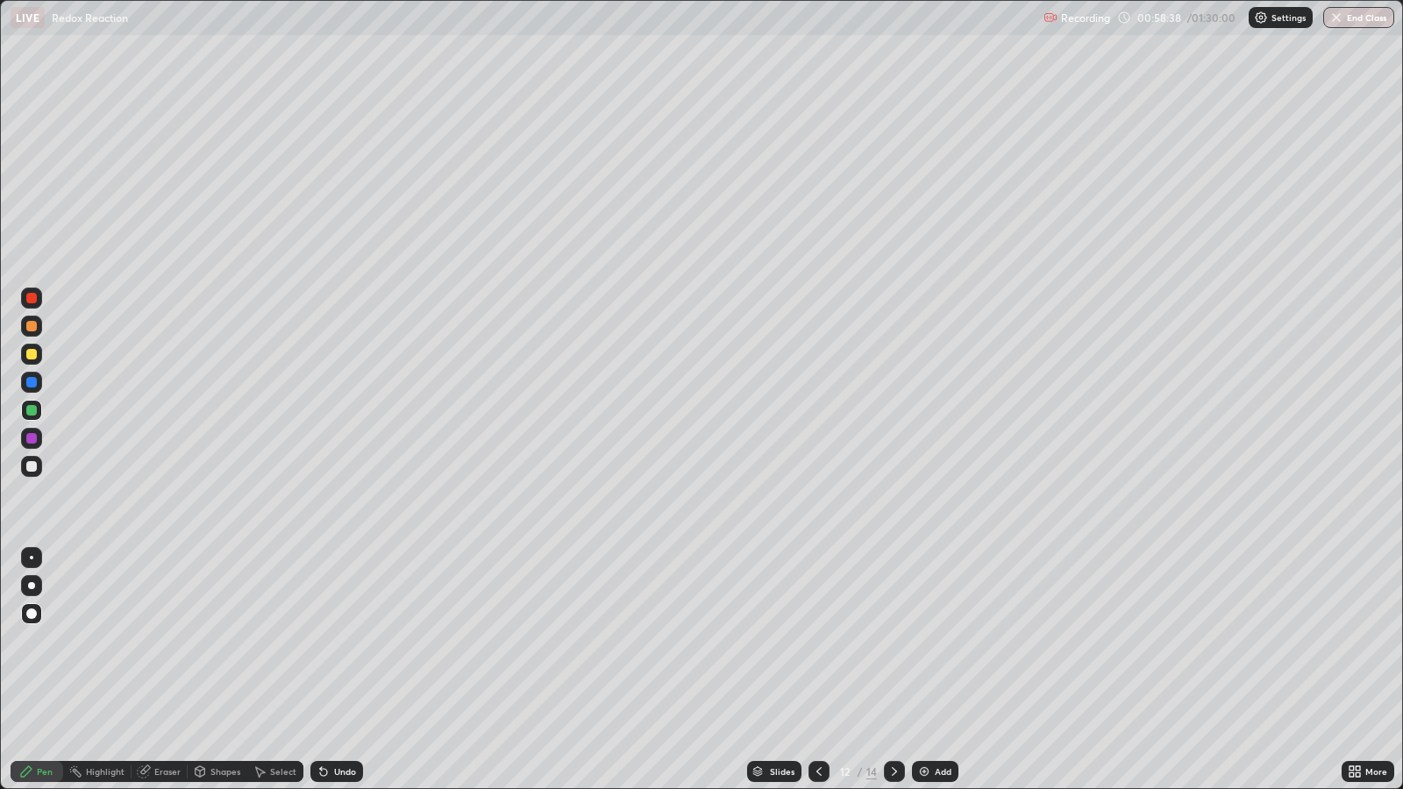
click at [892, 641] on icon at bounding box center [894, 772] width 14 height 14
click at [808, 641] on div at bounding box center [818, 771] width 21 height 35
click at [885, 641] on div at bounding box center [894, 771] width 21 height 35
click at [31, 356] on div at bounding box center [31, 354] width 11 height 11
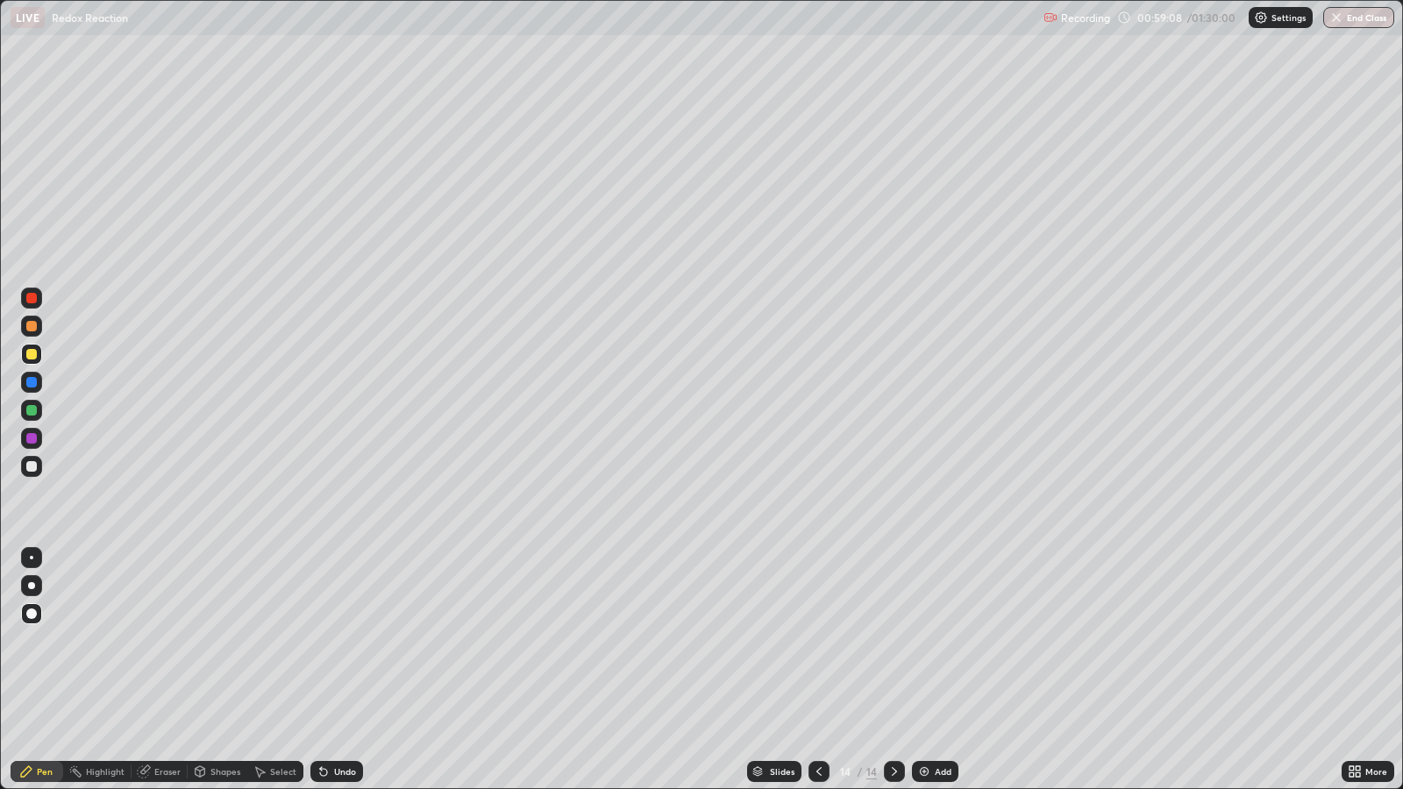
click at [35, 411] on div at bounding box center [31, 410] width 11 height 11
click at [341, 641] on div "Undo" at bounding box center [345, 771] width 22 height 9
click at [33, 349] on div at bounding box center [31, 354] width 11 height 11
click at [343, 641] on div "Undo" at bounding box center [345, 771] width 22 height 9
click at [33, 408] on div at bounding box center [31, 410] width 11 height 11
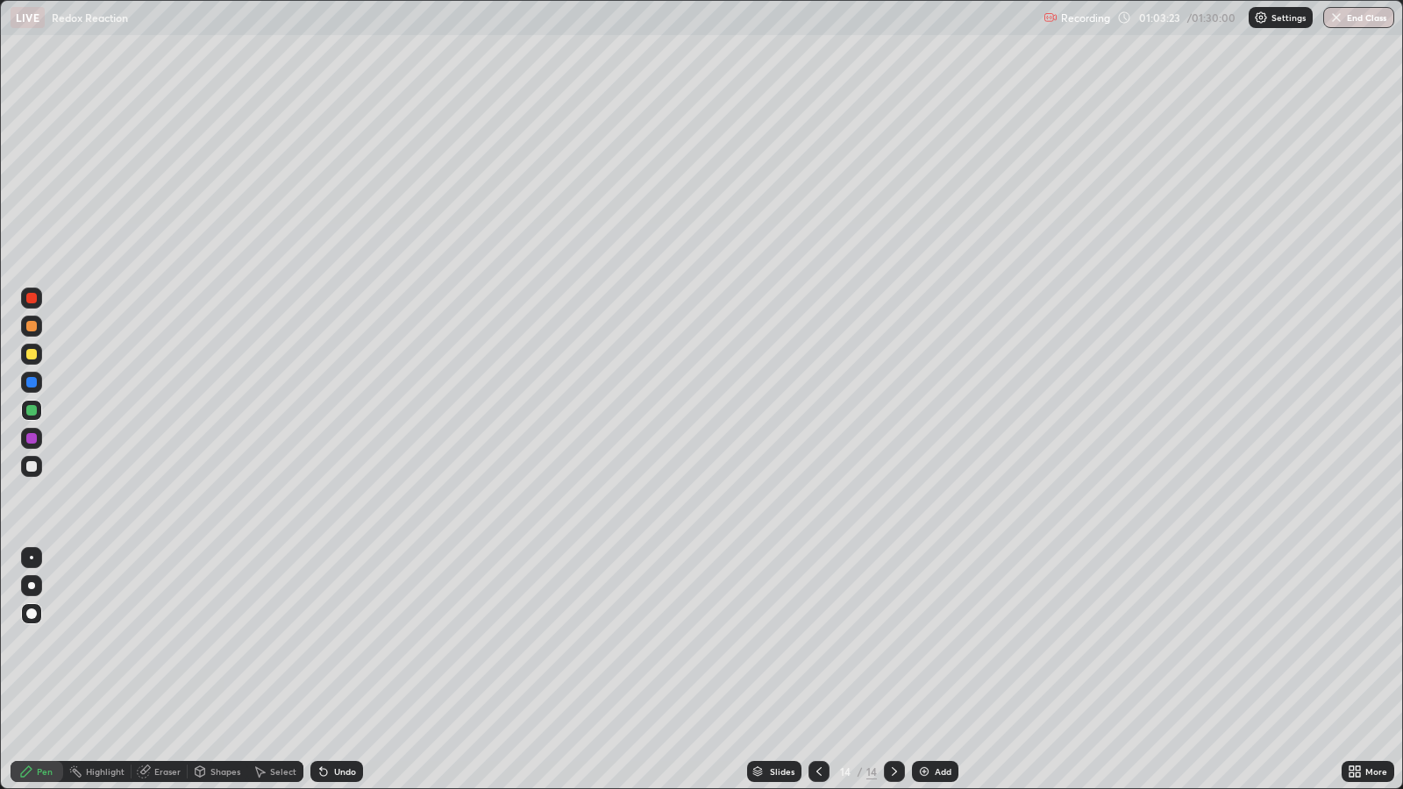
click at [936, 641] on div "Add" at bounding box center [943, 771] width 17 height 9
click at [338, 641] on div "Undo" at bounding box center [345, 771] width 22 height 9
click at [344, 641] on div "Undo" at bounding box center [336, 771] width 53 height 21
click at [342, 641] on div "Undo" at bounding box center [336, 771] width 53 height 21
click at [338, 641] on div "Undo" at bounding box center [336, 771] width 53 height 21
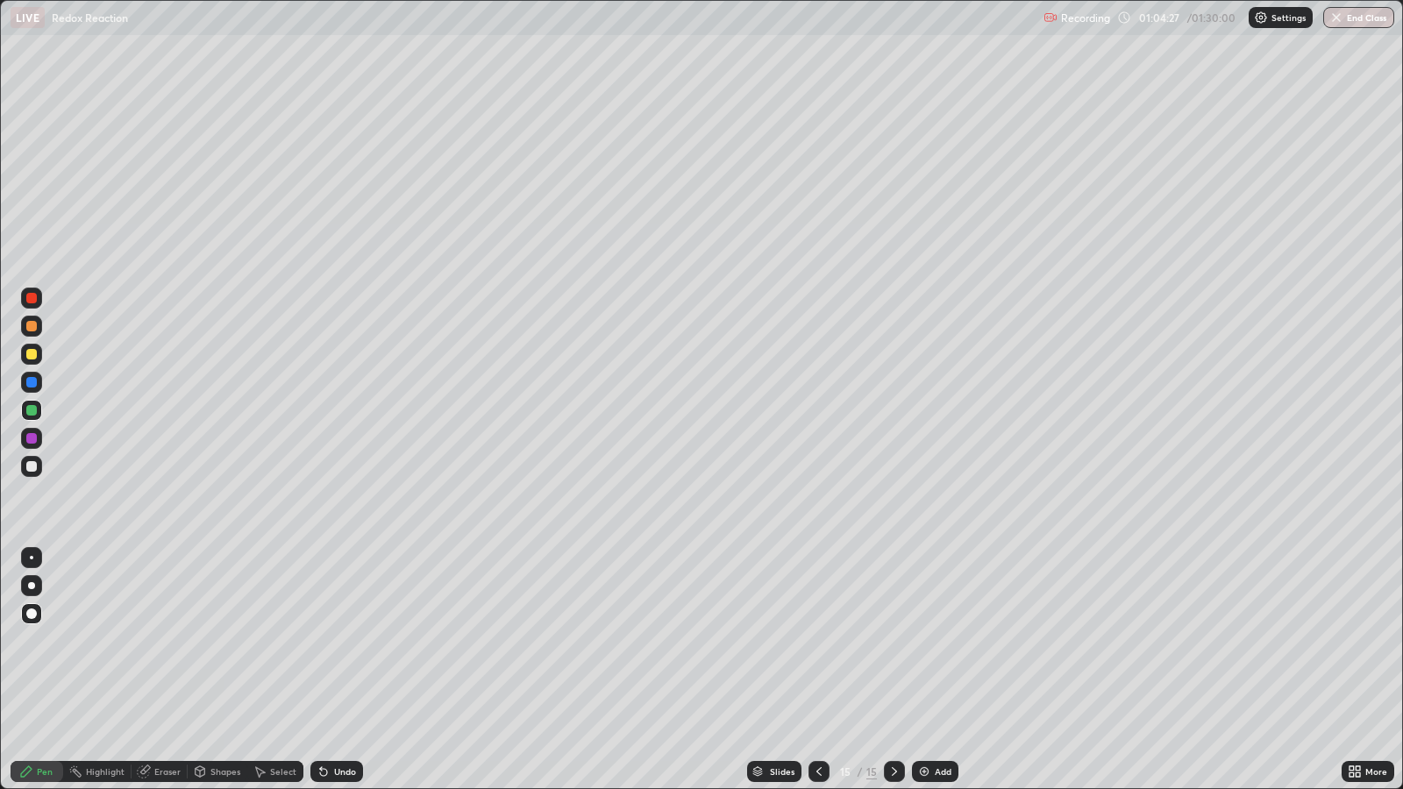
click at [340, 641] on div "Undo" at bounding box center [345, 771] width 22 height 9
click at [324, 641] on icon at bounding box center [324, 772] width 14 height 14
click at [338, 641] on div "Undo" at bounding box center [336, 771] width 53 height 21
click at [340, 641] on div "Undo" at bounding box center [345, 771] width 22 height 9
click at [334, 641] on div "Undo" at bounding box center [336, 771] width 53 height 21
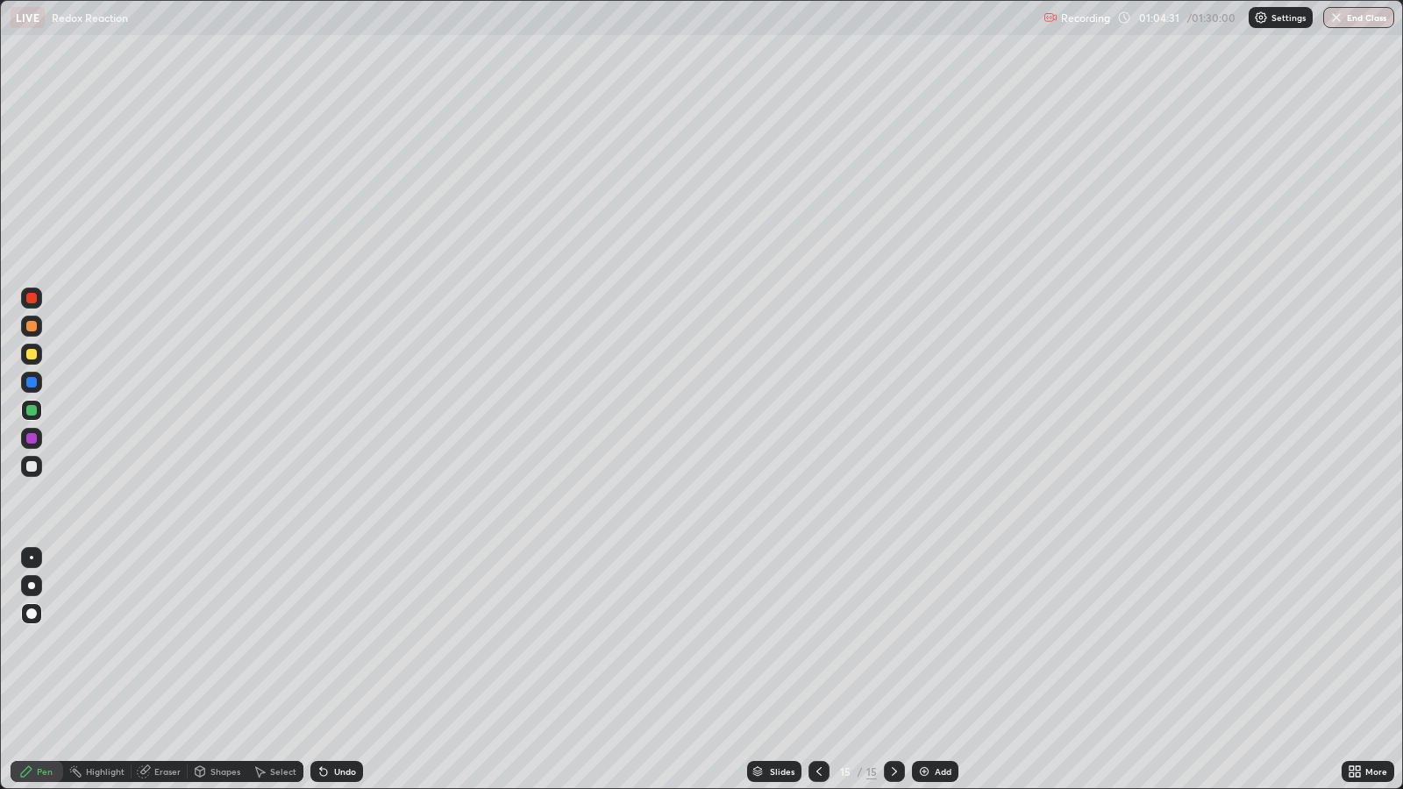
click at [342, 641] on div "Undo" at bounding box center [336, 771] width 53 height 21
click at [341, 641] on div "Undo" at bounding box center [345, 771] width 22 height 9
click at [337, 641] on div "Undo" at bounding box center [336, 771] width 53 height 21
click at [335, 641] on div "Undo" at bounding box center [336, 771] width 53 height 21
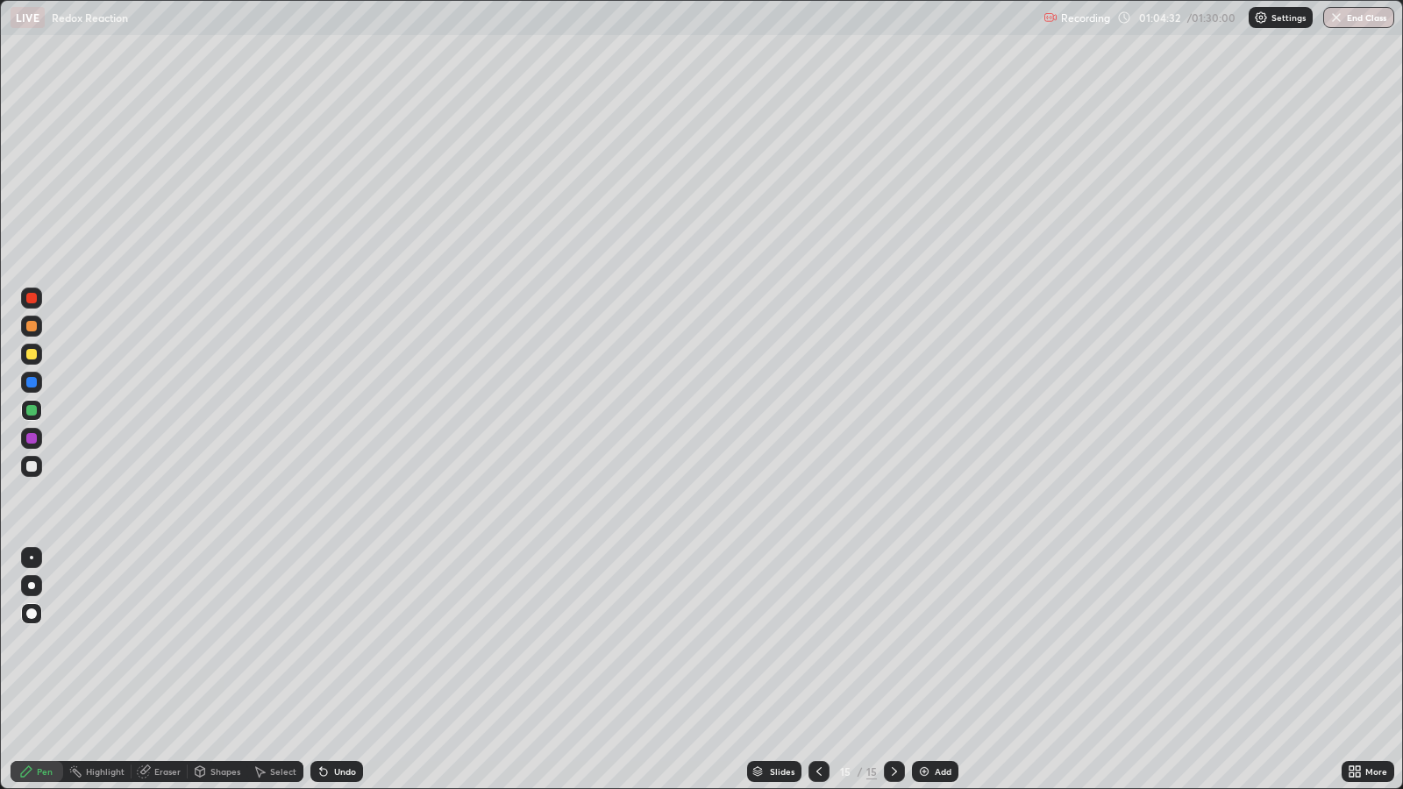
click at [333, 641] on div "Undo" at bounding box center [336, 771] width 53 height 21
click at [334, 641] on div "Undo" at bounding box center [345, 771] width 22 height 9
click at [332, 641] on div "Undo" at bounding box center [336, 771] width 53 height 21
click at [335, 641] on div "Undo" at bounding box center [336, 771] width 53 height 21
click at [330, 641] on div "Undo" at bounding box center [336, 771] width 53 height 21
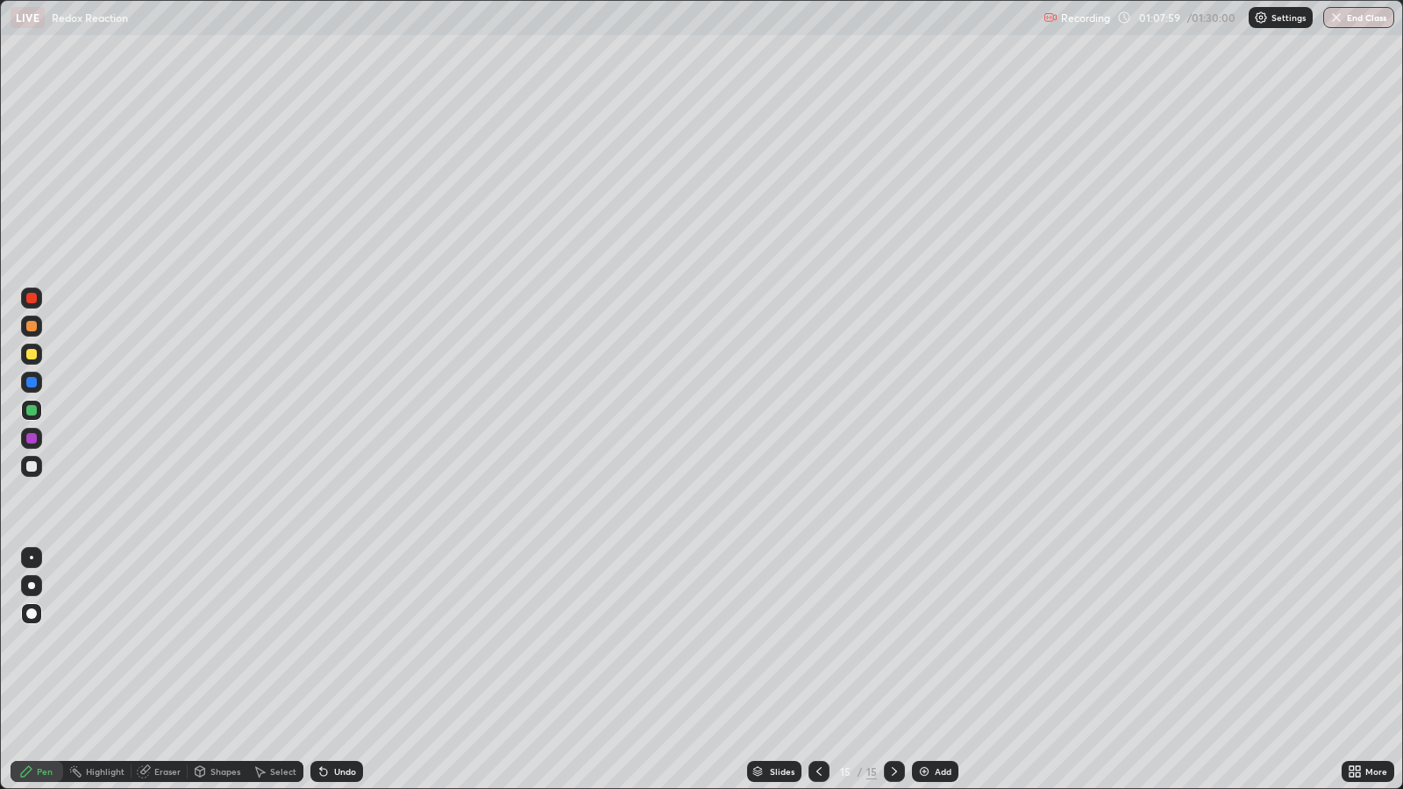
click at [947, 641] on div "Add" at bounding box center [943, 771] width 17 height 9
click at [350, 641] on div "Undo" at bounding box center [336, 771] width 53 height 21
click at [31, 355] on div at bounding box center [31, 354] width 11 height 11
click at [217, 641] on div "Shapes" at bounding box center [225, 771] width 30 height 9
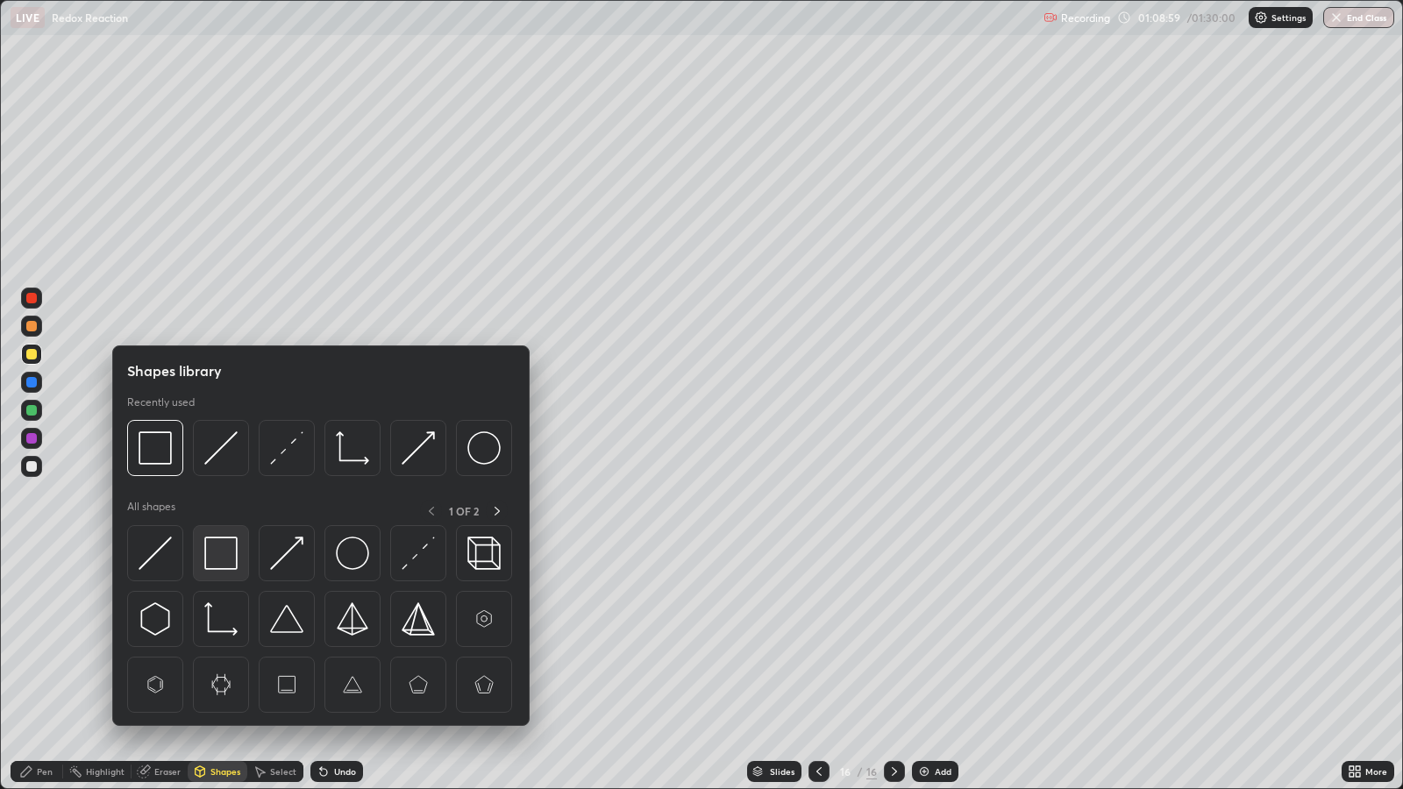
click at [219, 561] on img at bounding box center [220, 553] width 33 height 33
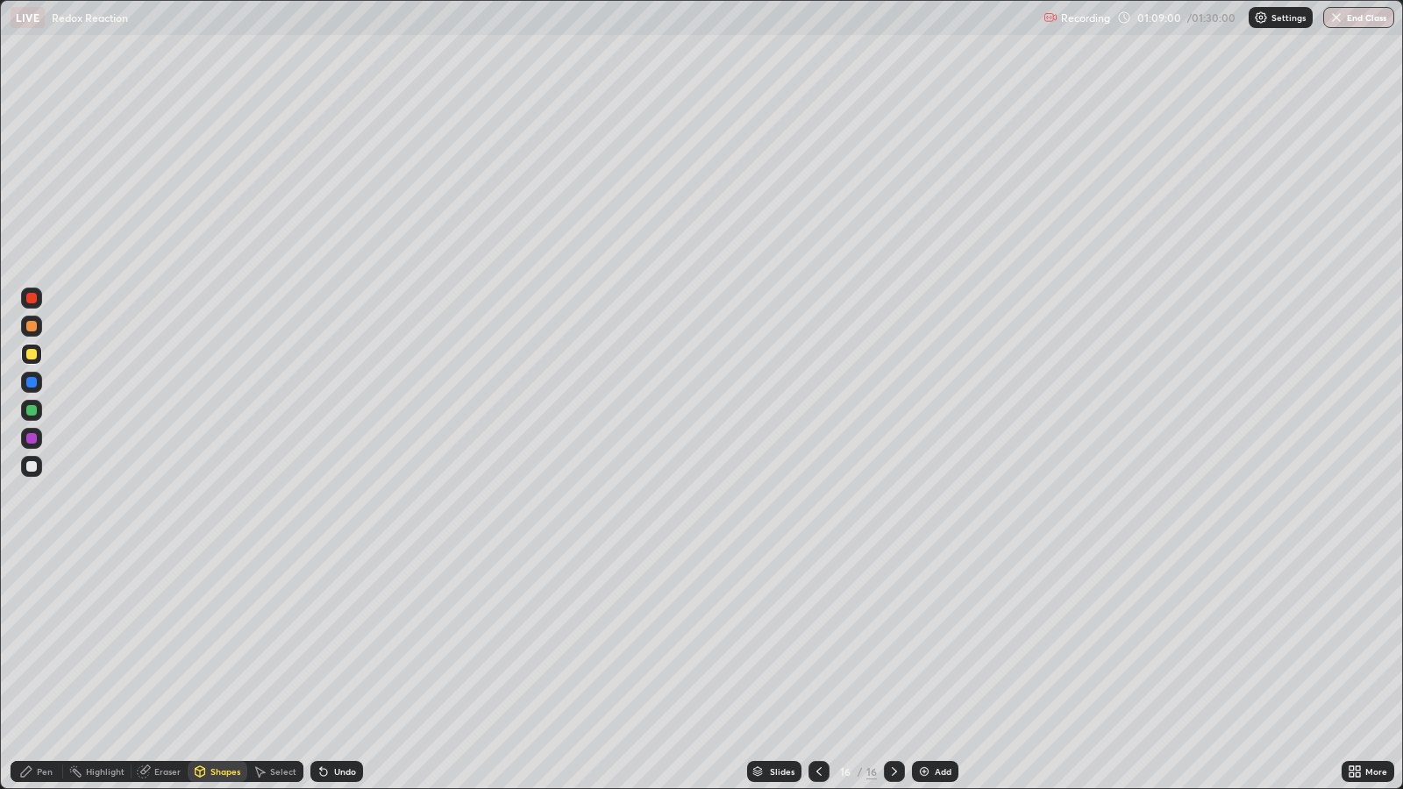
click at [31, 438] on div at bounding box center [31, 438] width 11 height 11
click at [270, 641] on div "Select" at bounding box center [275, 771] width 56 height 21
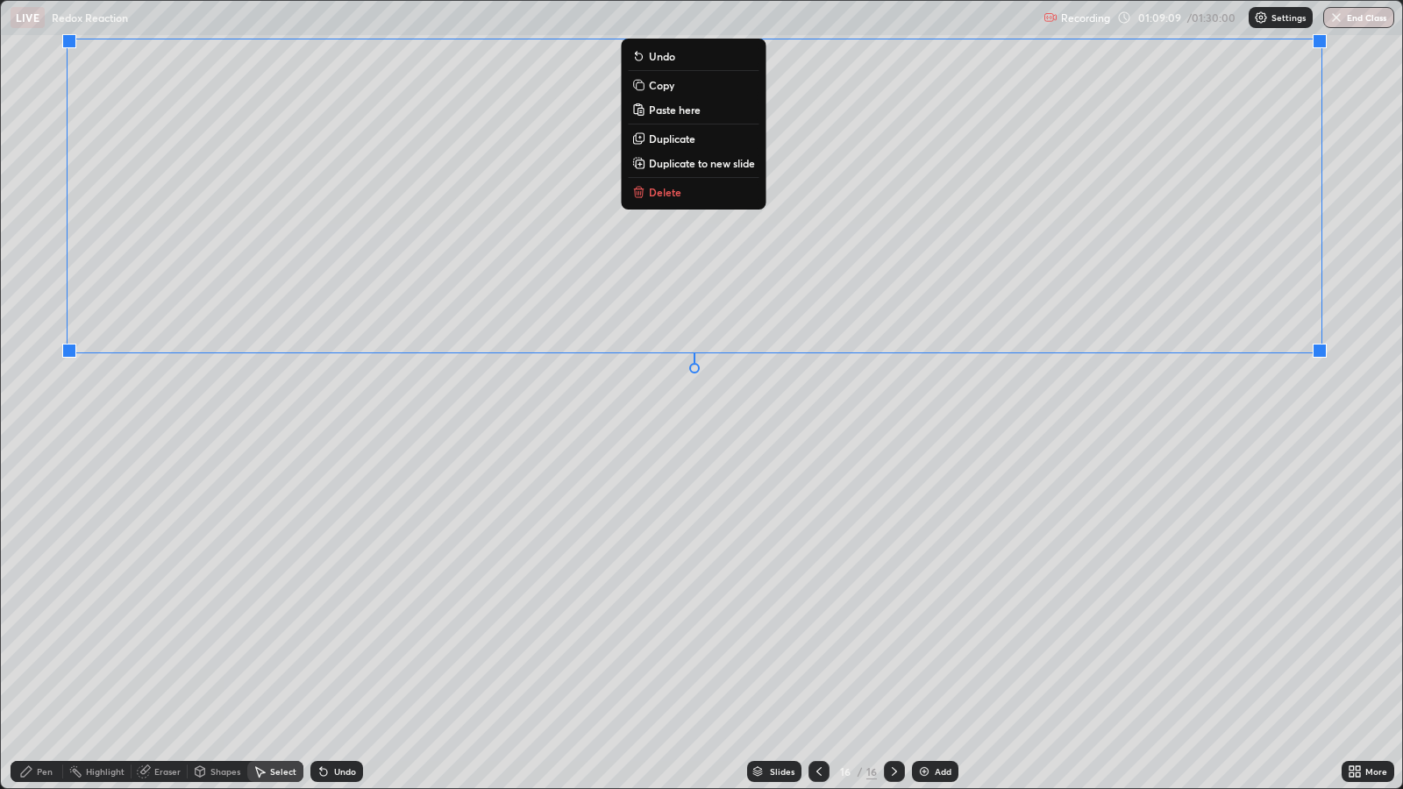
click at [259, 500] on div "0 ° Undo Copy Paste here Duplicate Duplicate to new slide Delete" at bounding box center [701, 394] width 1401 height 787
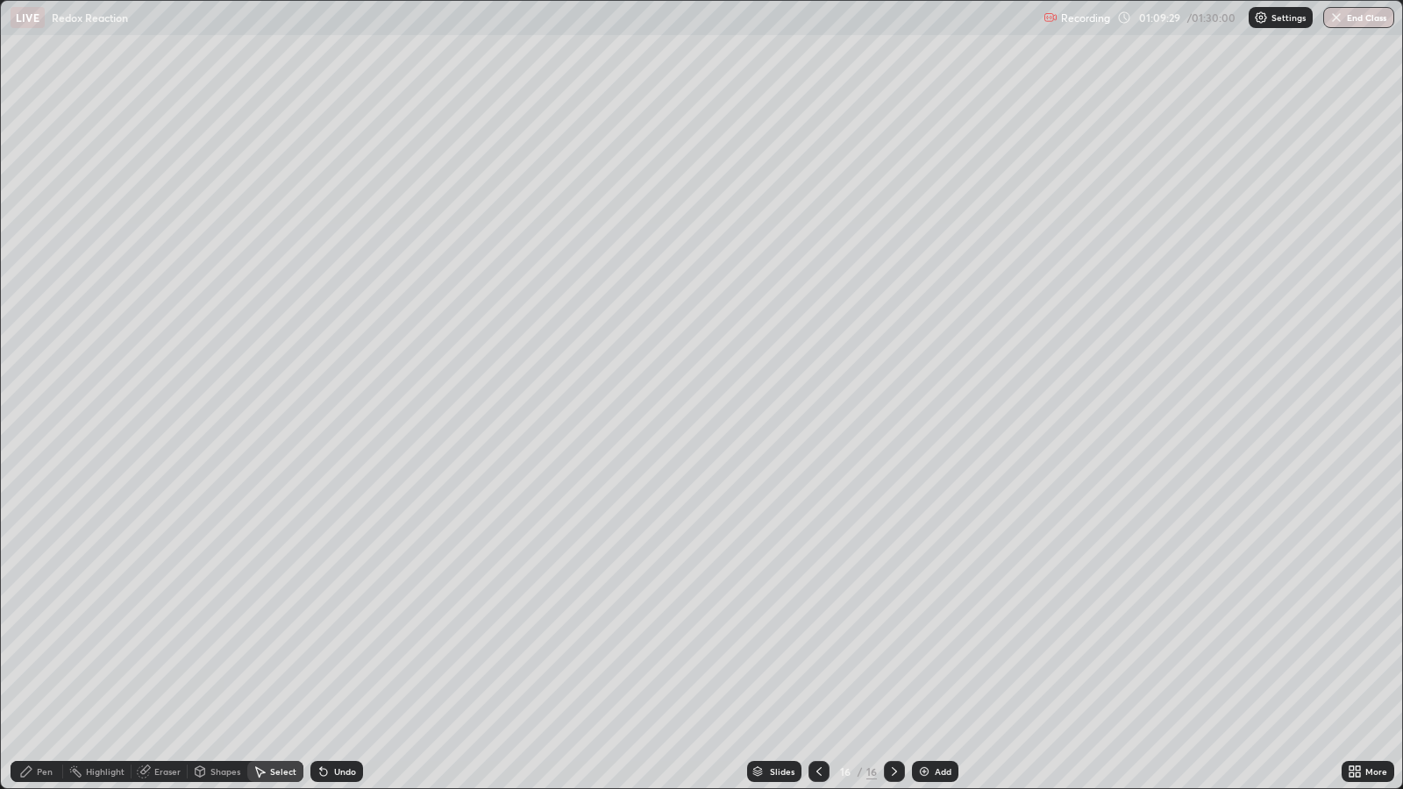
click at [53, 641] on div "Pen" at bounding box center [37, 771] width 53 height 21
click at [32, 405] on div at bounding box center [31, 410] width 11 height 11
click at [338, 641] on div "Undo" at bounding box center [345, 771] width 22 height 9
click at [330, 641] on div "Undo" at bounding box center [336, 771] width 53 height 21
click at [336, 641] on div "Undo" at bounding box center [345, 771] width 22 height 9
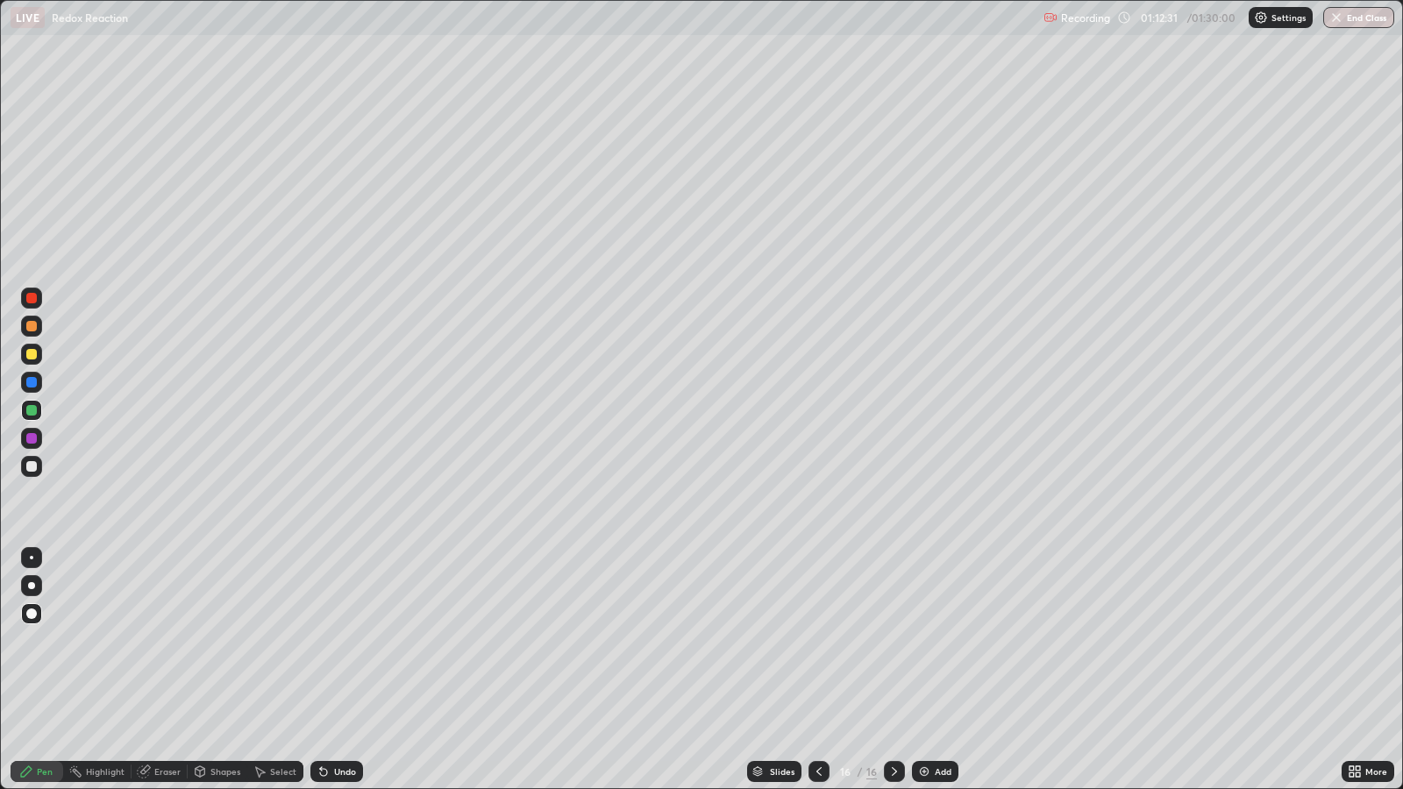
click at [941, 641] on div "Add" at bounding box center [943, 771] width 17 height 9
click at [32, 354] on div at bounding box center [31, 354] width 11 height 11
click at [33, 411] on div at bounding box center [31, 410] width 11 height 11
click at [32, 354] on div at bounding box center [31, 354] width 11 height 11
click at [165, 641] on div "Eraser" at bounding box center [167, 771] width 26 height 9
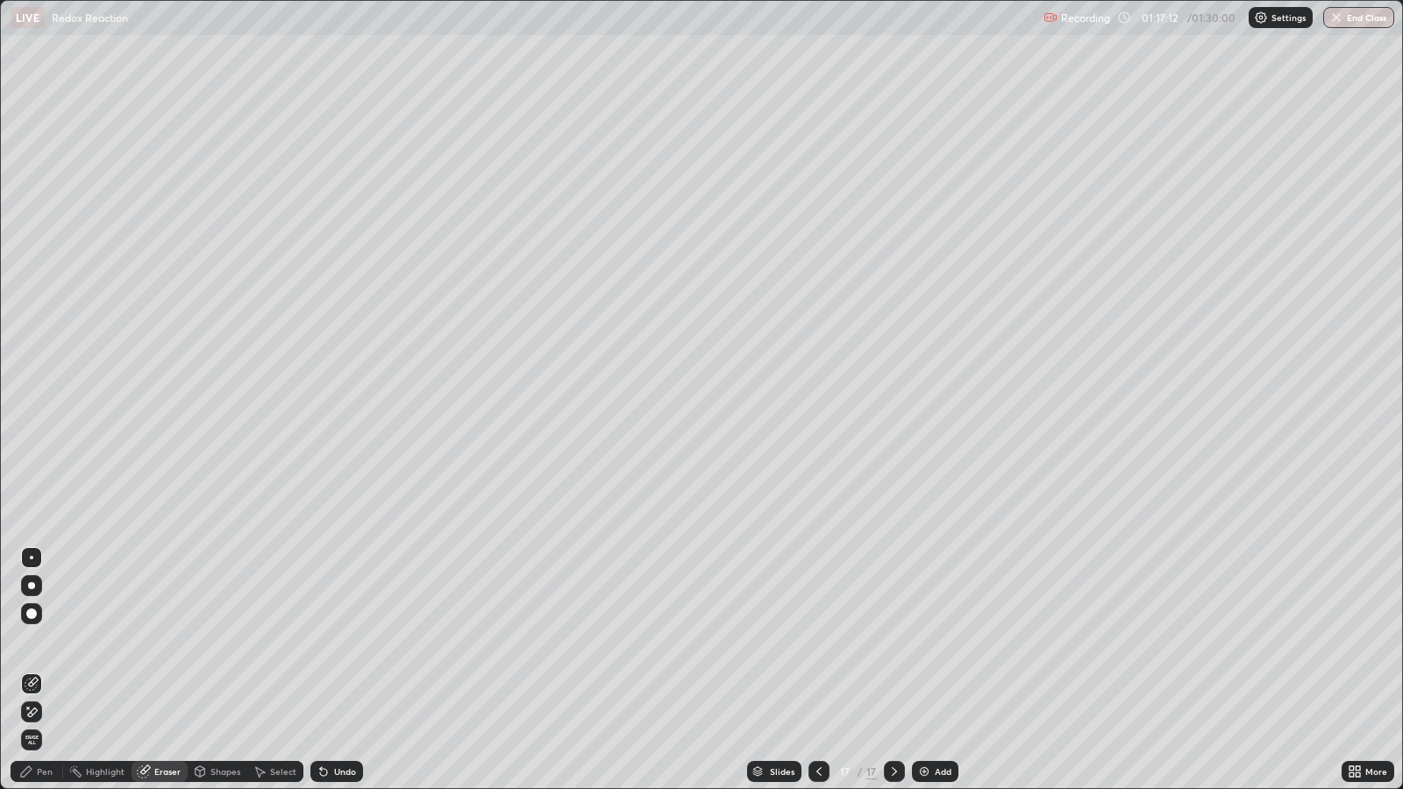
click at [71, 641] on div "Highlight" at bounding box center [97, 771] width 68 height 35
click at [51, 641] on div "Pen" at bounding box center [45, 771] width 16 height 9
click at [947, 641] on div "Add" at bounding box center [943, 771] width 17 height 9
click at [344, 641] on div "Undo" at bounding box center [345, 771] width 22 height 9
click at [342, 641] on div "Undo" at bounding box center [345, 771] width 22 height 9
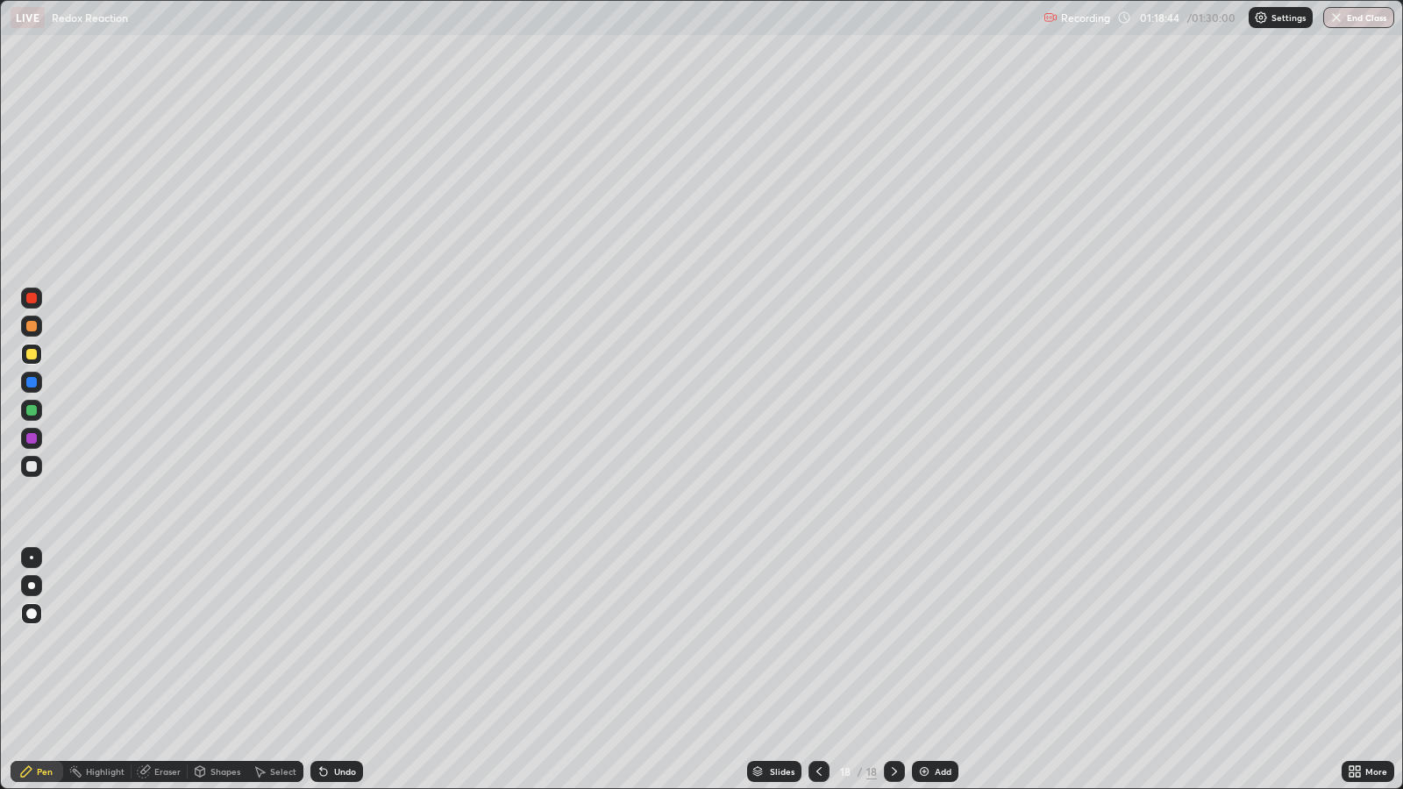
click at [343, 641] on div "Undo" at bounding box center [336, 771] width 53 height 21
click at [344, 641] on div "Undo" at bounding box center [336, 771] width 53 height 21
click at [334, 641] on div "Undo" at bounding box center [345, 771] width 22 height 9
click at [162, 641] on div "Eraser" at bounding box center [167, 771] width 26 height 9
click at [52, 641] on div "Pen" at bounding box center [45, 771] width 16 height 9
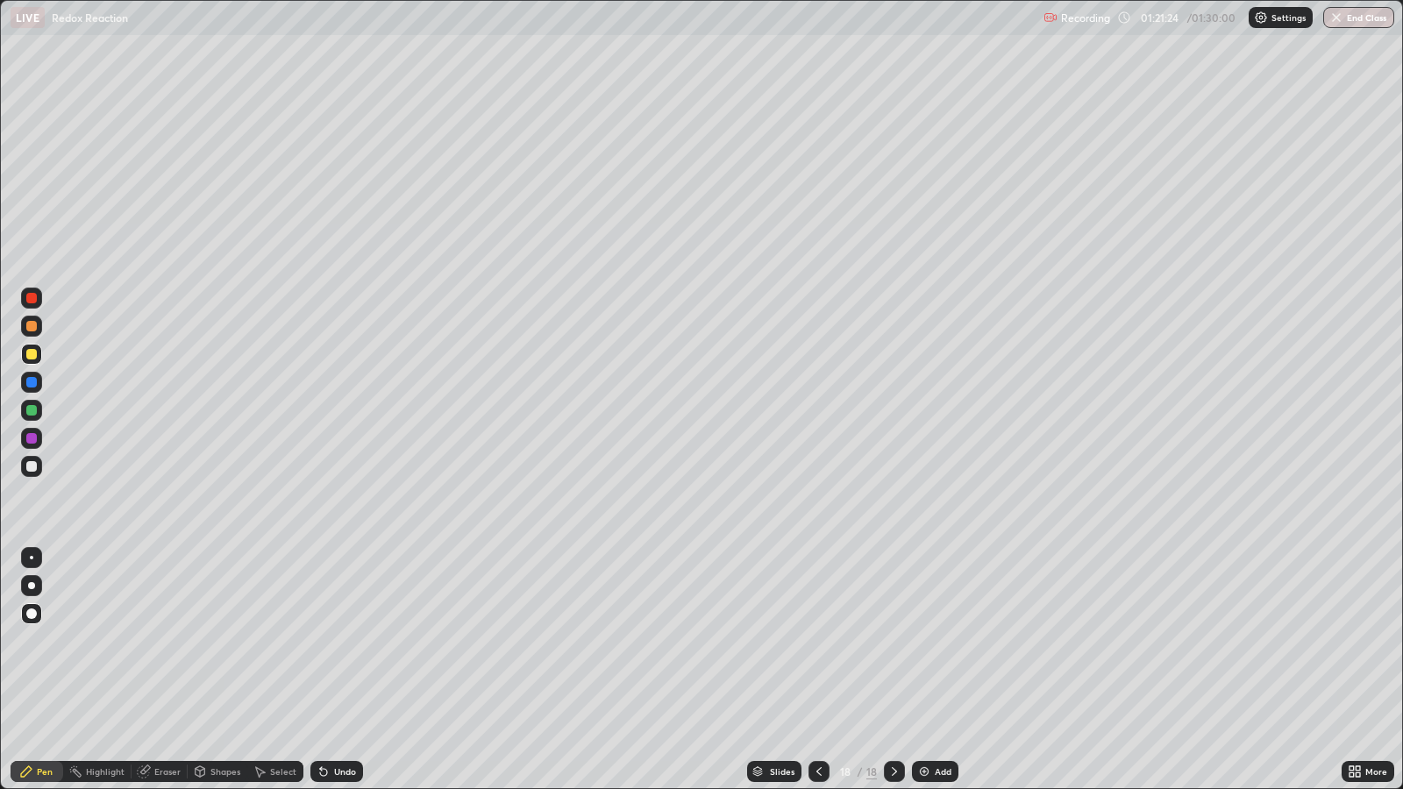
click at [937, 641] on div "Add" at bounding box center [943, 771] width 17 height 9
click at [816, 641] on icon at bounding box center [819, 772] width 14 height 14
click at [342, 641] on div "Undo" at bounding box center [345, 771] width 22 height 9
click at [36, 407] on div at bounding box center [31, 410] width 21 height 21
click at [337, 641] on div "Undo" at bounding box center [336, 771] width 53 height 21
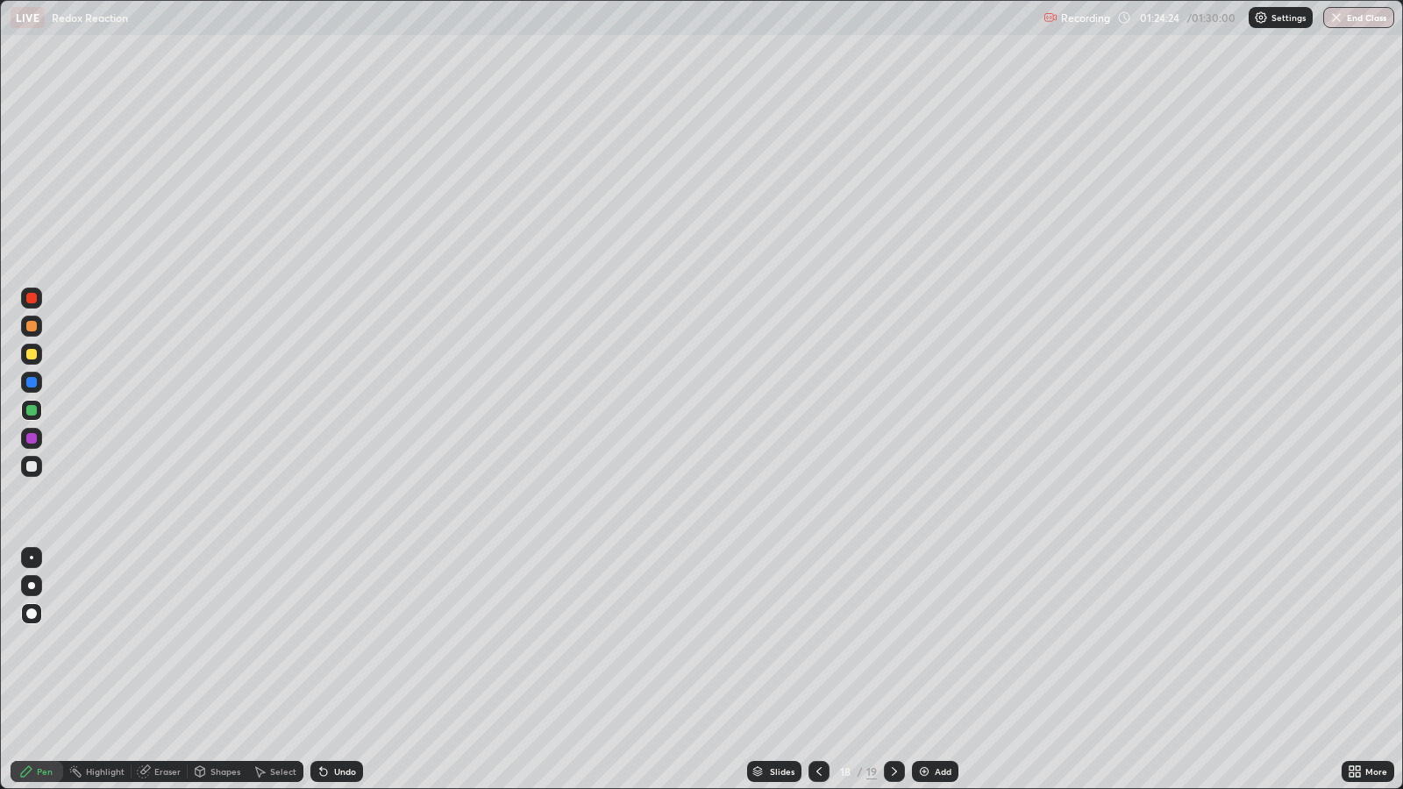
click at [334, 641] on div "Undo" at bounding box center [345, 771] width 22 height 9
click at [321, 641] on icon at bounding box center [323, 772] width 7 height 7
click at [338, 641] on div "Undo" at bounding box center [336, 771] width 53 height 21
click at [1353, 22] on button "End Class" at bounding box center [1359, 17] width 69 height 21
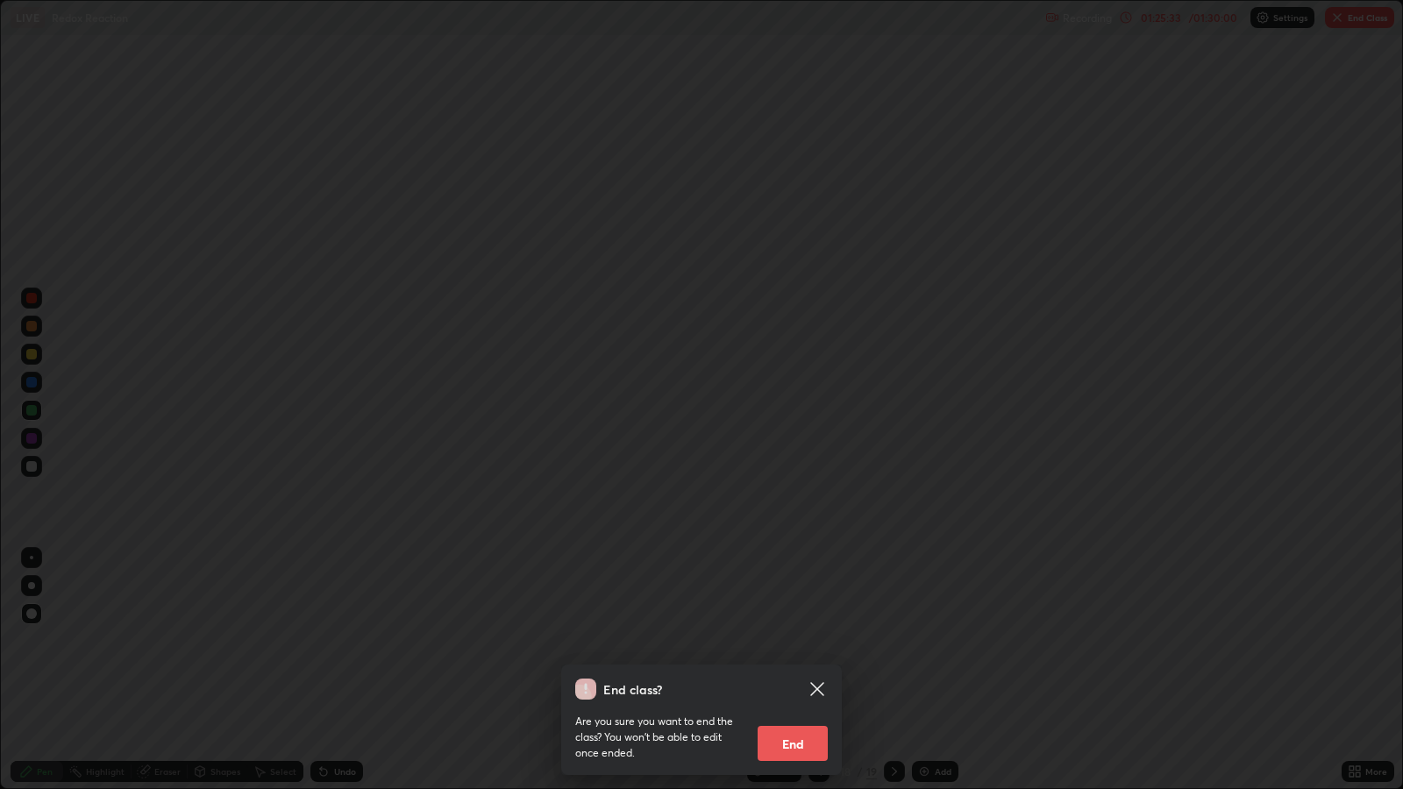
click at [801, 641] on button "End" at bounding box center [793, 743] width 70 height 35
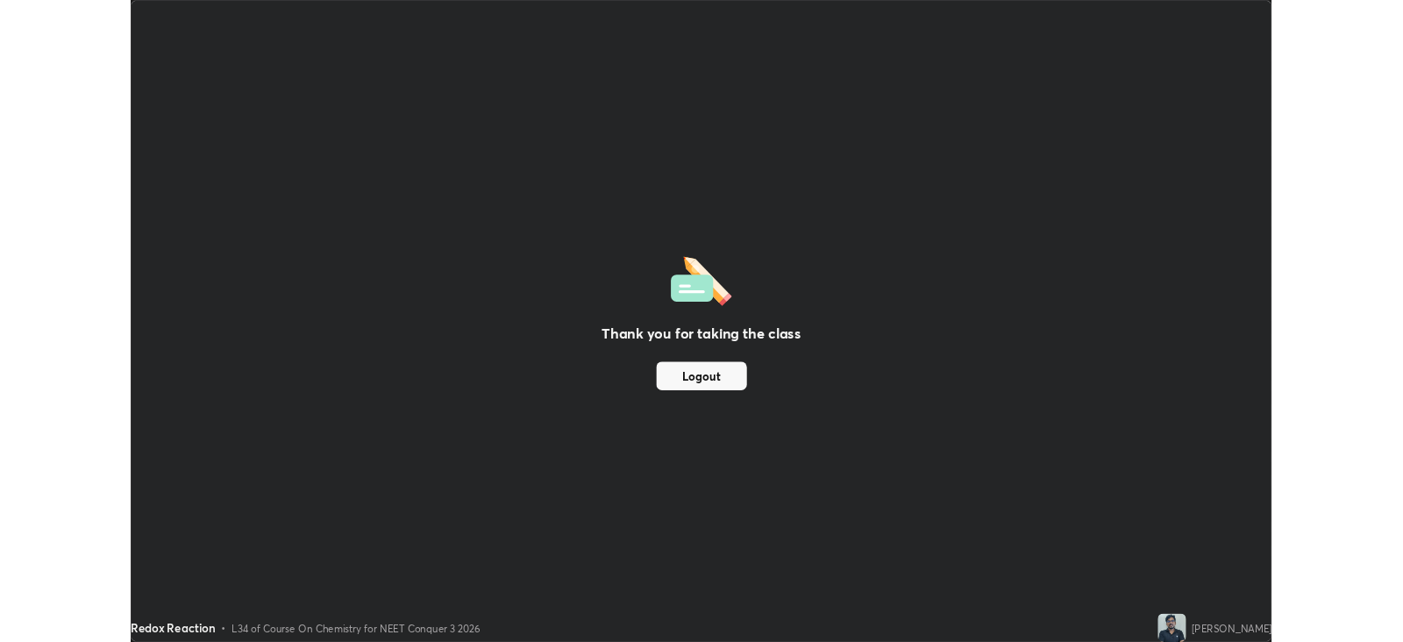
scroll to position [87035, 86273]
